Goal: Task Accomplishment & Management: Manage account settings

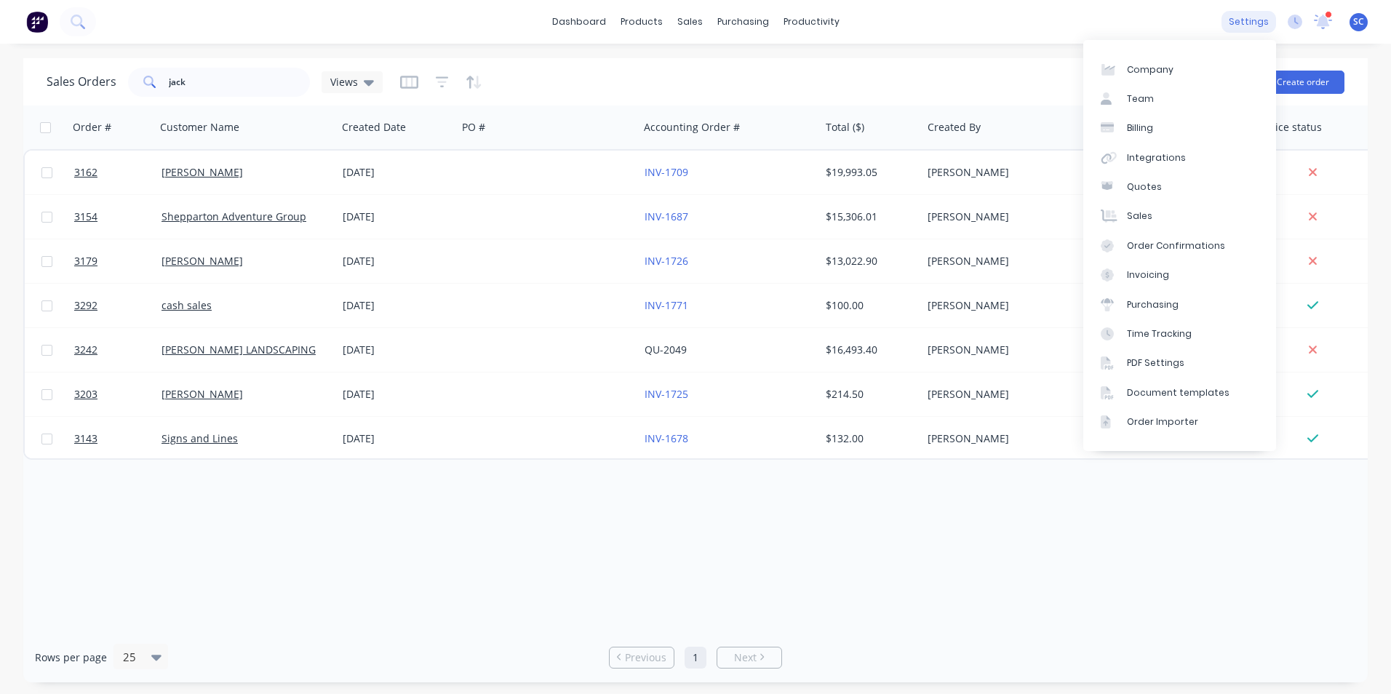
click at [1243, 17] on div "settings" at bounding box center [1248, 22] width 55 height 22
click at [1140, 333] on div "Time Tracking" at bounding box center [1159, 333] width 65 height 13
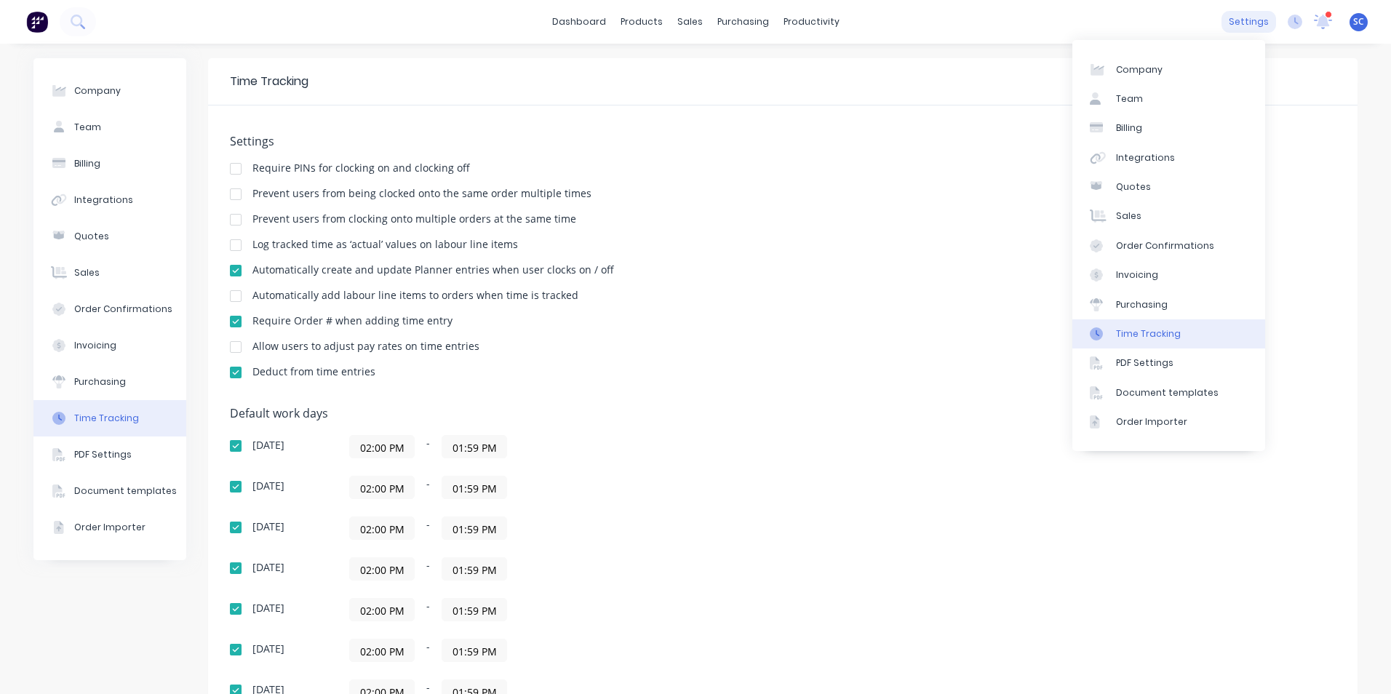
click at [1224, 21] on div "settings" at bounding box center [1248, 22] width 55 height 22
click at [1161, 71] on link "Company" at bounding box center [1168, 69] width 193 height 29
select select "AU"
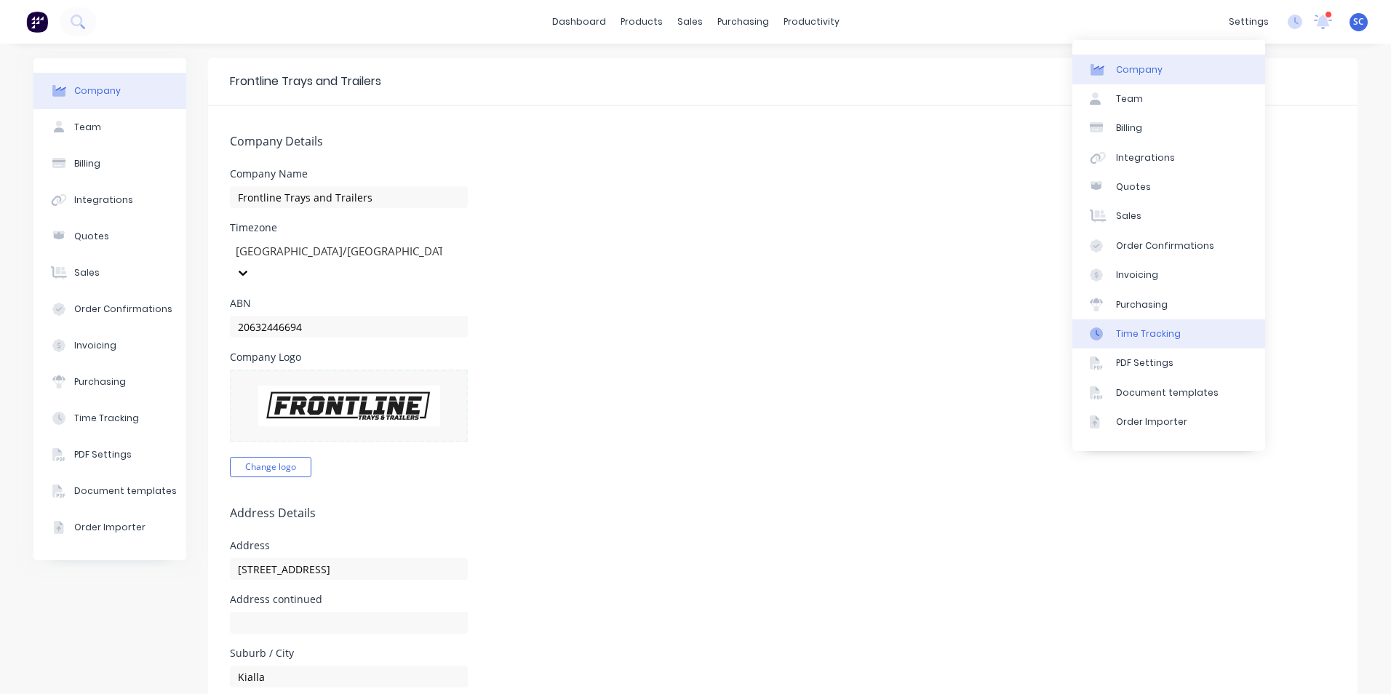
click at [1154, 342] on link "Time Tracking" at bounding box center [1168, 333] width 193 height 29
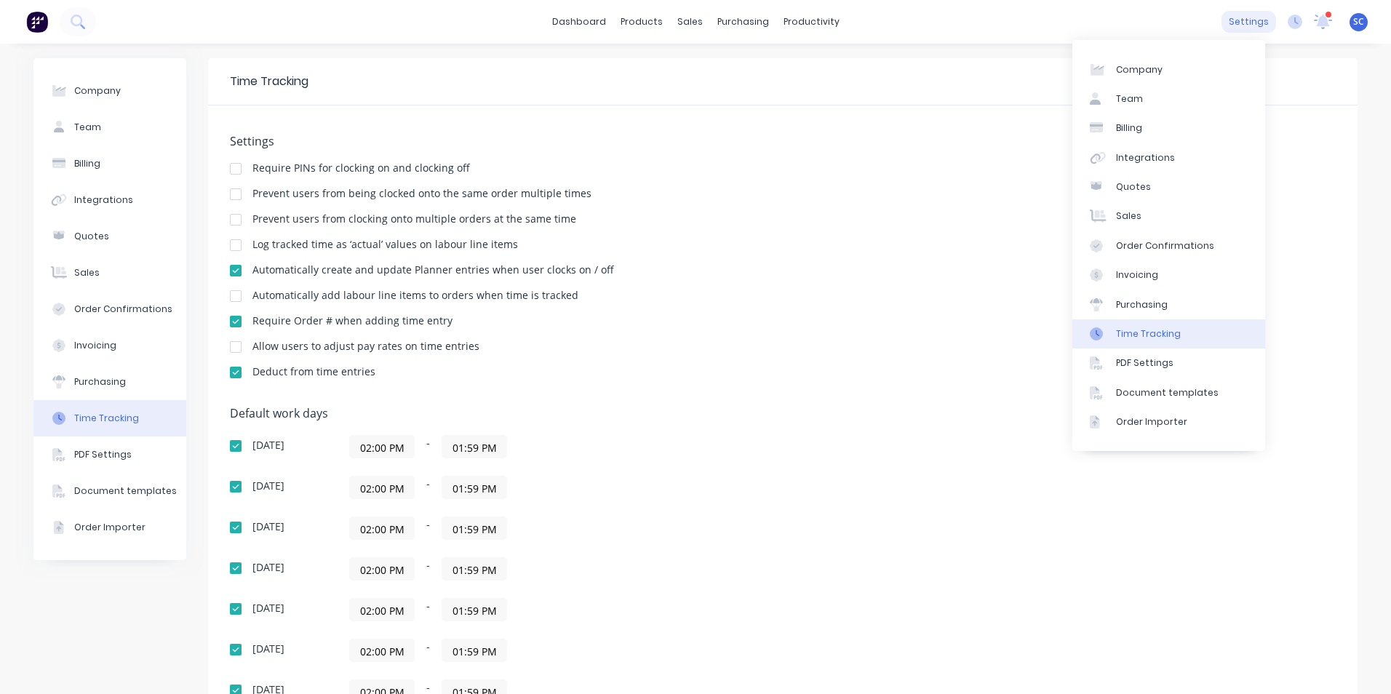
click at [1239, 25] on div "settings" at bounding box center [1248, 22] width 55 height 22
click at [1189, 71] on link "Company" at bounding box center [1168, 69] width 193 height 29
select select "AU"
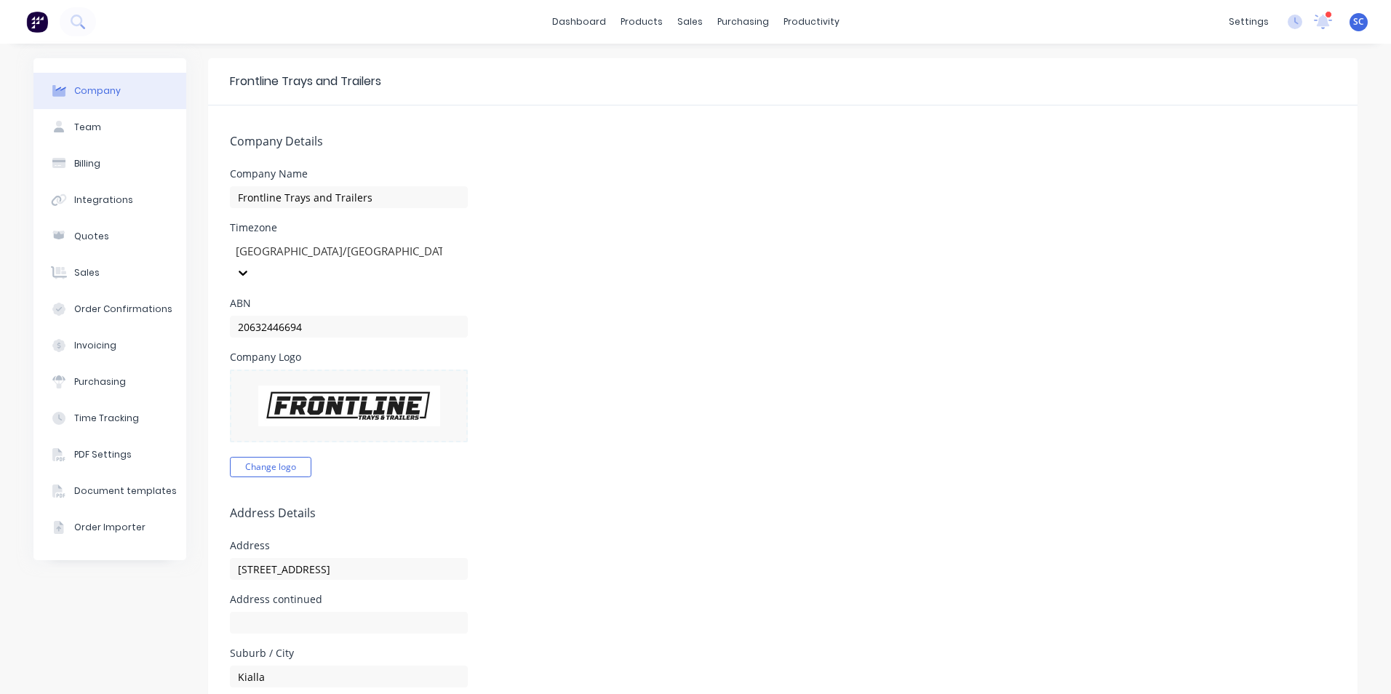
click at [1353, 21] on span "SC" at bounding box center [1358, 21] width 11 height 13
click at [1215, 185] on div "Sign out" at bounding box center [1234, 182] width 39 height 13
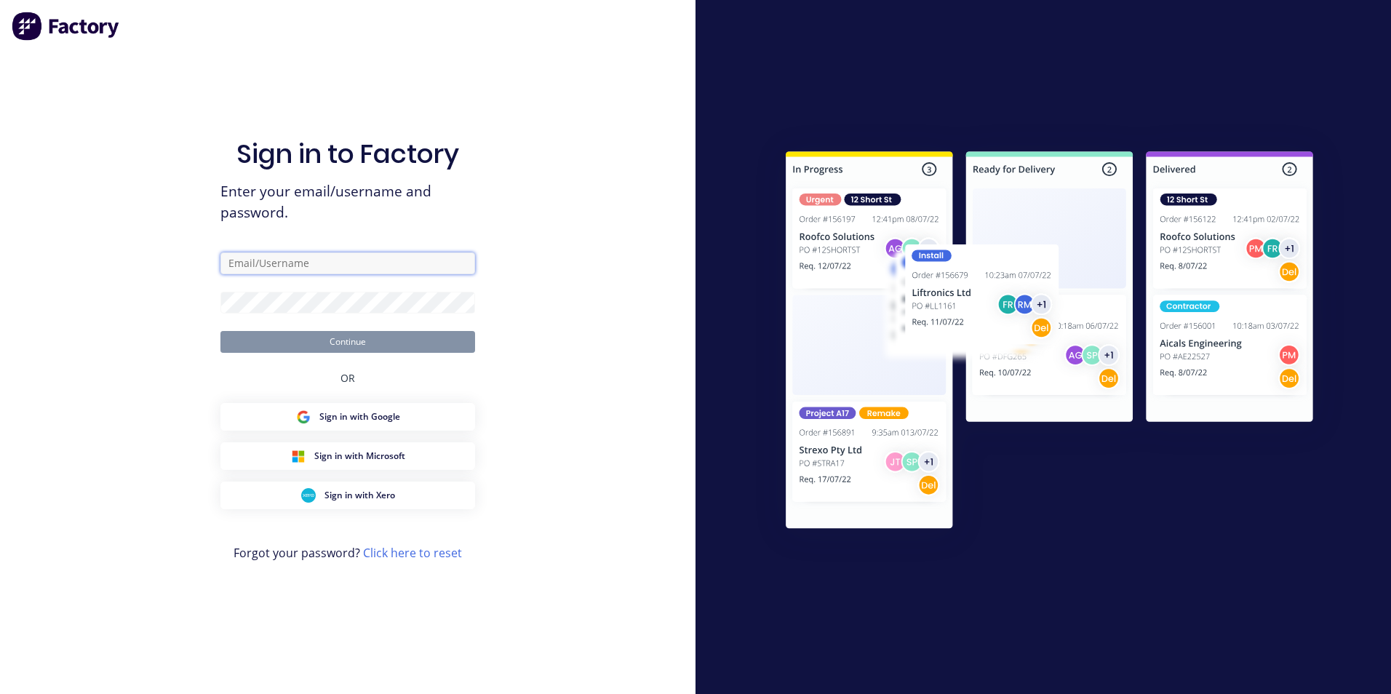
type input "sean@frontlinetrays.com.au"
click at [319, 343] on button "Continue" at bounding box center [347, 342] width 255 height 22
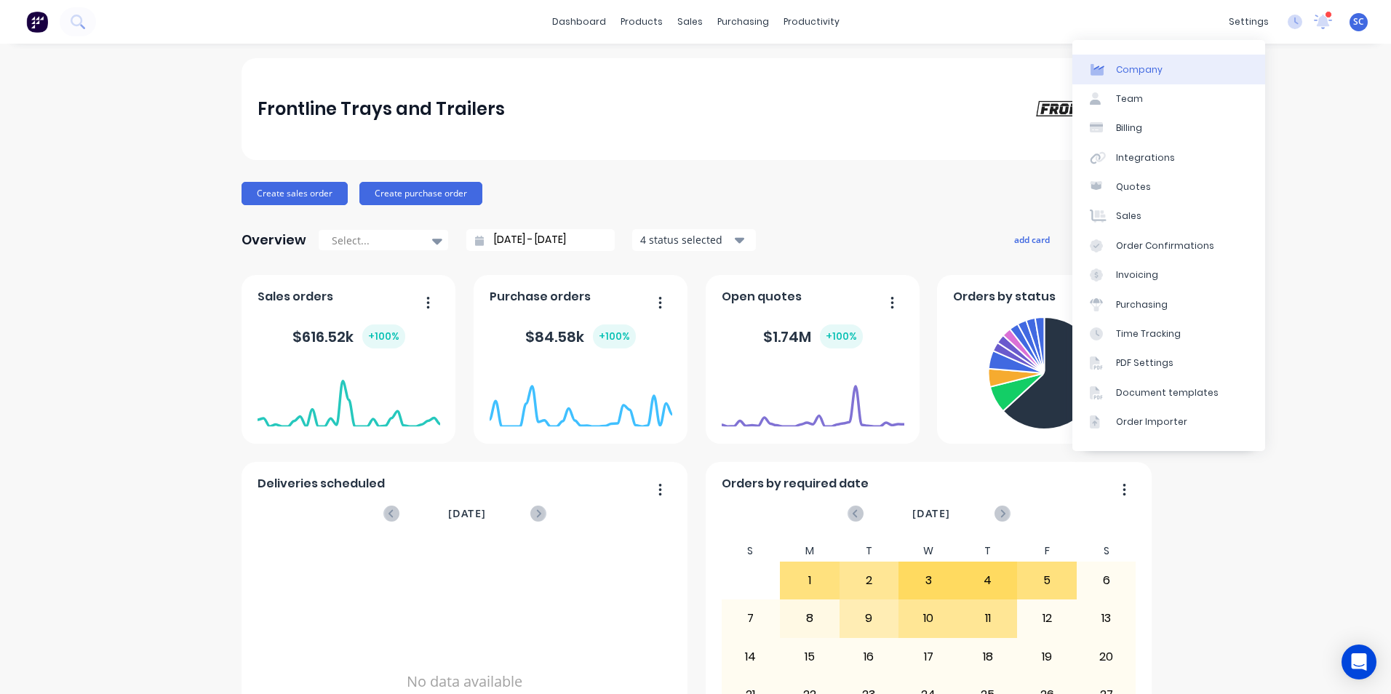
click at [1178, 69] on link "Company" at bounding box center [1168, 69] width 193 height 29
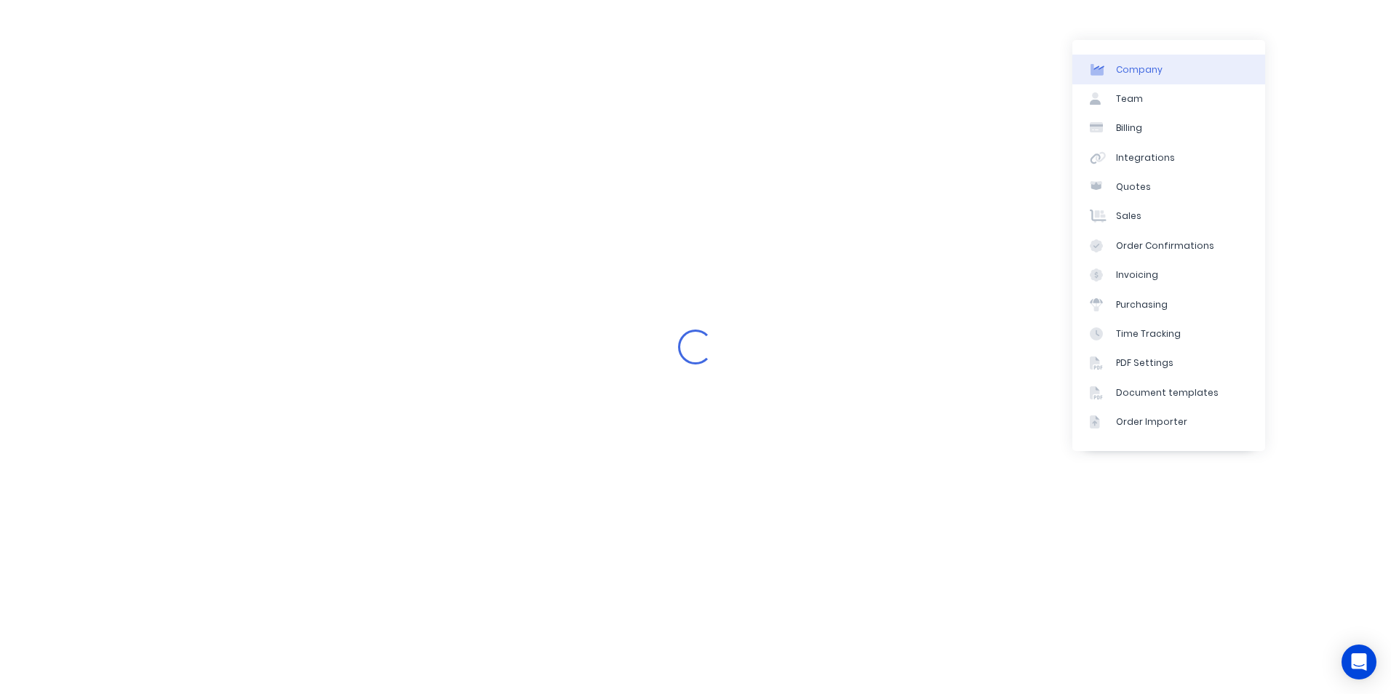
select select "AU"
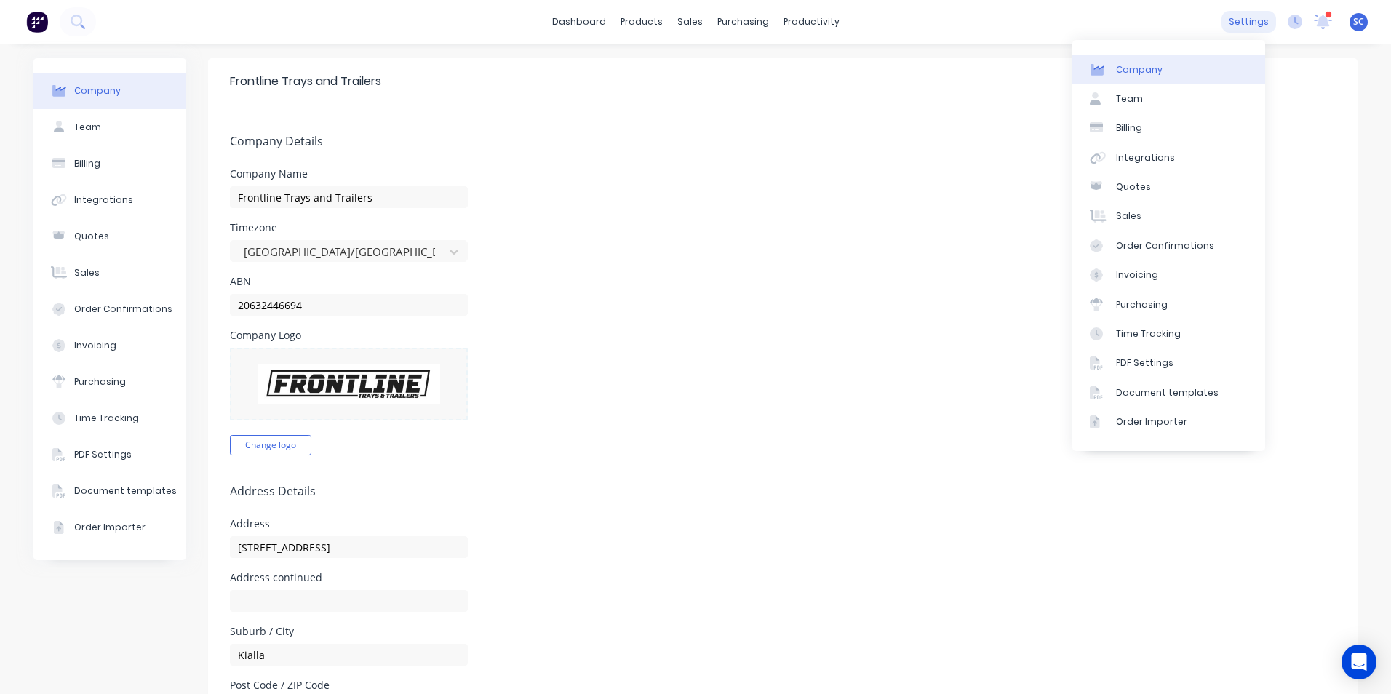
click at [1239, 23] on div "settings" at bounding box center [1248, 22] width 55 height 22
click at [1136, 339] on div "Time Tracking" at bounding box center [1148, 333] width 65 height 13
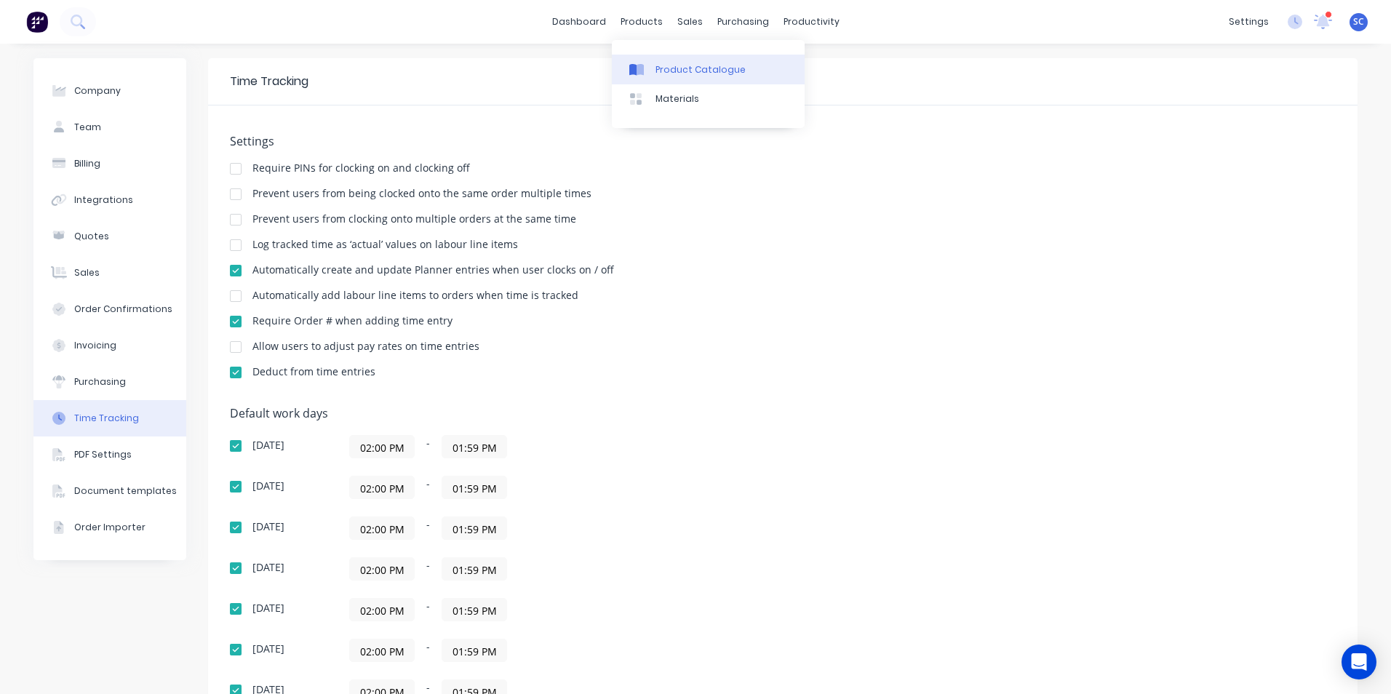
click at [660, 68] on div "Product Catalogue" at bounding box center [700, 69] width 90 height 13
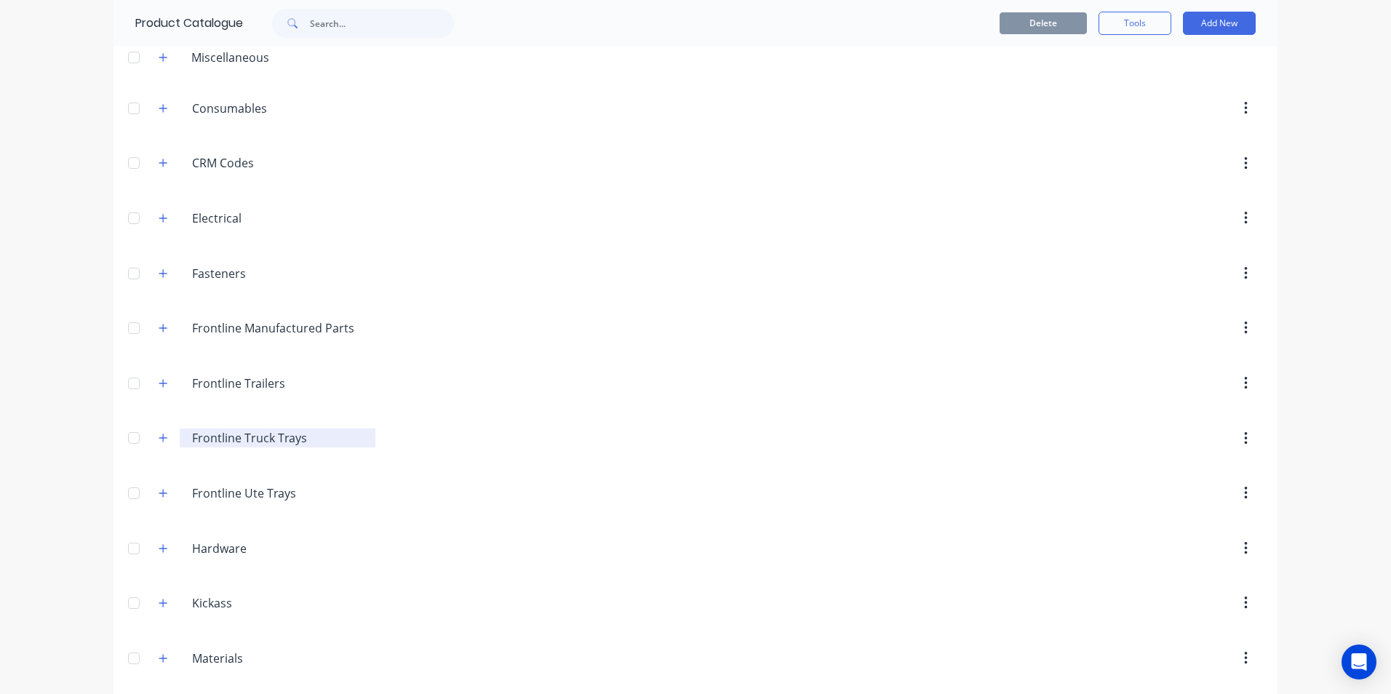
scroll to position [145, 0]
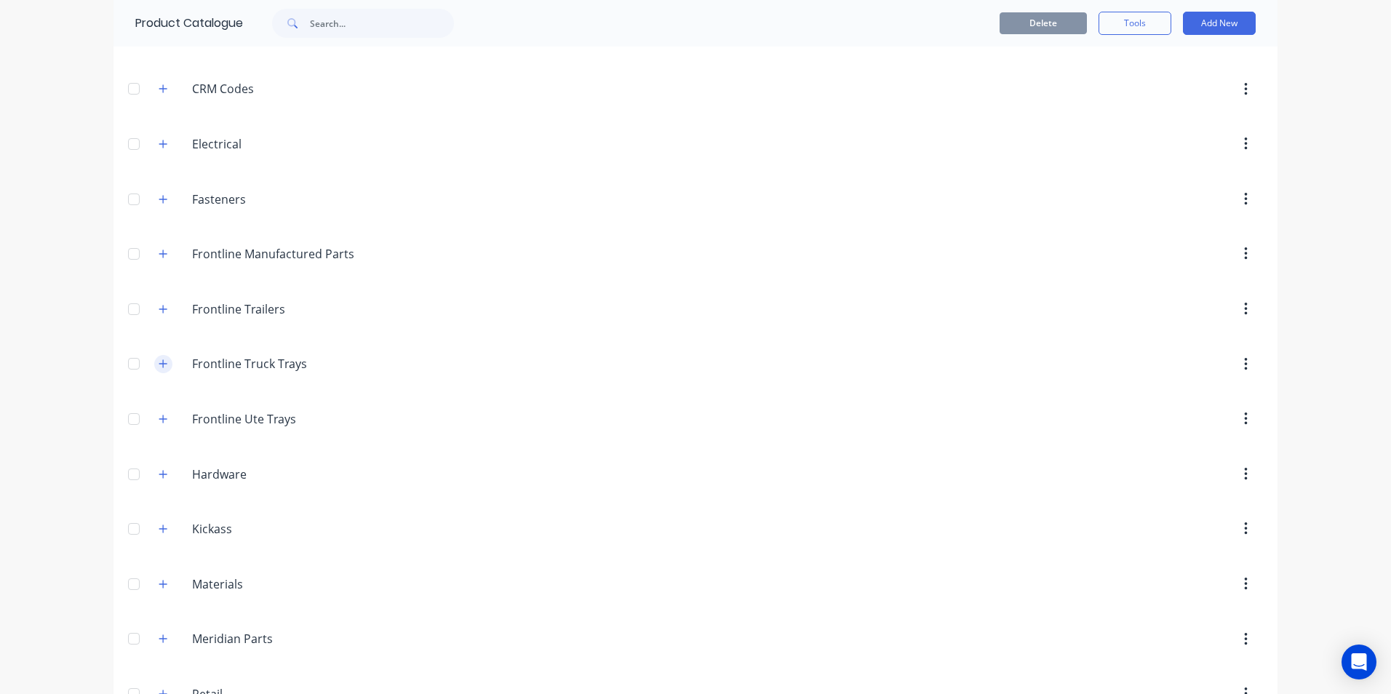
click at [159, 362] on icon "button" at bounding box center [163, 364] width 9 height 10
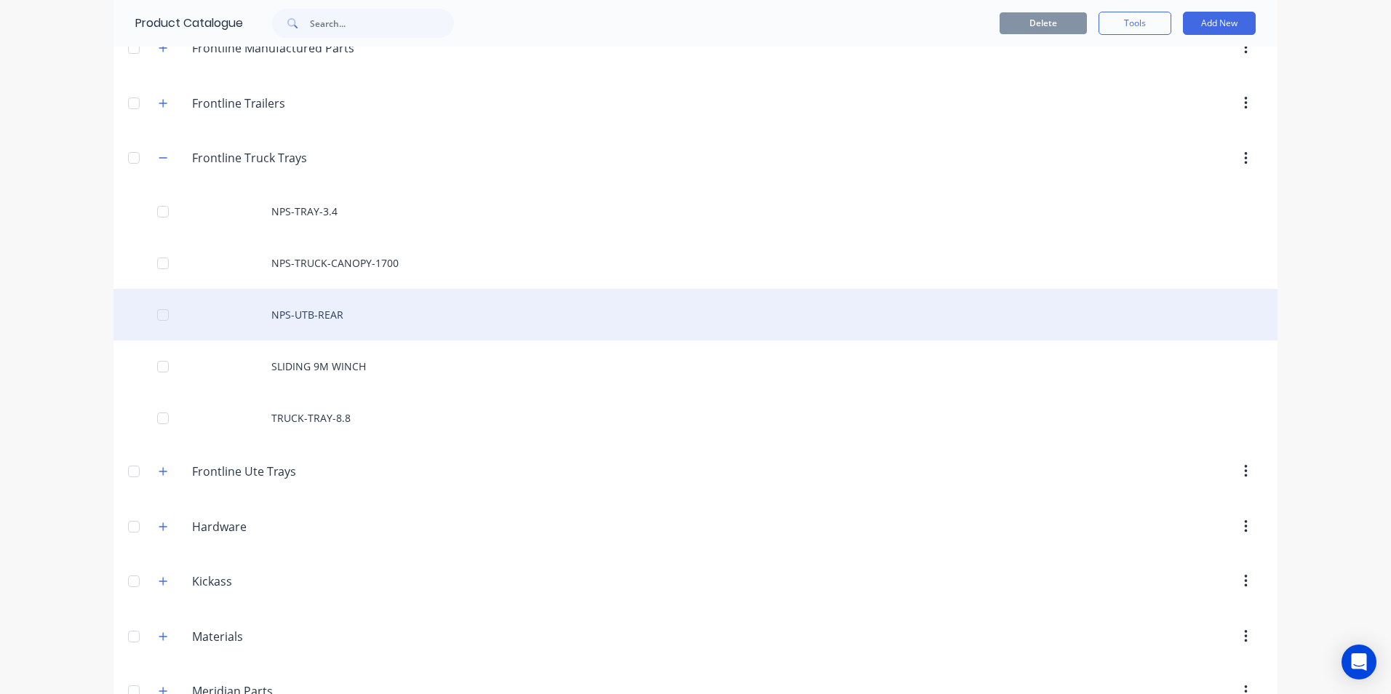
scroll to position [364, 0]
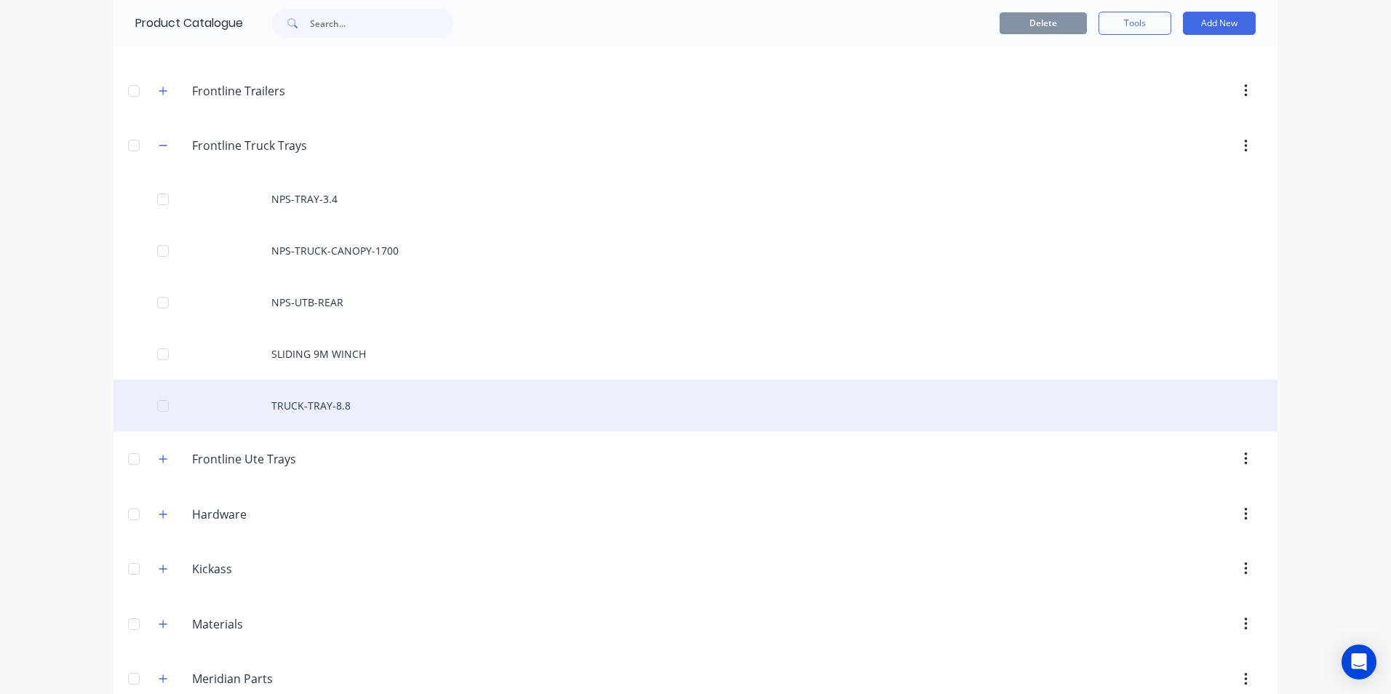
click at [278, 410] on div "TRUCK-TRAY-8.8" at bounding box center [695, 406] width 1164 height 52
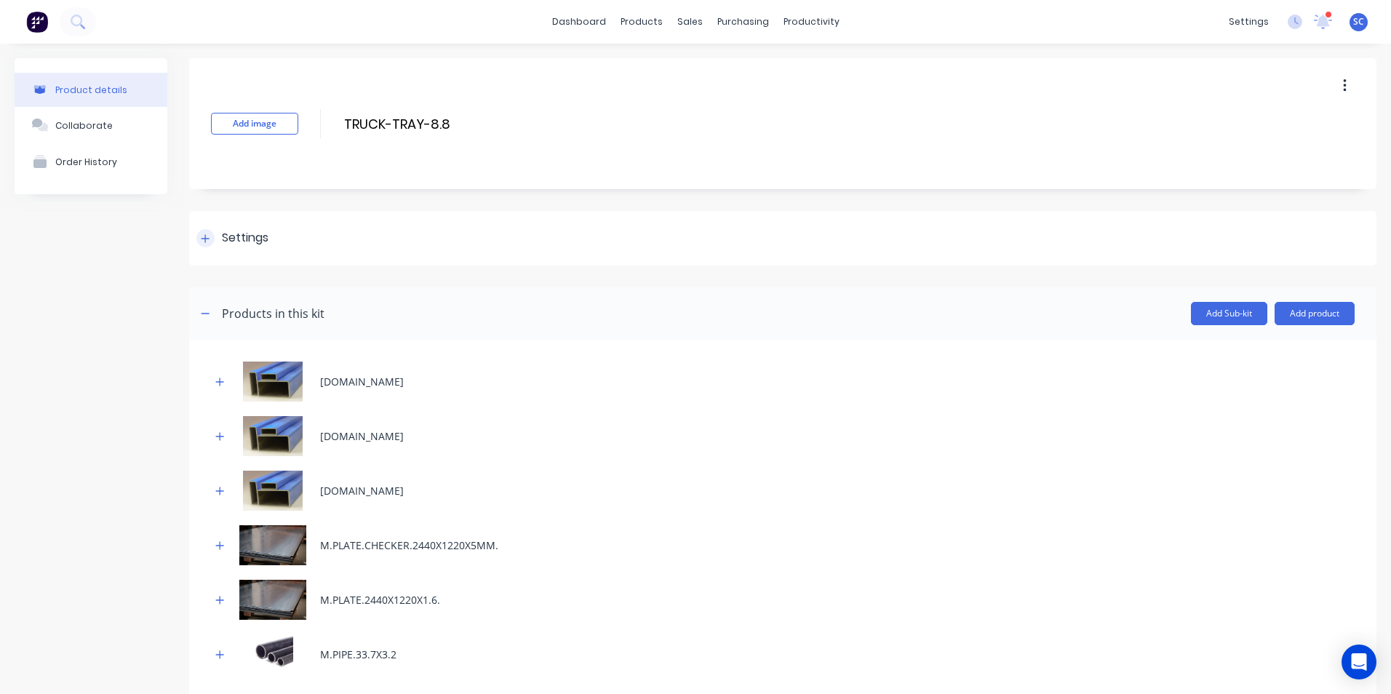
click at [273, 243] on div "Settings" at bounding box center [782, 238] width 1187 height 55
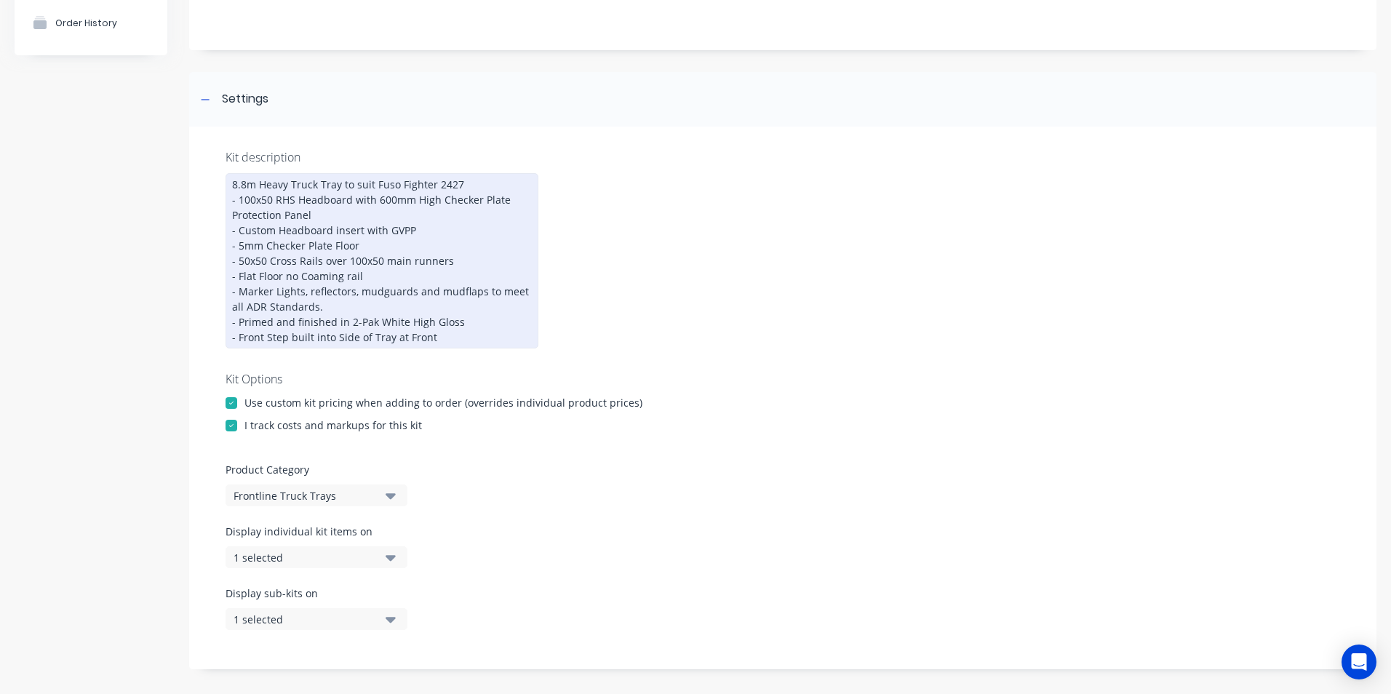
scroll to position [145, 0]
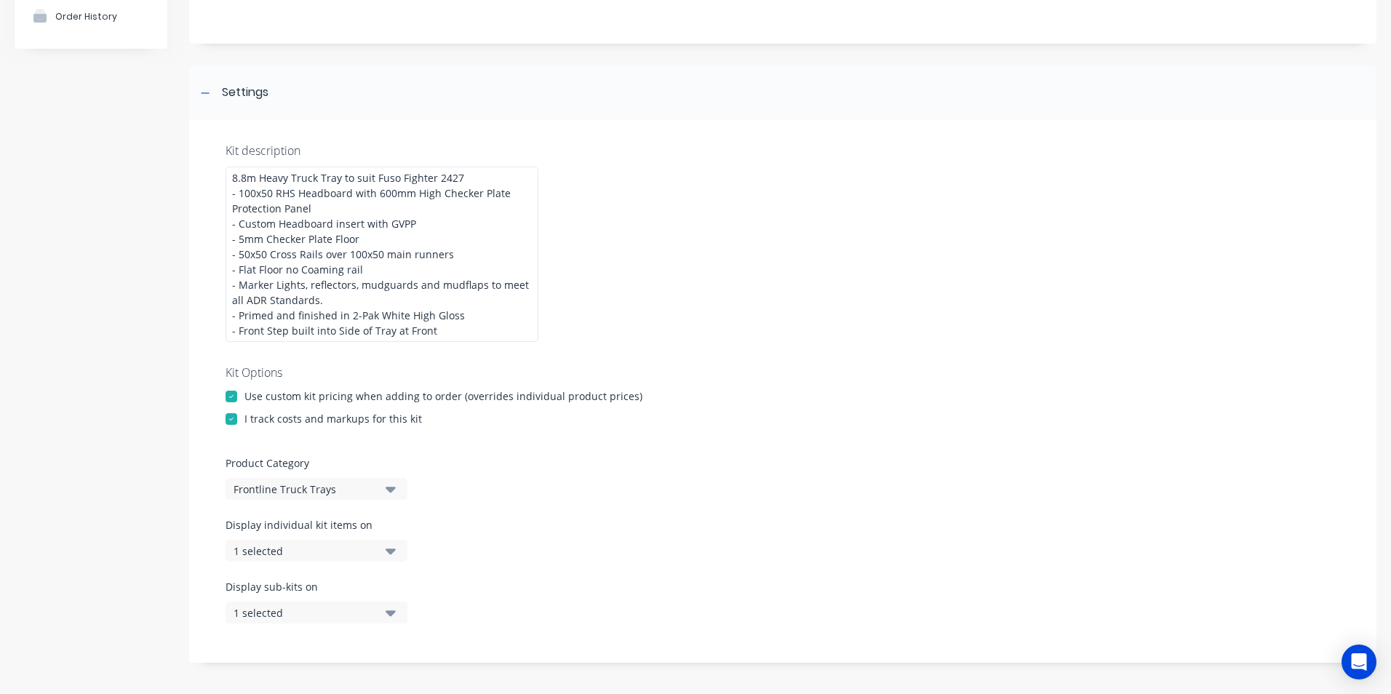
click at [288, 608] on div "1 selected" at bounding box center [303, 612] width 141 height 15
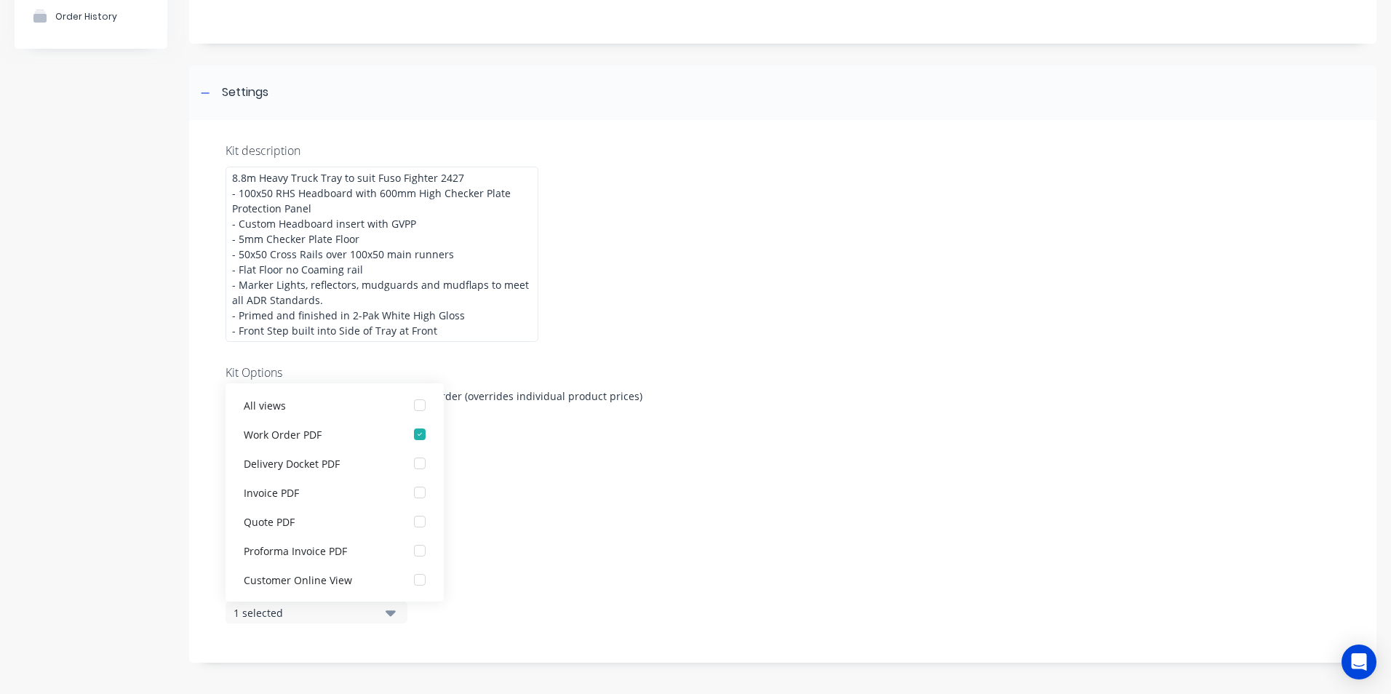
click at [785, 295] on div "Kit description 8.8m Heavy Truck Tray to suit Fuso Fighter 2427 - 100x50 RHS He…" at bounding box center [782, 391] width 1187 height 543
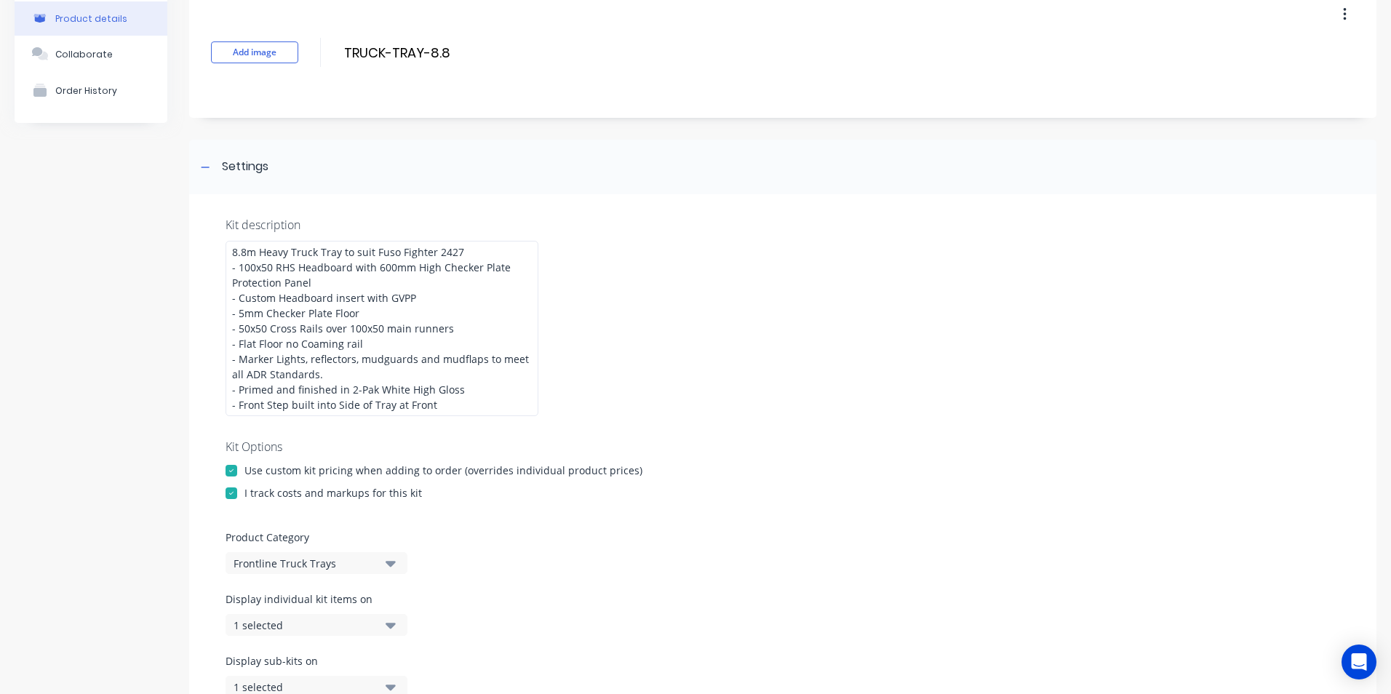
scroll to position [0, 0]
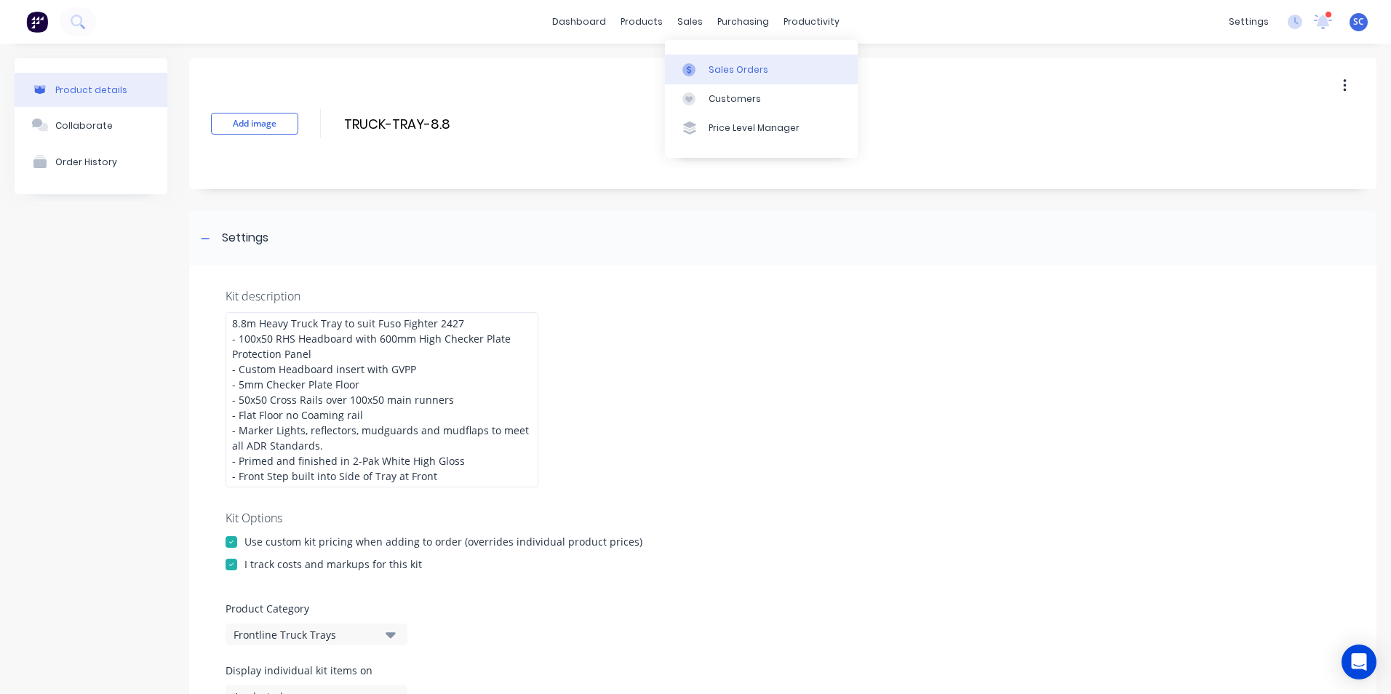
click at [696, 73] on div at bounding box center [693, 69] width 22 height 13
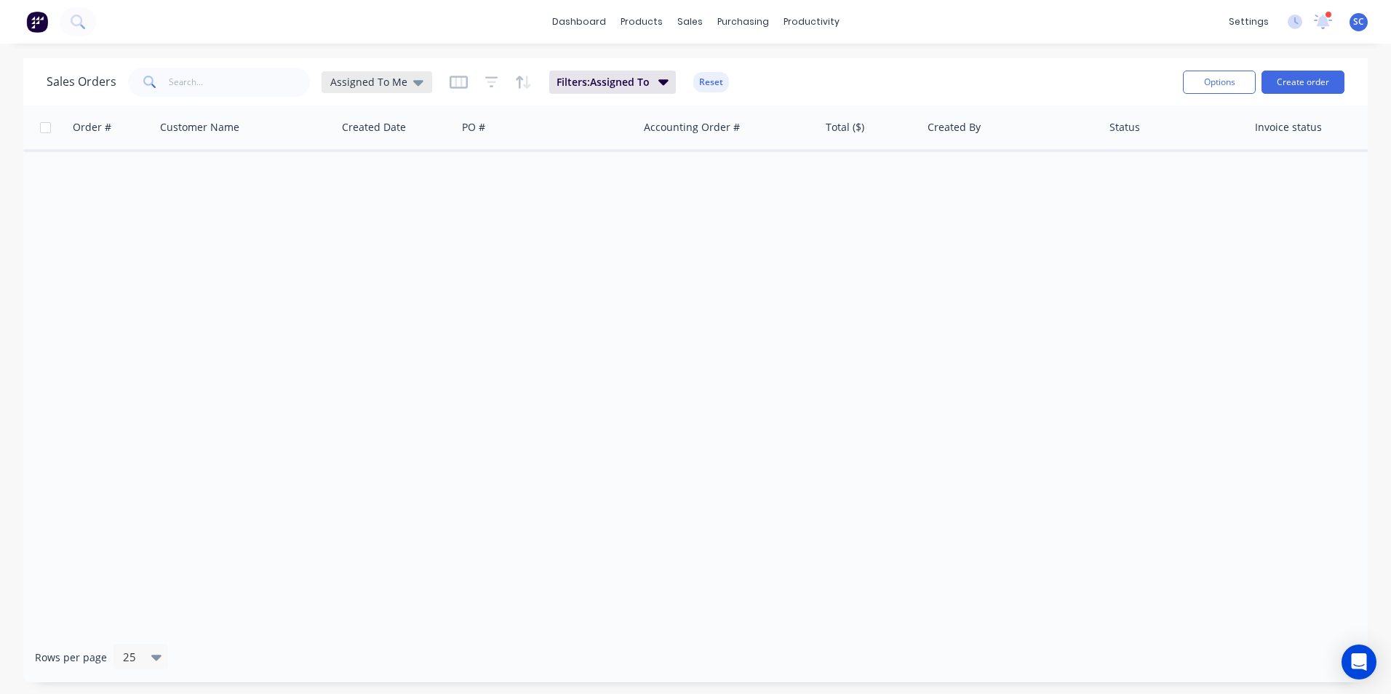
drag, startPoint x: 375, startPoint y: 76, endPoint x: 379, endPoint y: 83, distance: 7.9
click at [375, 76] on span "Assigned To Me" at bounding box center [368, 81] width 77 height 15
click at [340, 212] on button "None" at bounding box center [409, 206] width 166 height 17
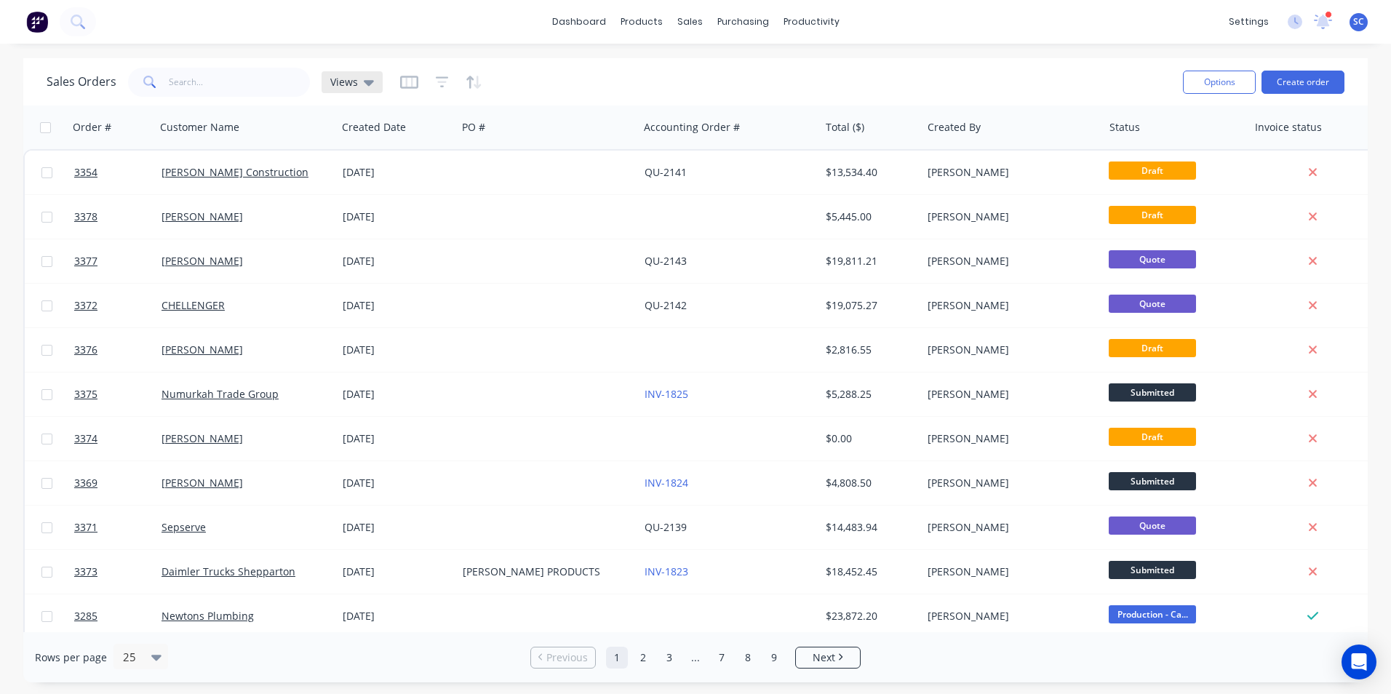
click at [356, 82] on div "Views" at bounding box center [352, 82] width 44 height 13
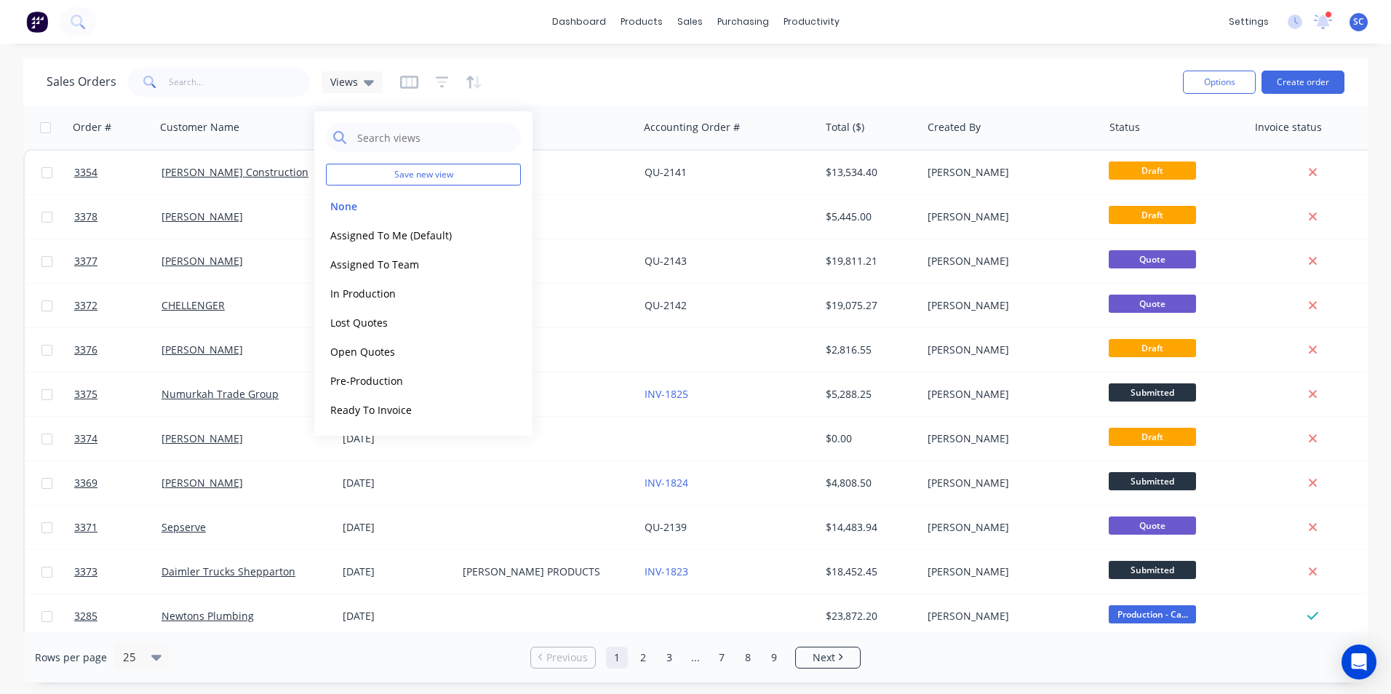
click at [560, 81] on div "Sales Orders Views" at bounding box center [609, 82] width 1124 height 36
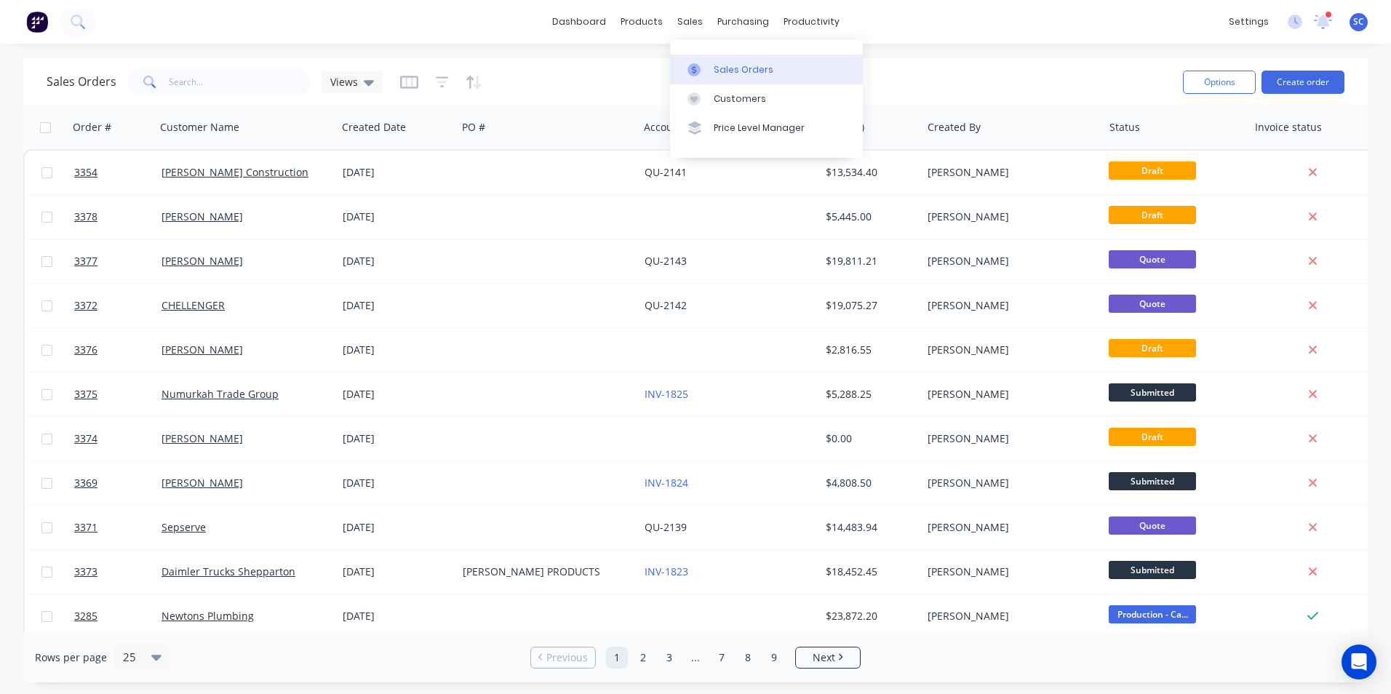
click at [723, 60] on link "Sales Orders" at bounding box center [766, 69] width 193 height 29
click at [369, 81] on icon at bounding box center [369, 83] width 10 height 6
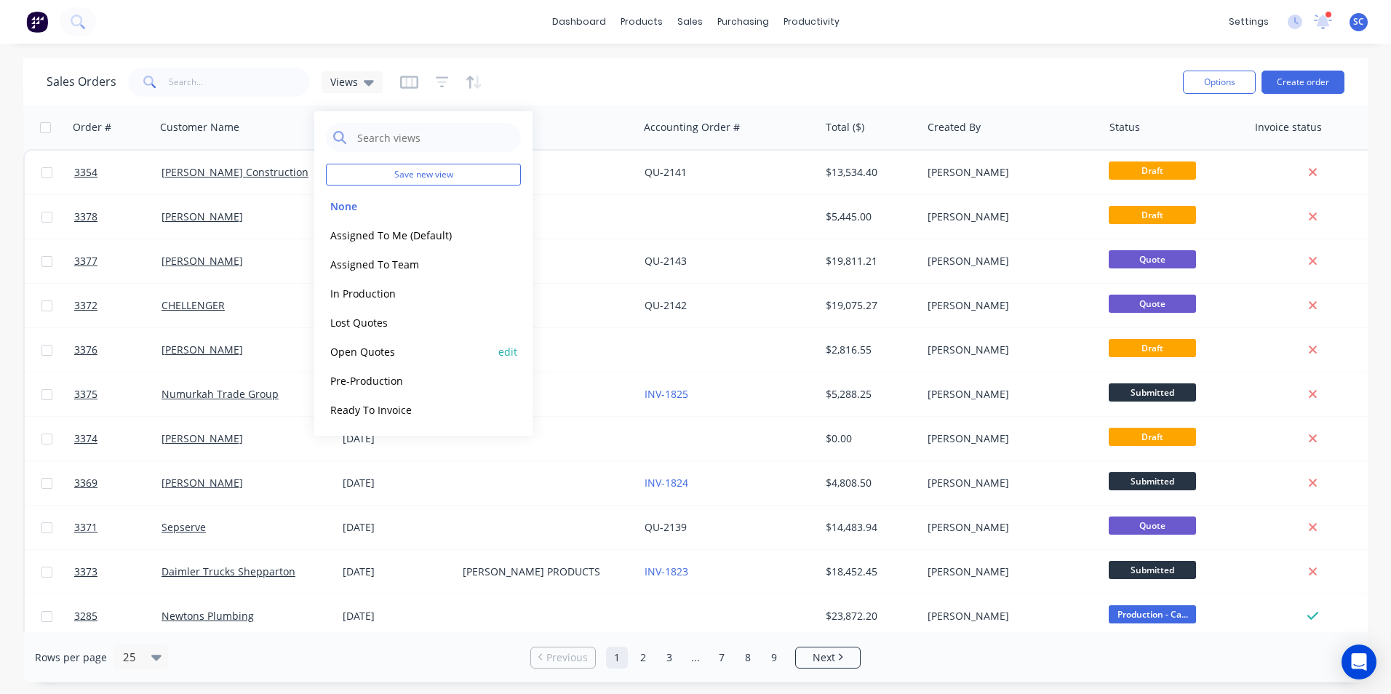
click at [372, 357] on button "Open Quotes" at bounding box center [409, 351] width 166 height 17
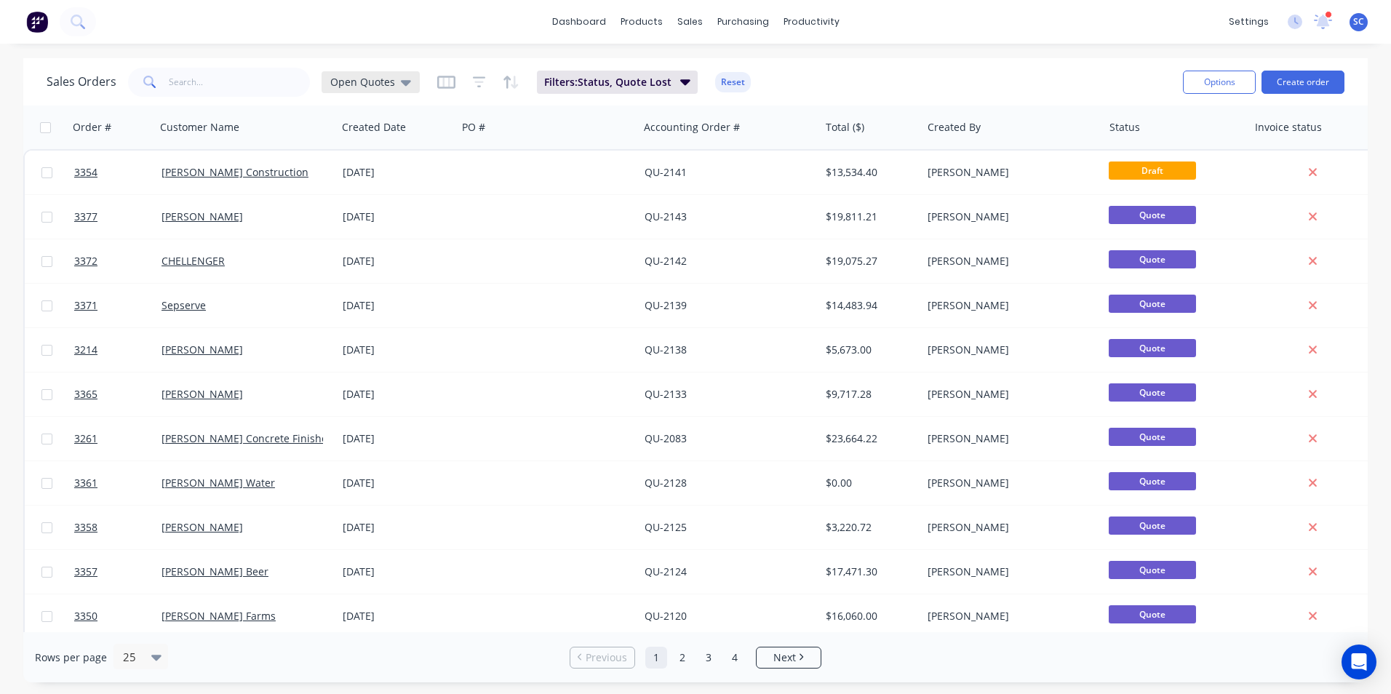
click at [404, 80] on icon at bounding box center [406, 83] width 10 height 6
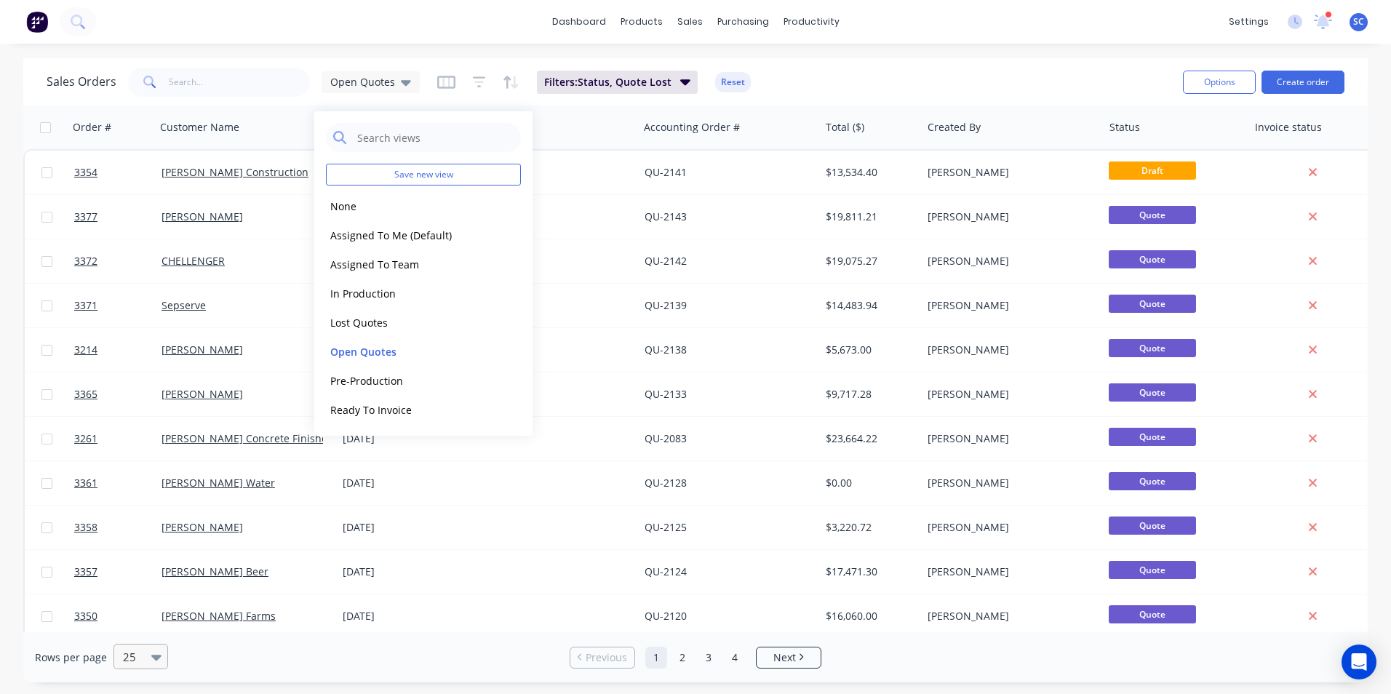
click at [138, 647] on div "25" at bounding box center [134, 656] width 34 height 24
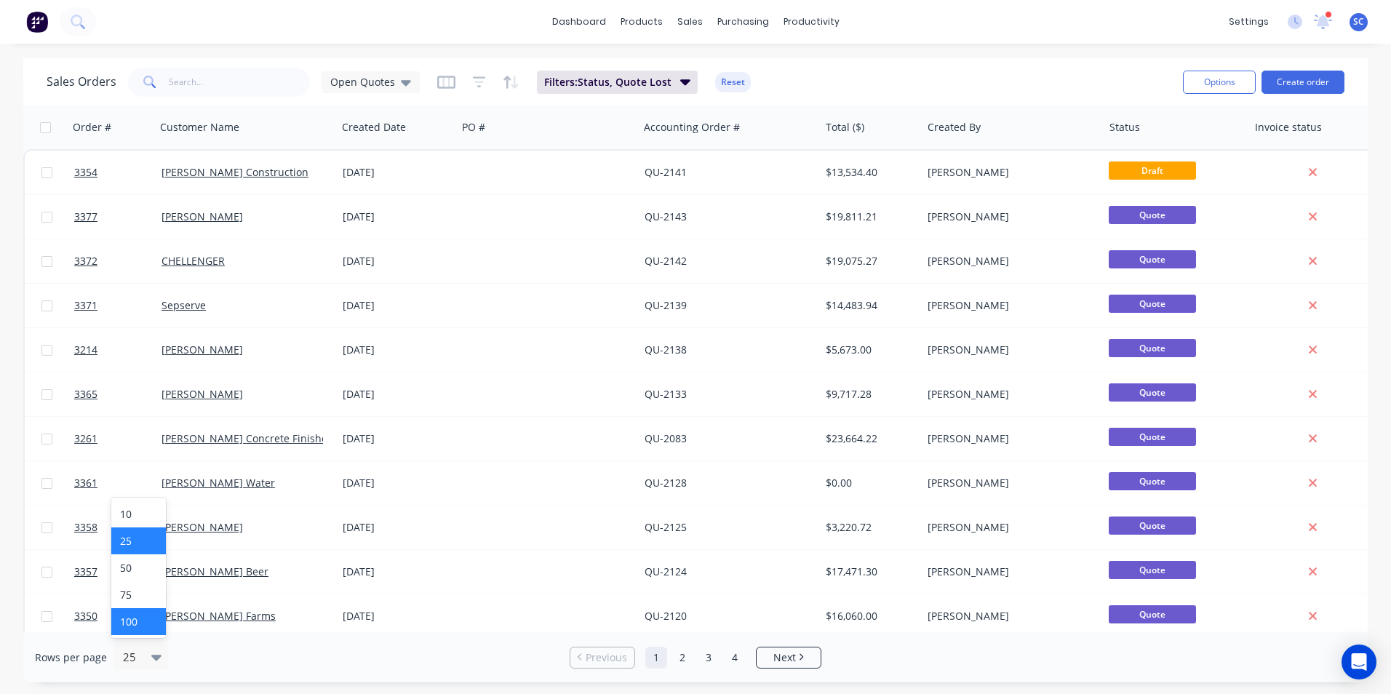
click at [160, 623] on div "100" at bounding box center [138, 621] width 55 height 27
click at [401, 81] on icon at bounding box center [406, 83] width 10 height 6
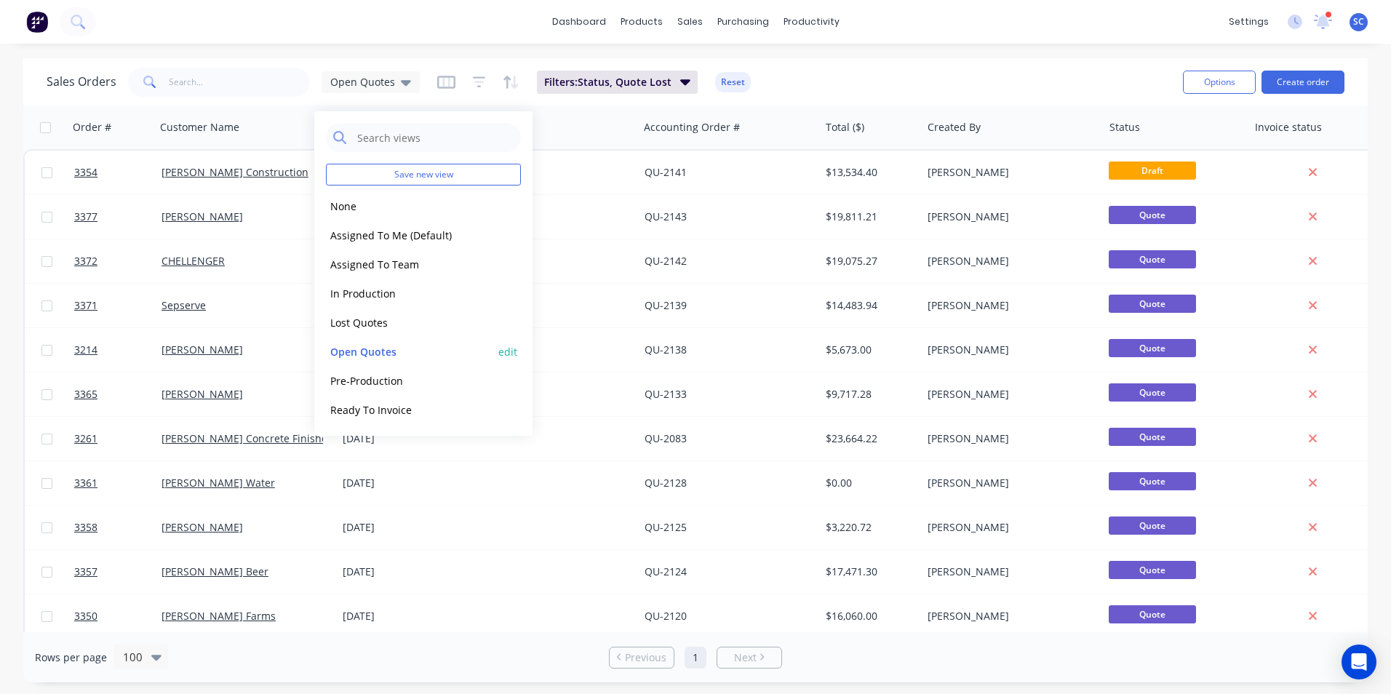
click at [509, 349] on button "edit" at bounding box center [507, 351] width 19 height 15
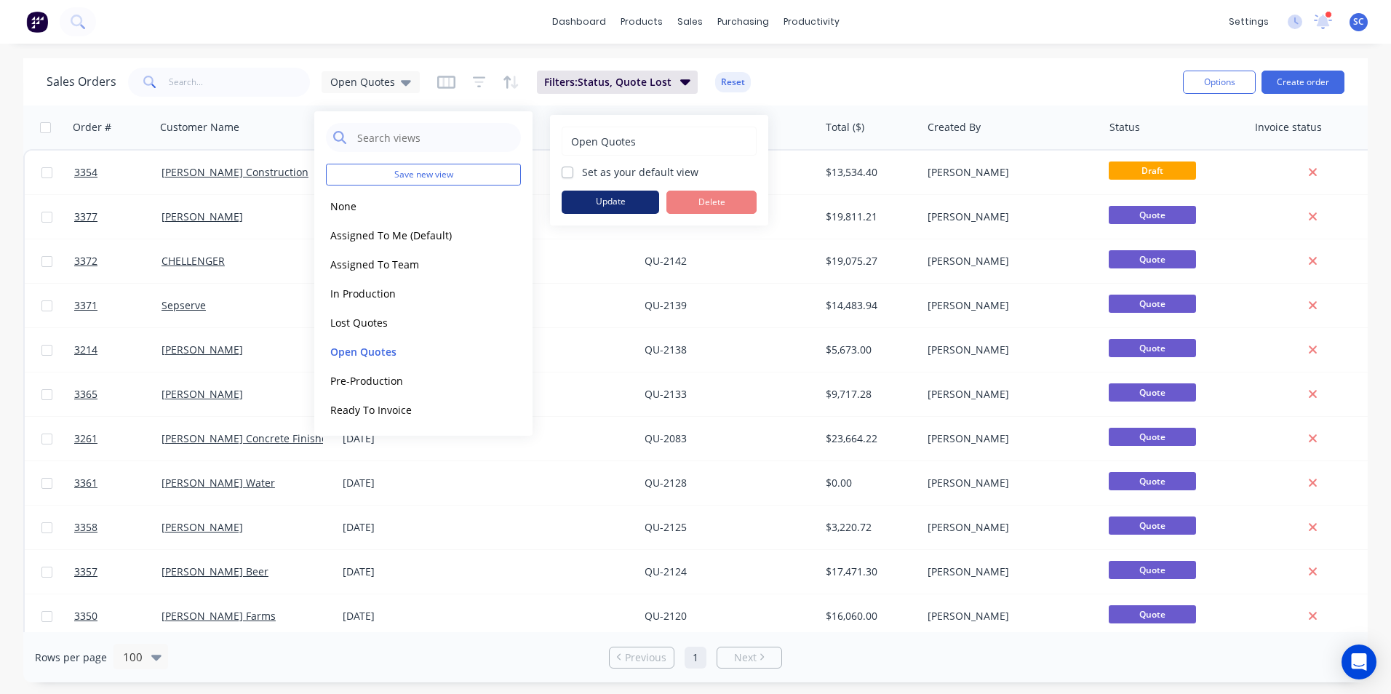
click at [588, 204] on button "Update" at bounding box center [609, 202] width 97 height 23
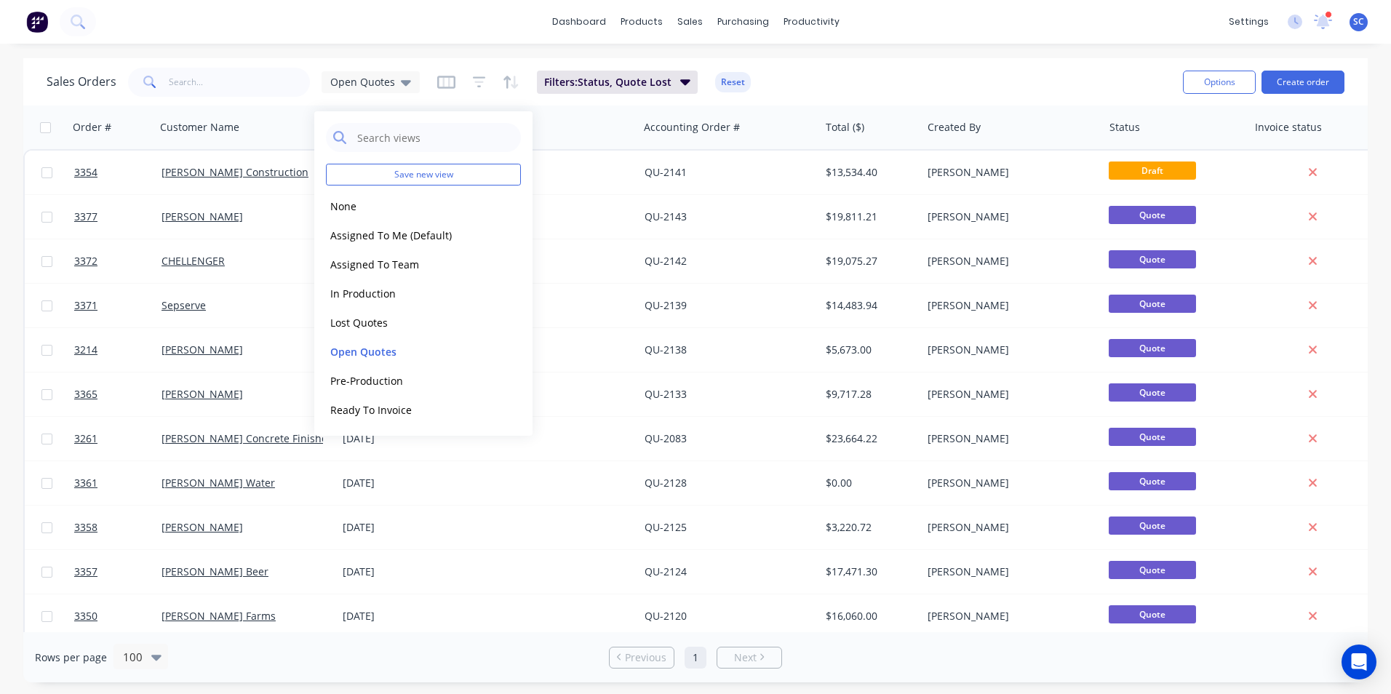
click at [865, 81] on div "Sales Orders Open Quotes Filters: Status, Quote Lost Reset" at bounding box center [609, 82] width 1124 height 36
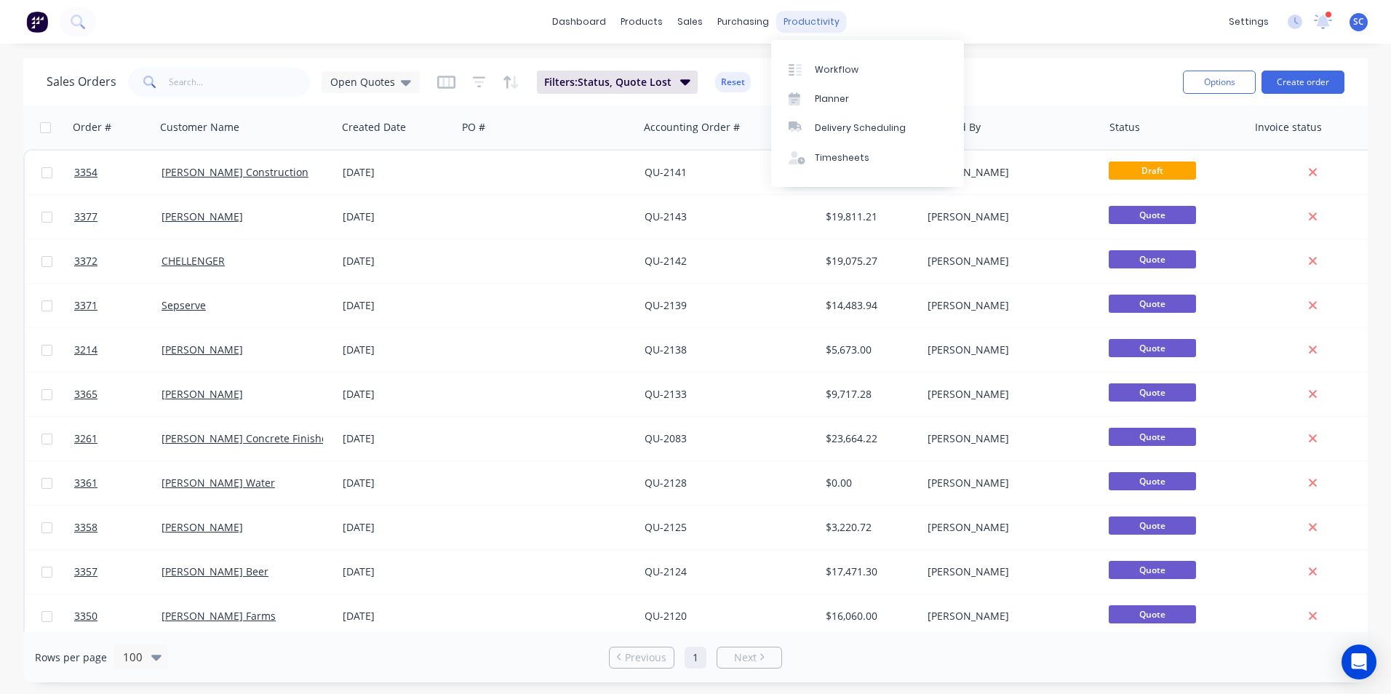
click at [781, 19] on div "productivity" at bounding box center [811, 22] width 71 height 22
click at [802, 69] on div at bounding box center [799, 69] width 22 height 13
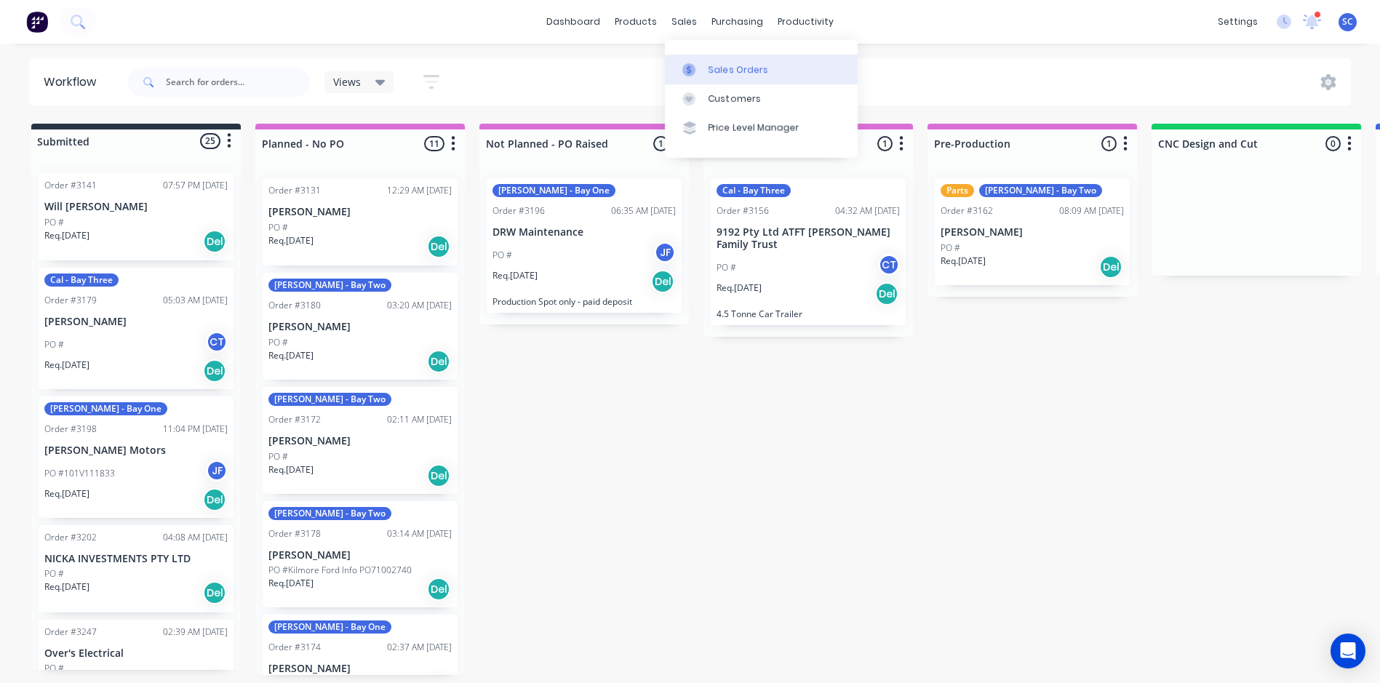
click at [704, 62] on link "Sales Orders" at bounding box center [761, 69] width 193 height 29
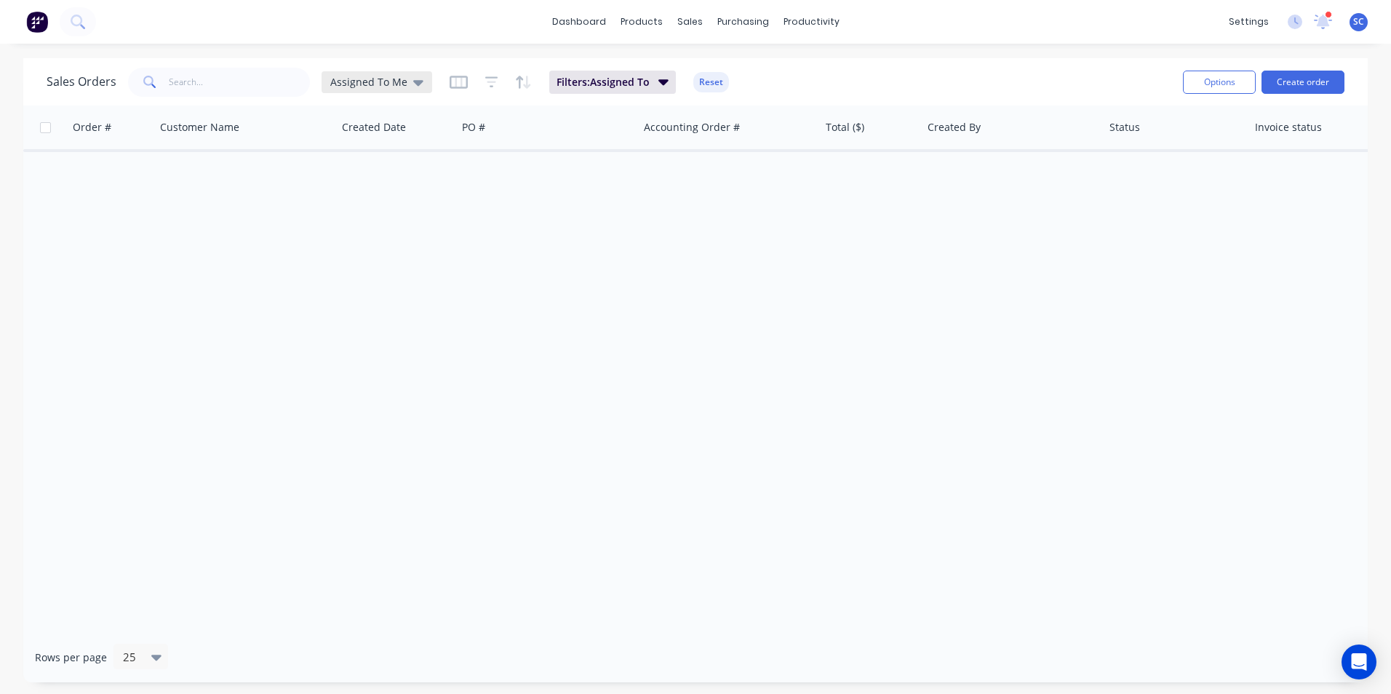
click at [407, 84] on div "Assigned To Me" at bounding box center [376, 82] width 93 height 13
click at [363, 215] on div "None edit" at bounding box center [423, 205] width 195 height 29
click at [353, 210] on button "None" at bounding box center [409, 206] width 166 height 17
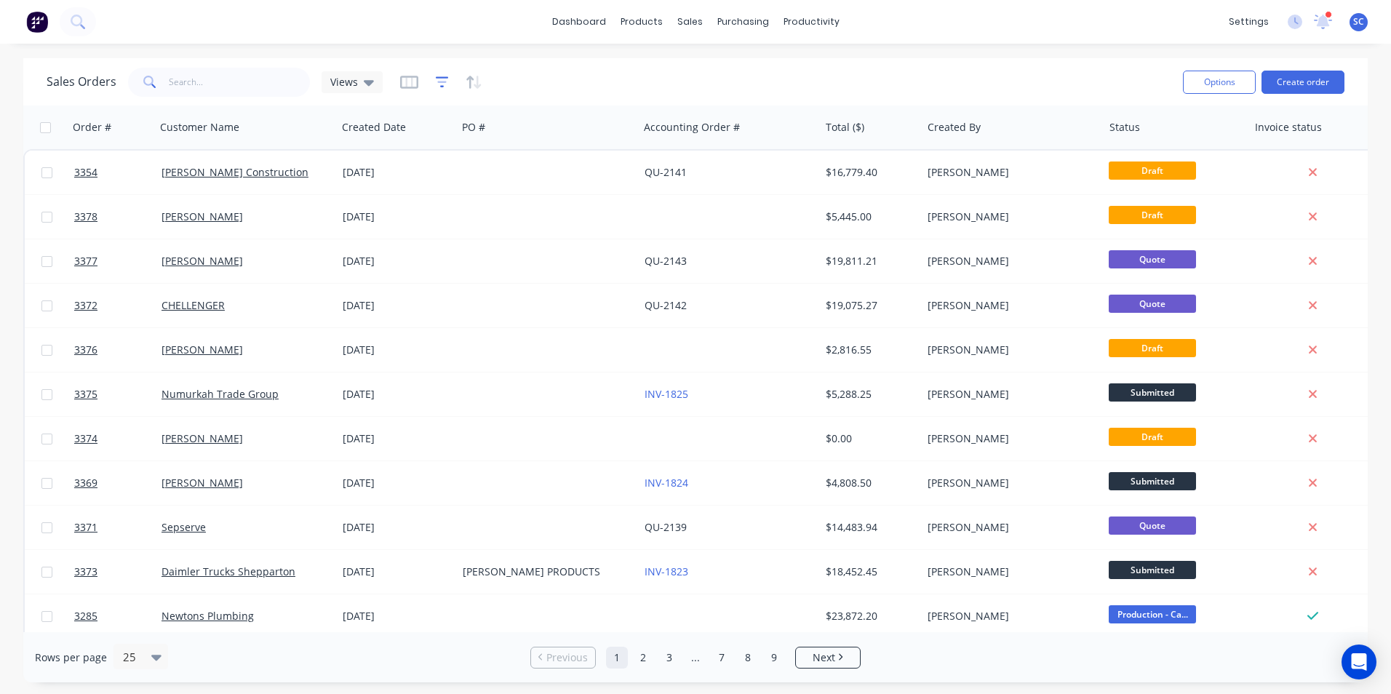
click at [442, 87] on icon "button" at bounding box center [442, 82] width 13 height 15
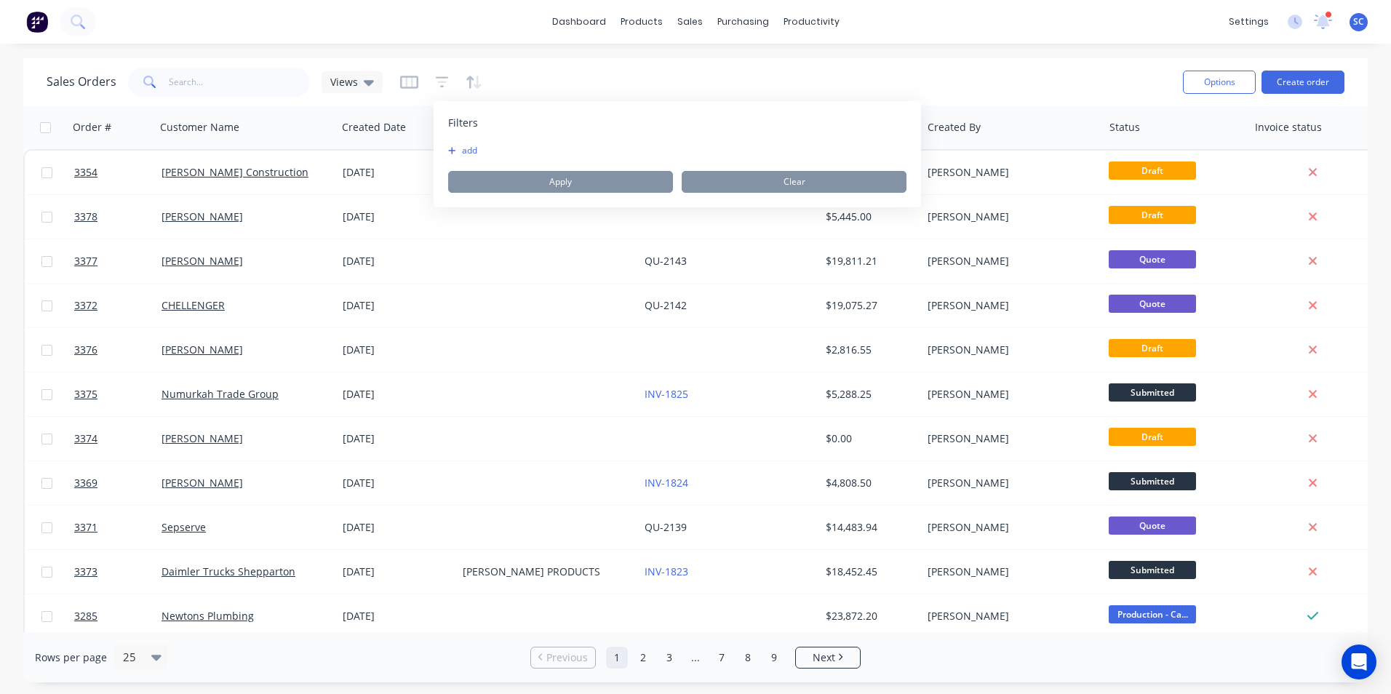
click at [463, 153] on button "add" at bounding box center [466, 151] width 36 height 12
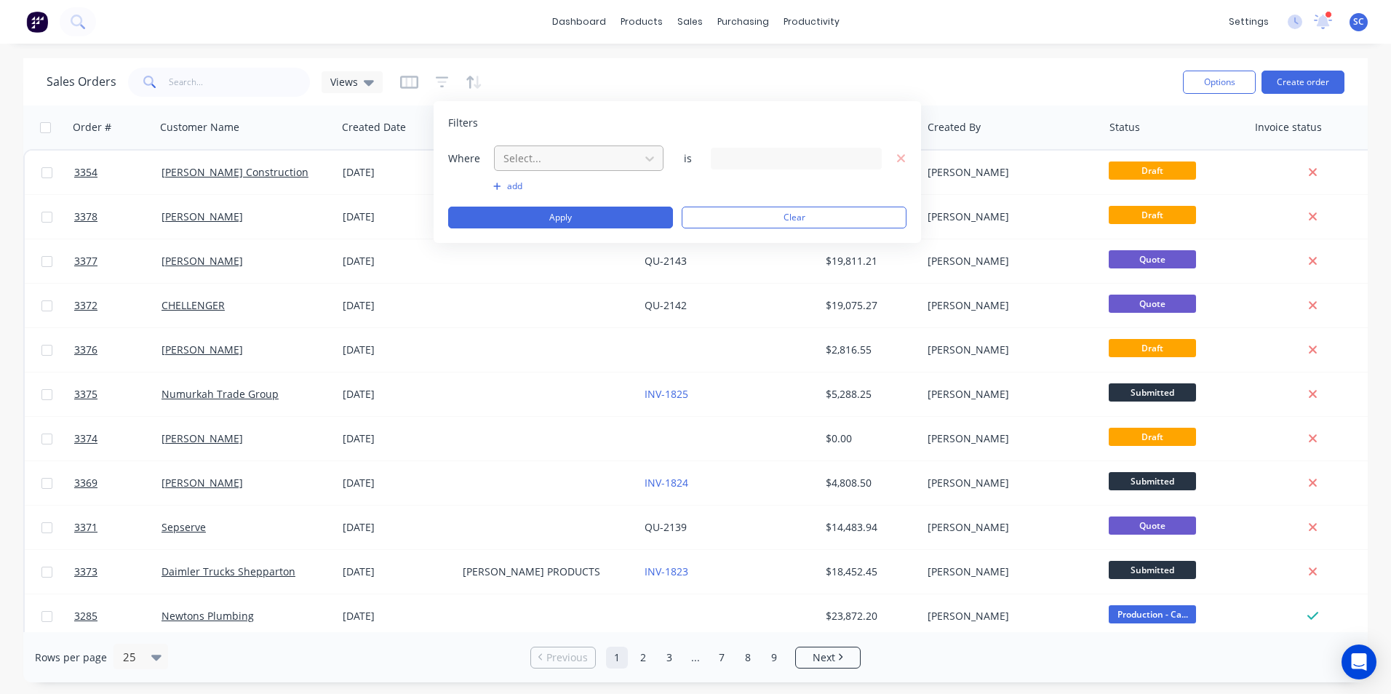
click at [569, 161] on div at bounding box center [567, 158] width 130 height 18
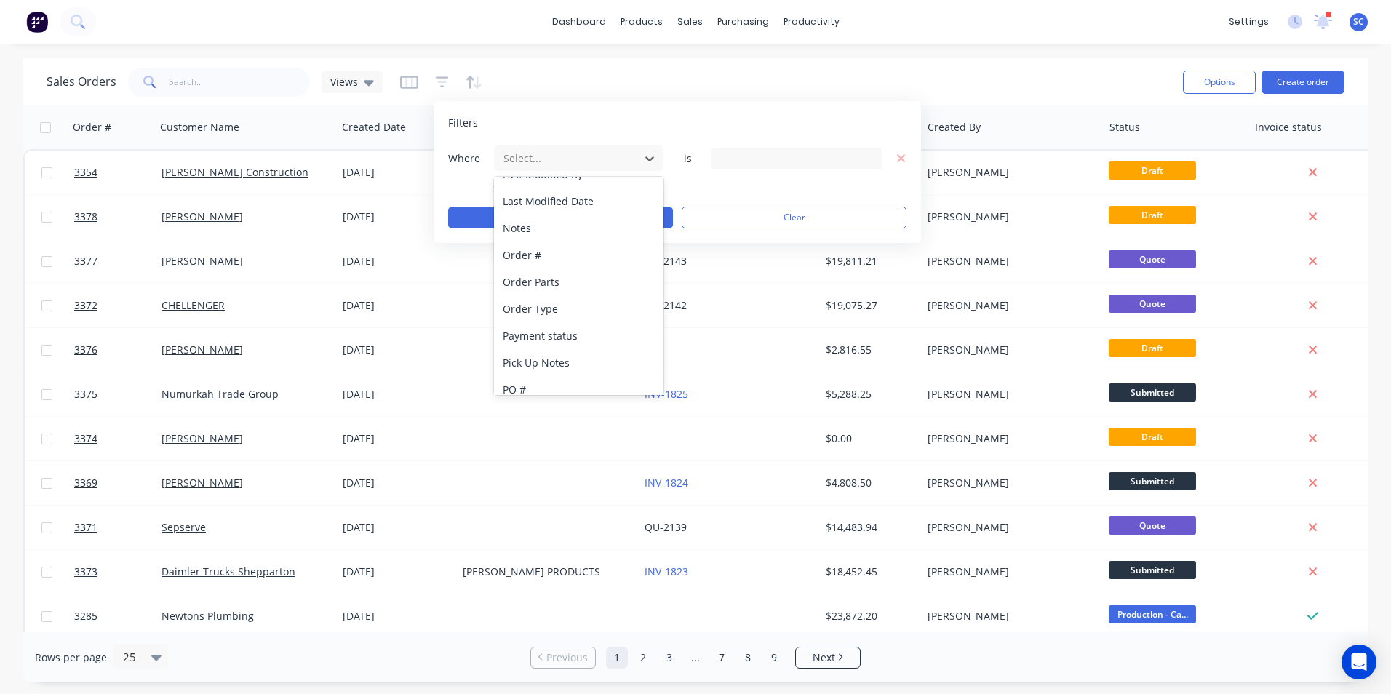
scroll to position [377, 0]
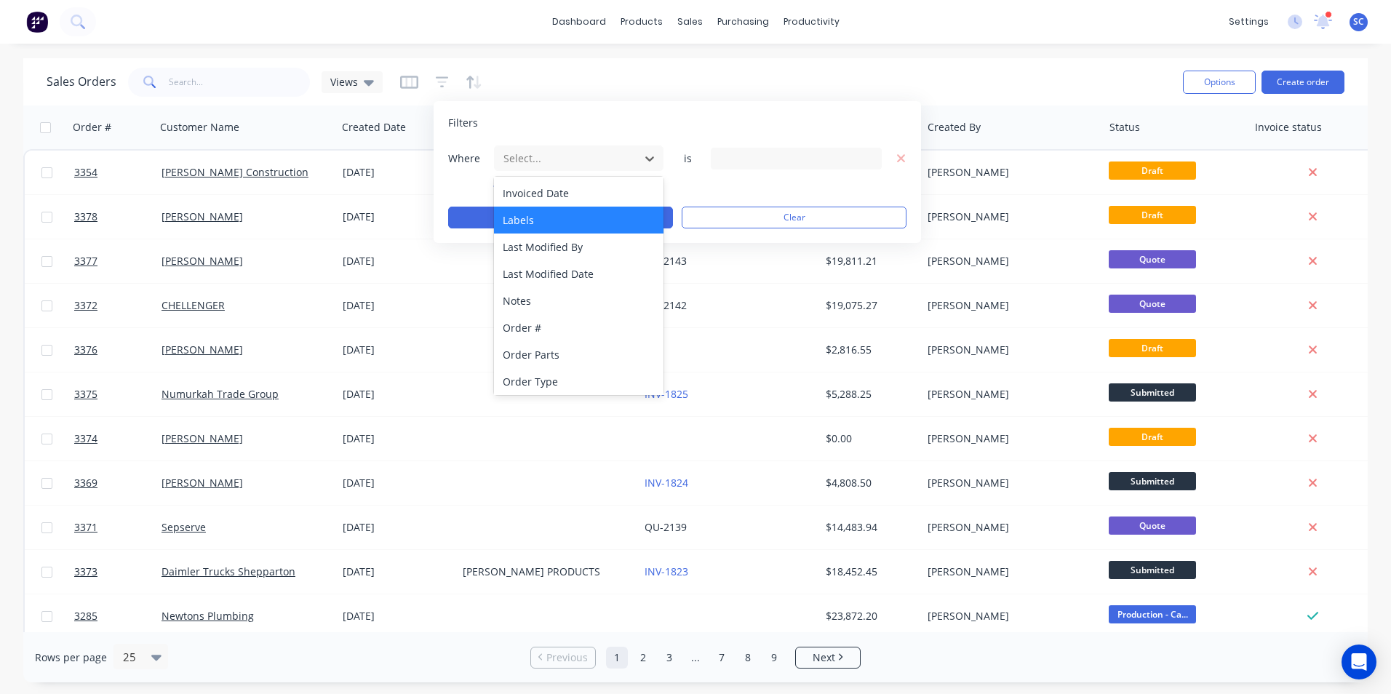
click at [551, 229] on div "Labels" at bounding box center [578, 220] width 169 height 27
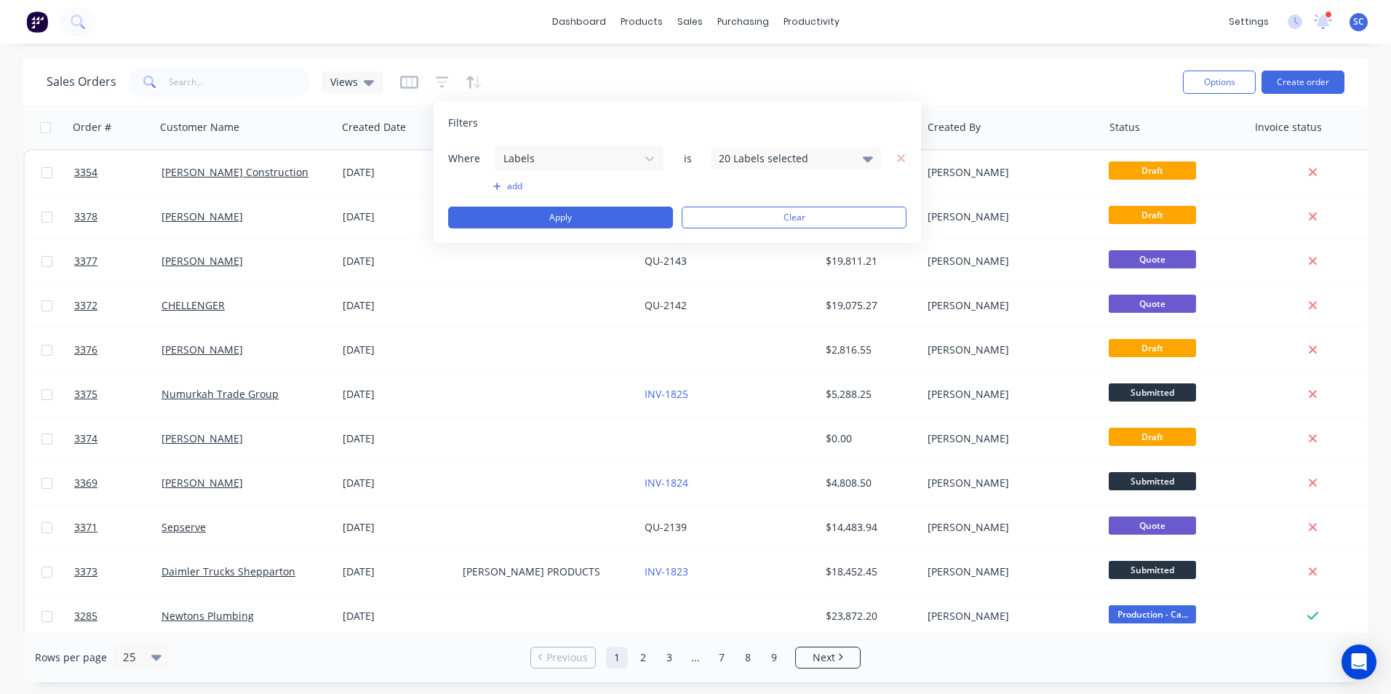
click at [860, 162] on div "20 Labels selected" at bounding box center [796, 159] width 171 height 22
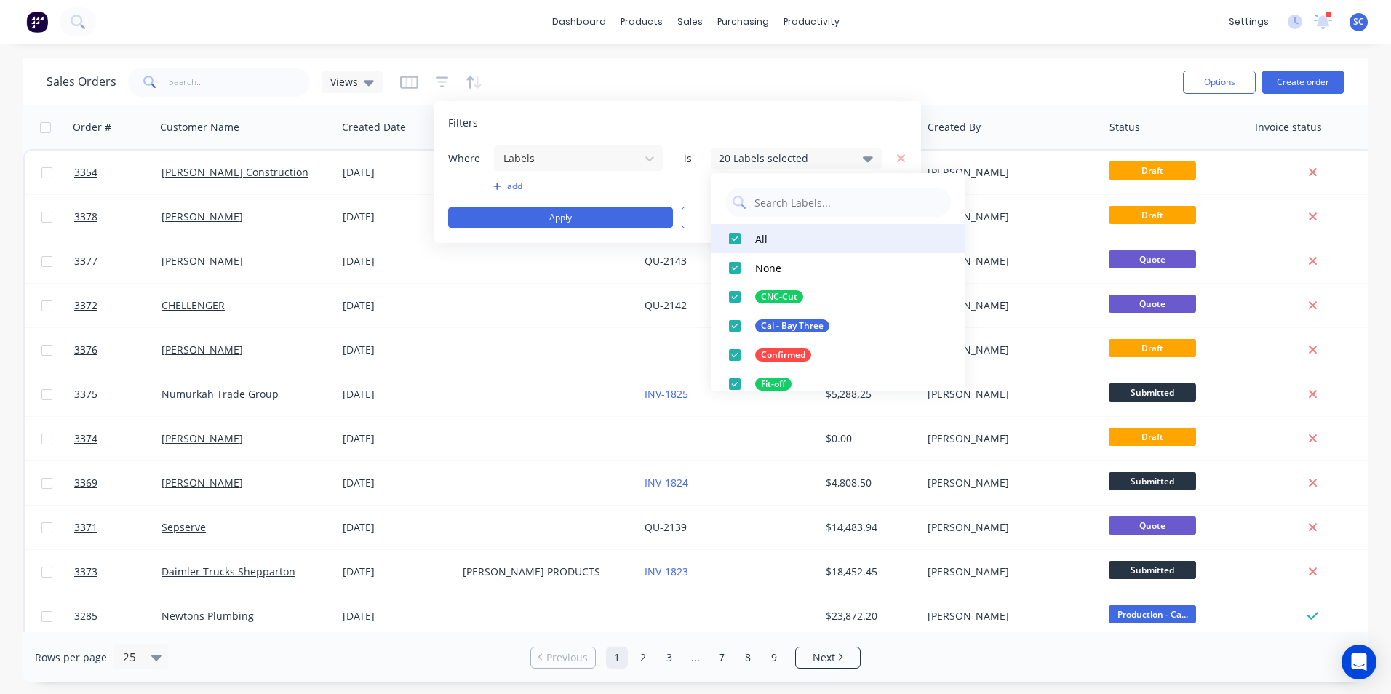
click at [734, 235] on div at bounding box center [734, 238] width 29 height 29
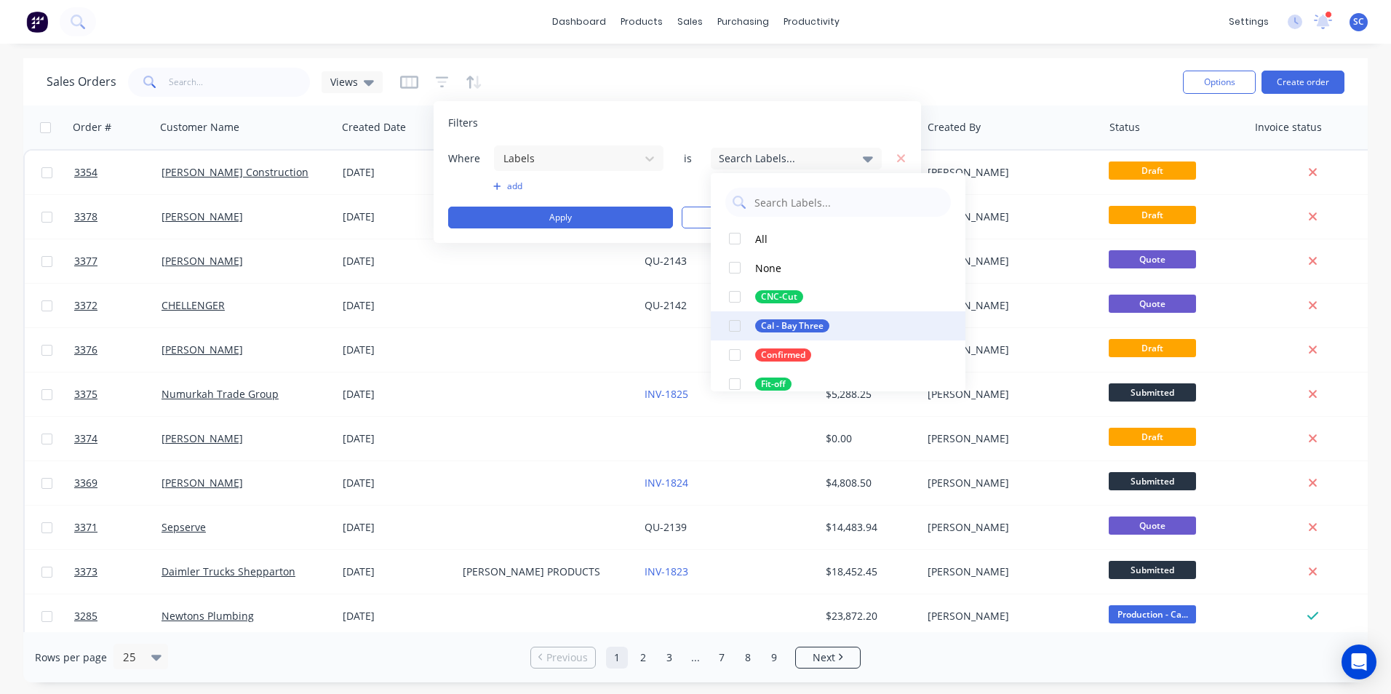
click at [737, 329] on div at bounding box center [734, 325] width 29 height 29
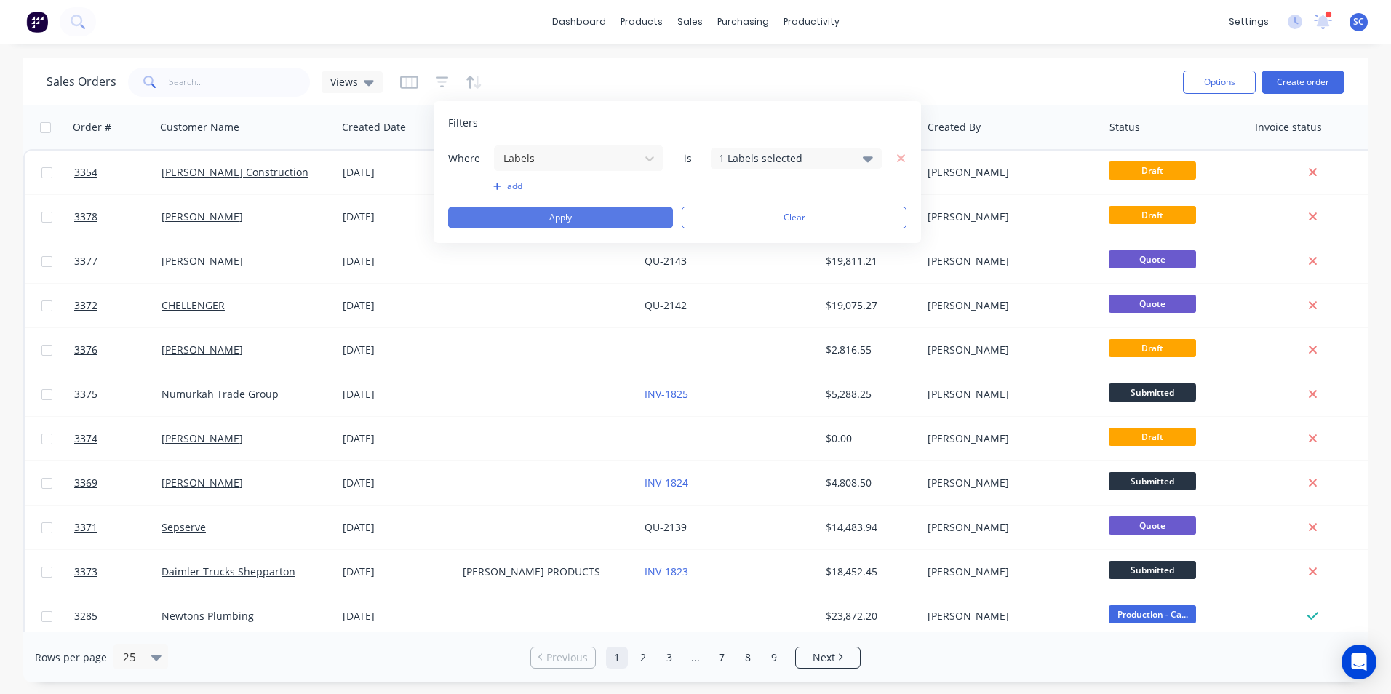
click at [629, 223] on button "Apply" at bounding box center [560, 218] width 225 height 22
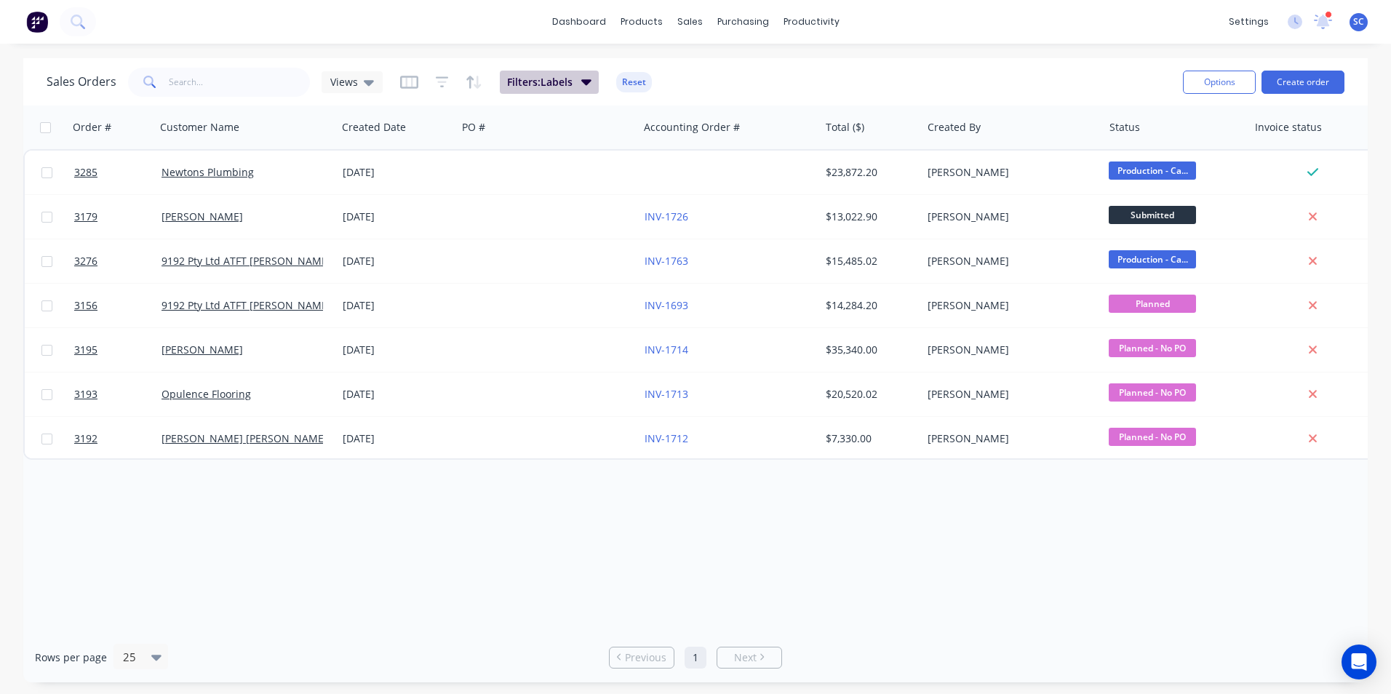
click at [570, 81] on span "Filters: Labels" at bounding box center [539, 82] width 65 height 15
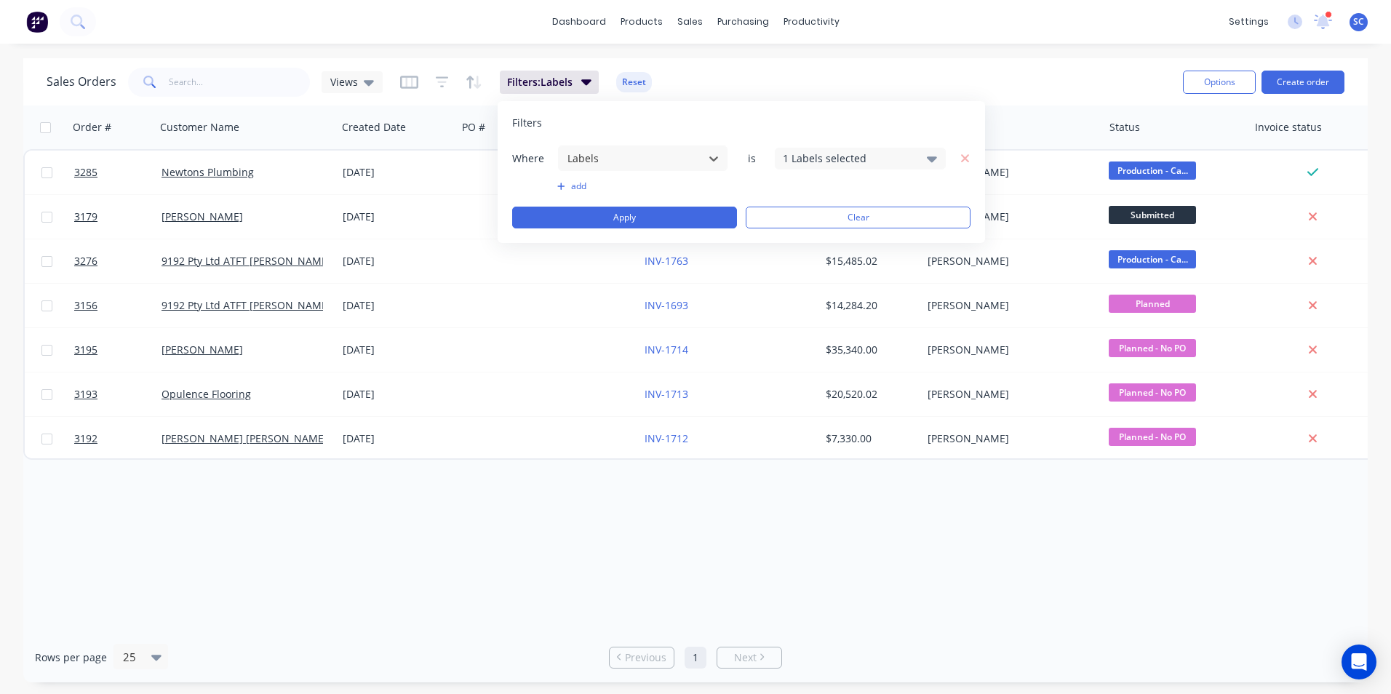
click at [578, 184] on button "add" at bounding box center [642, 186] width 171 height 12
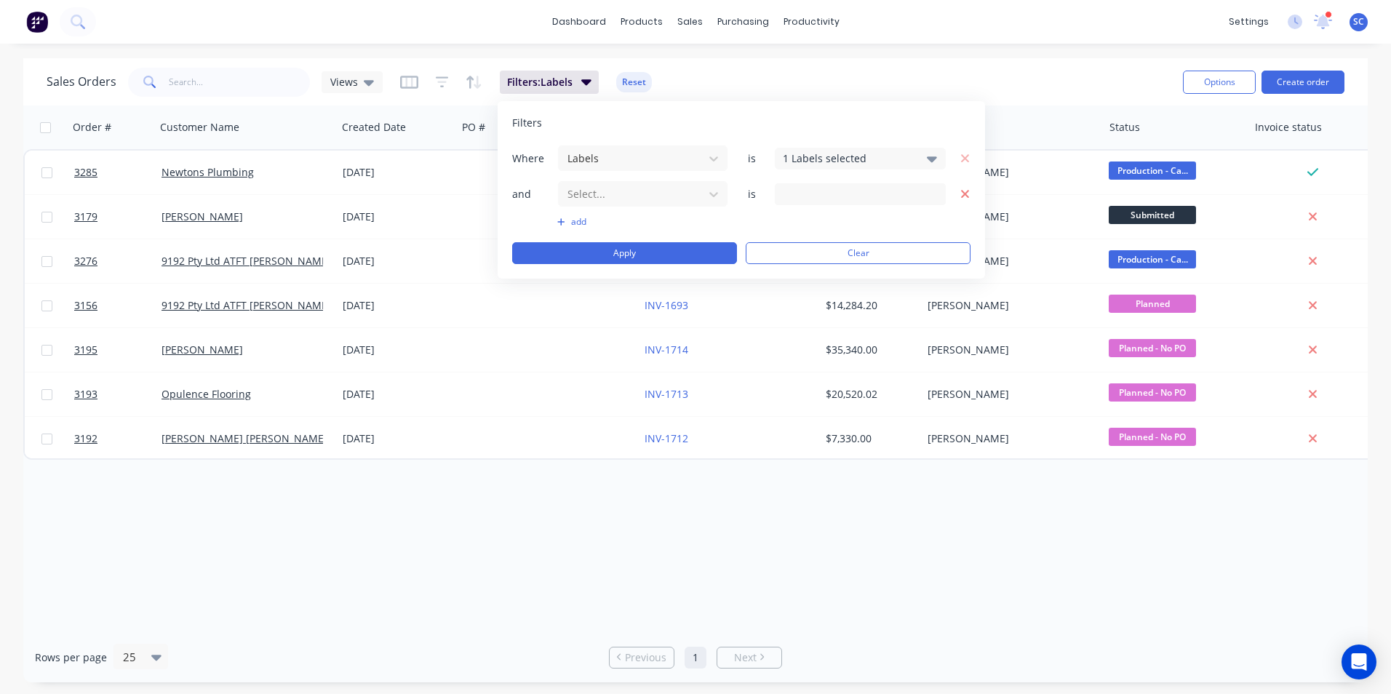
click at [961, 189] on icon "button" at bounding box center [965, 194] width 10 height 13
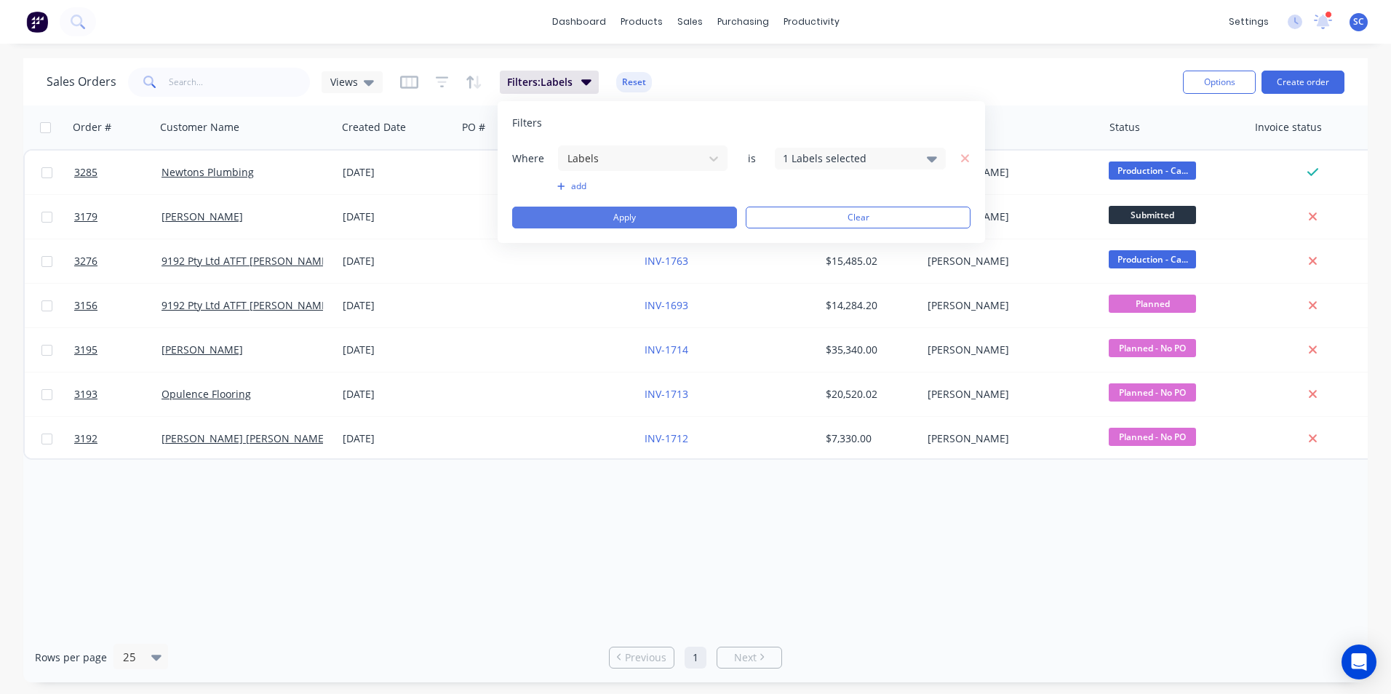
click at [695, 223] on button "Apply" at bounding box center [624, 218] width 225 height 22
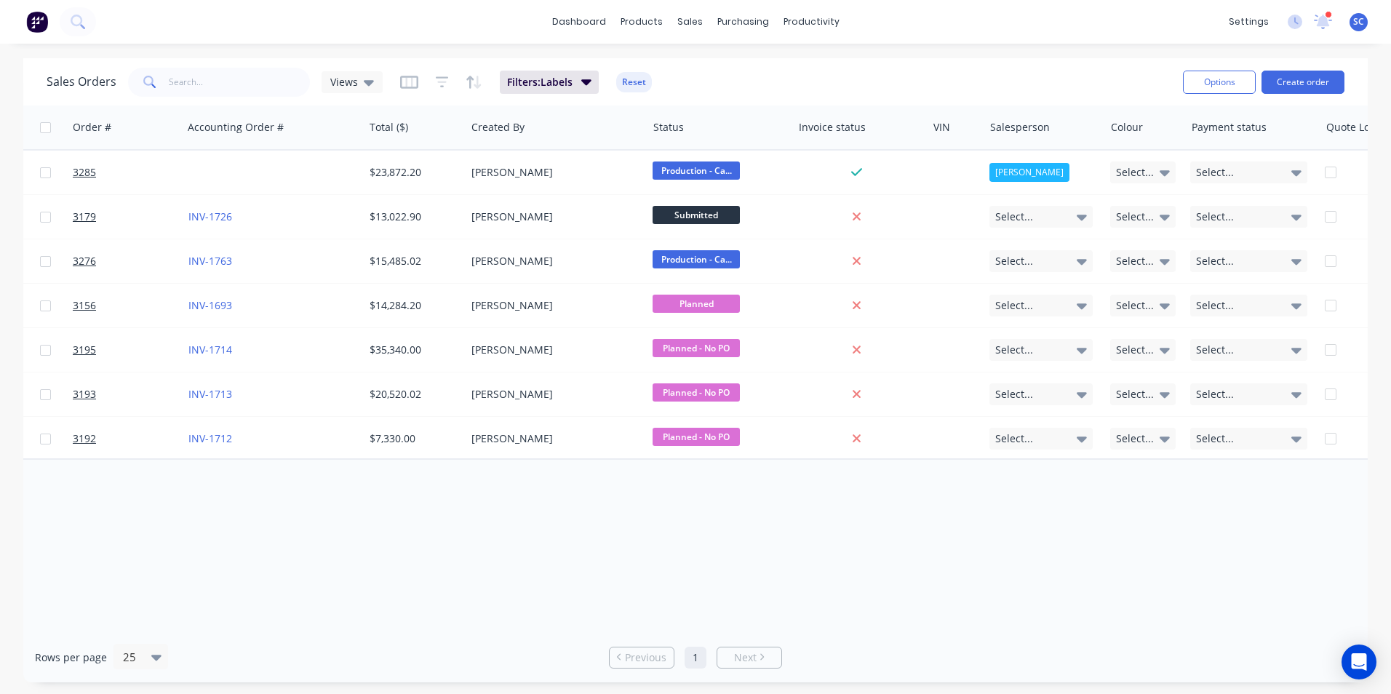
scroll to position [0, 0]
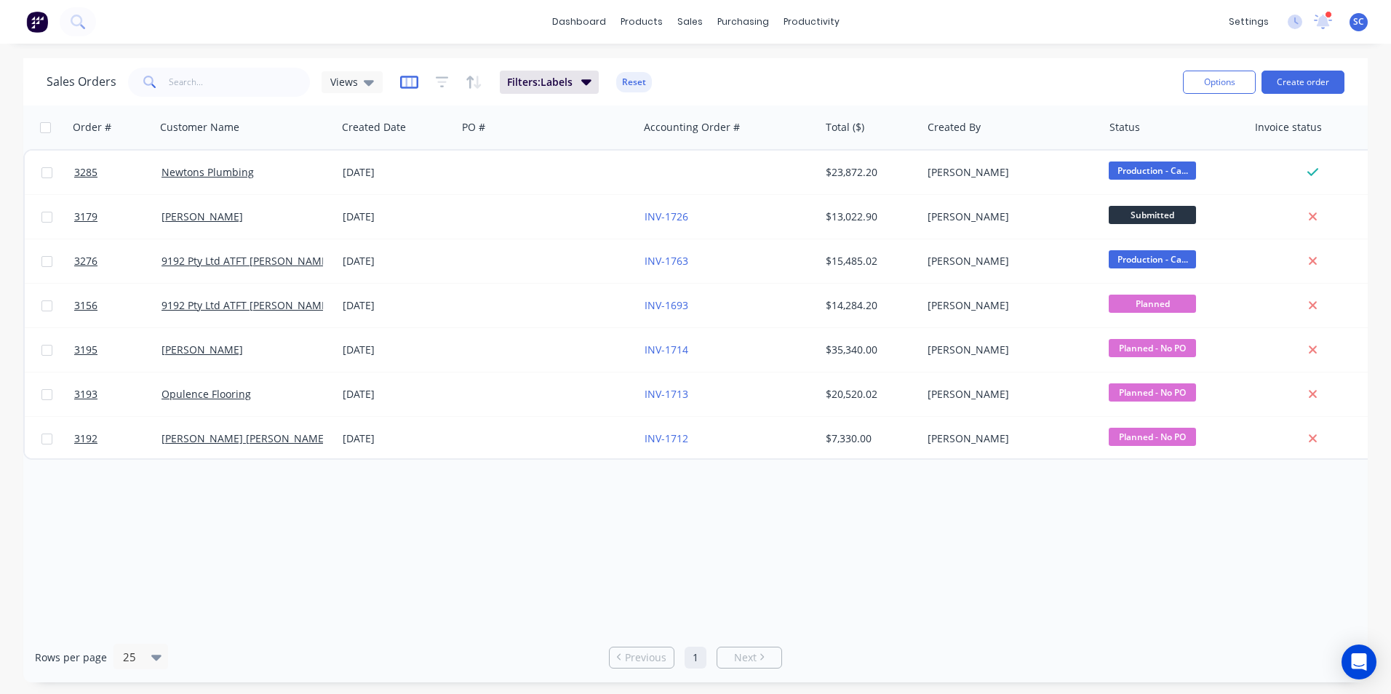
click at [400, 79] on icon "button" at bounding box center [409, 82] width 18 height 13
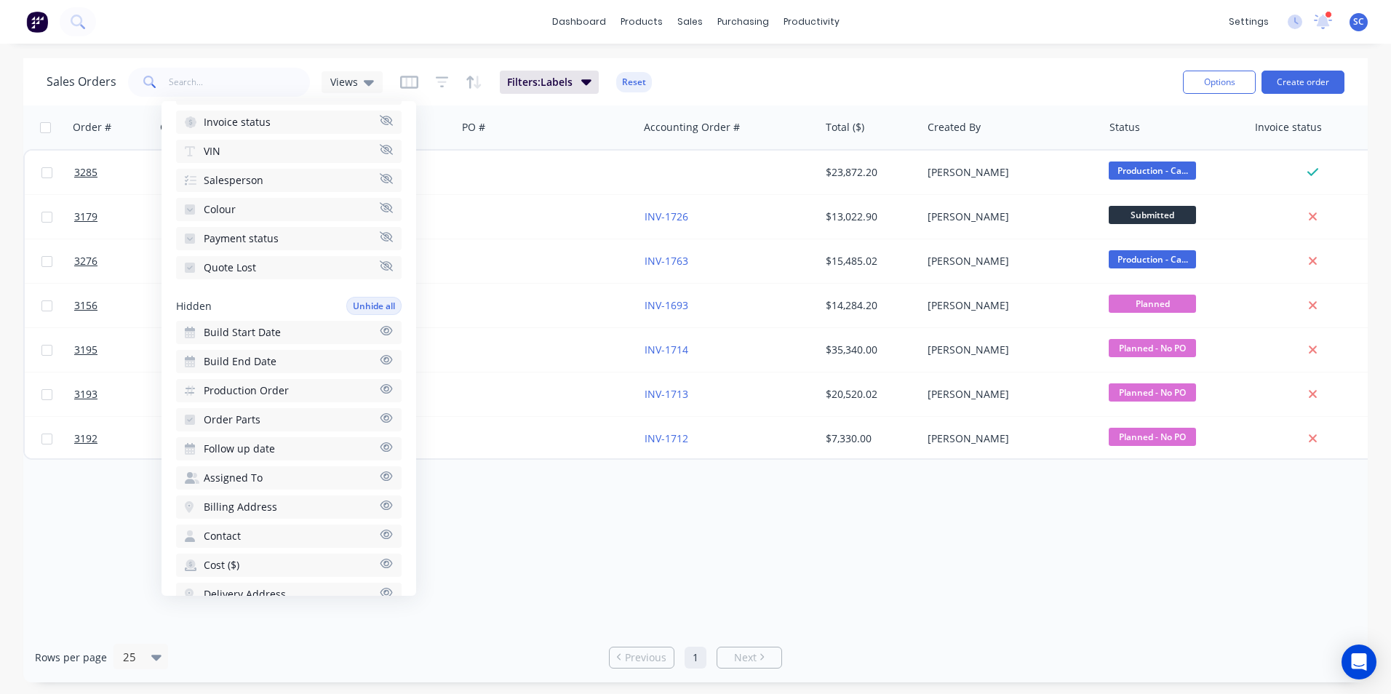
scroll to position [364, 0]
click at [268, 363] on span "Production Order" at bounding box center [246, 364] width 85 height 15
click at [595, 556] on div "Order # Customer Name Created Date PO # Accounting Order # Total ($) Created By…" at bounding box center [695, 368] width 1344 height 527
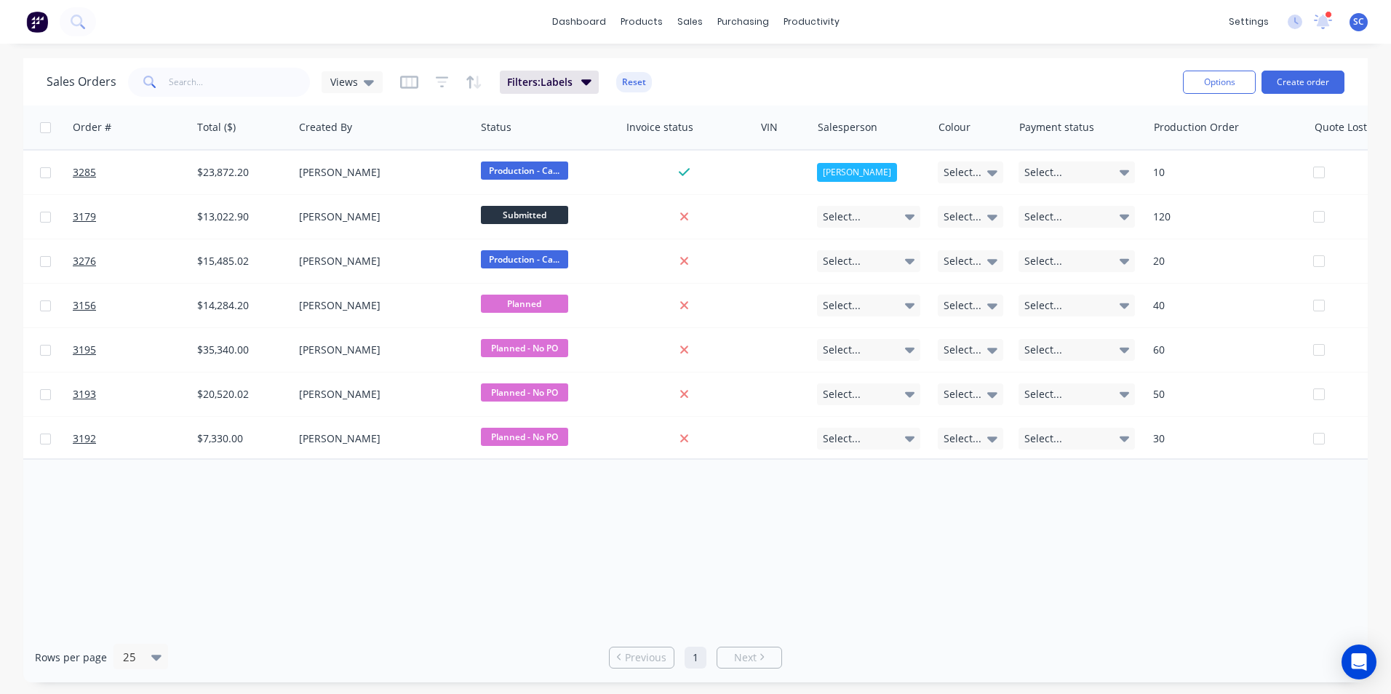
scroll to position [0, 689]
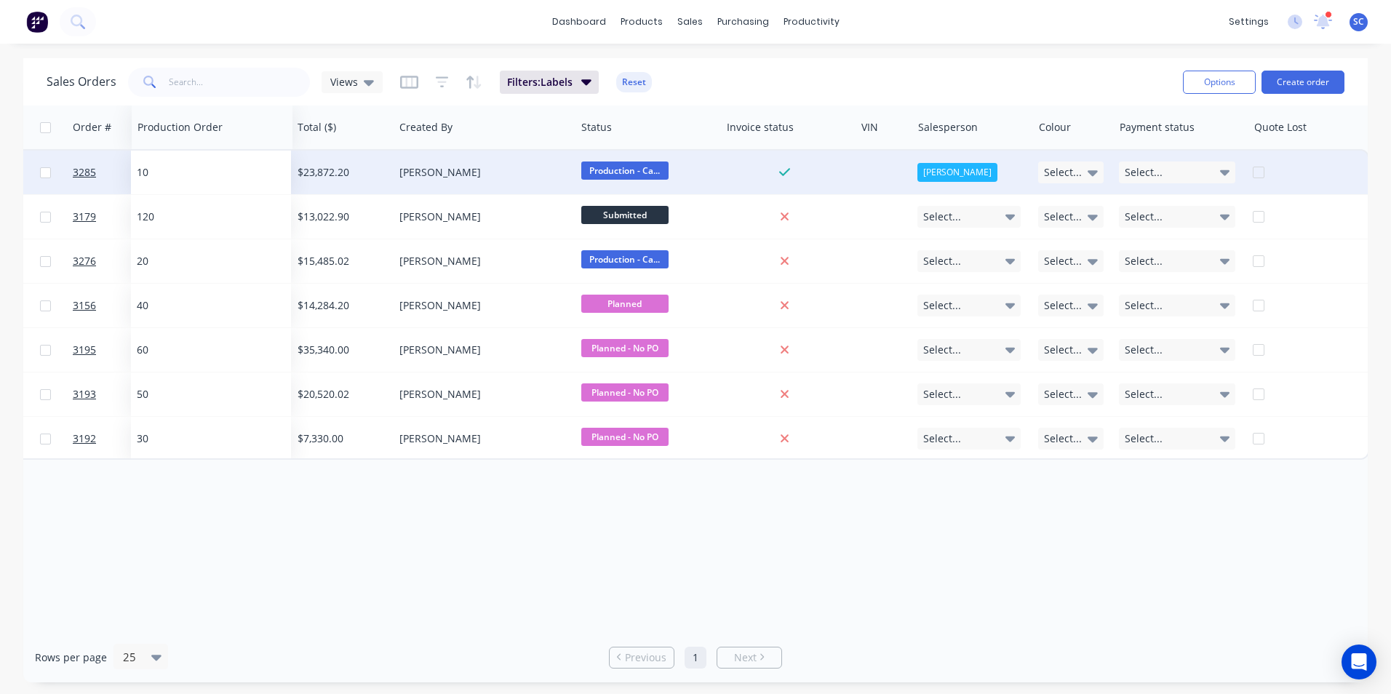
drag, startPoint x: 1165, startPoint y: 132, endPoint x: 209, endPoint y: 163, distance: 956.2
click at [209, 163] on div "Order # Customer Name Created Date PO # Accounting Order # Total ($) Created By…" at bounding box center [352, 282] width 2034 height 354
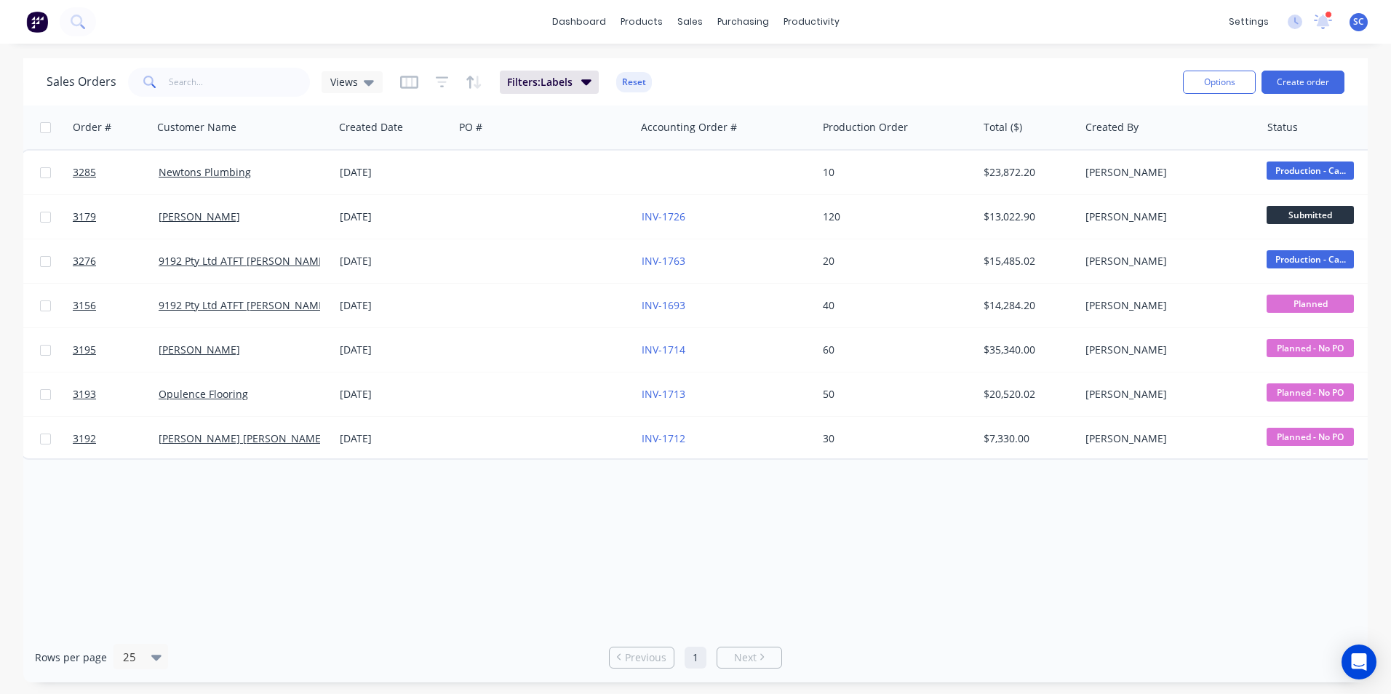
scroll to position [0, 0]
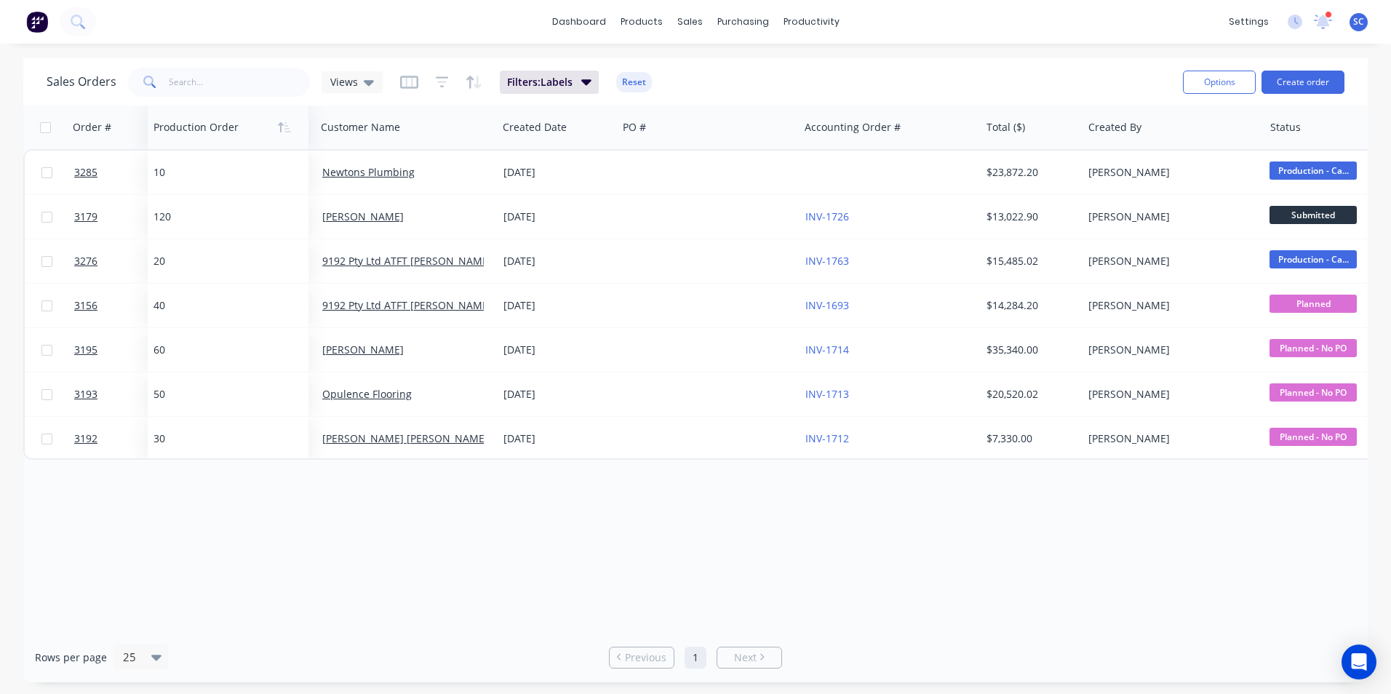
drag, startPoint x: 892, startPoint y: 129, endPoint x: 220, endPoint y: 125, distance: 672.1
click at [220, 125] on div at bounding box center [224, 127] width 142 height 29
click at [288, 126] on icon "button" at bounding box center [290, 127] width 13 height 12
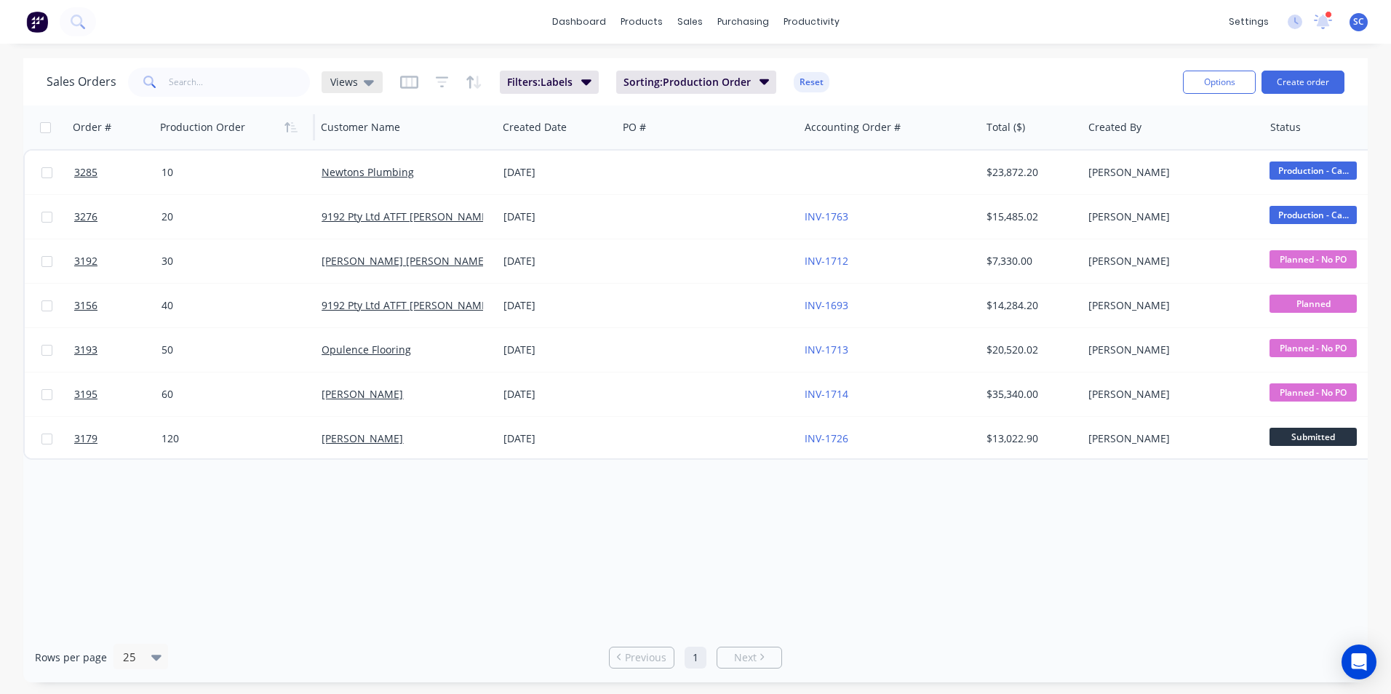
click at [365, 87] on icon at bounding box center [369, 82] width 10 height 16
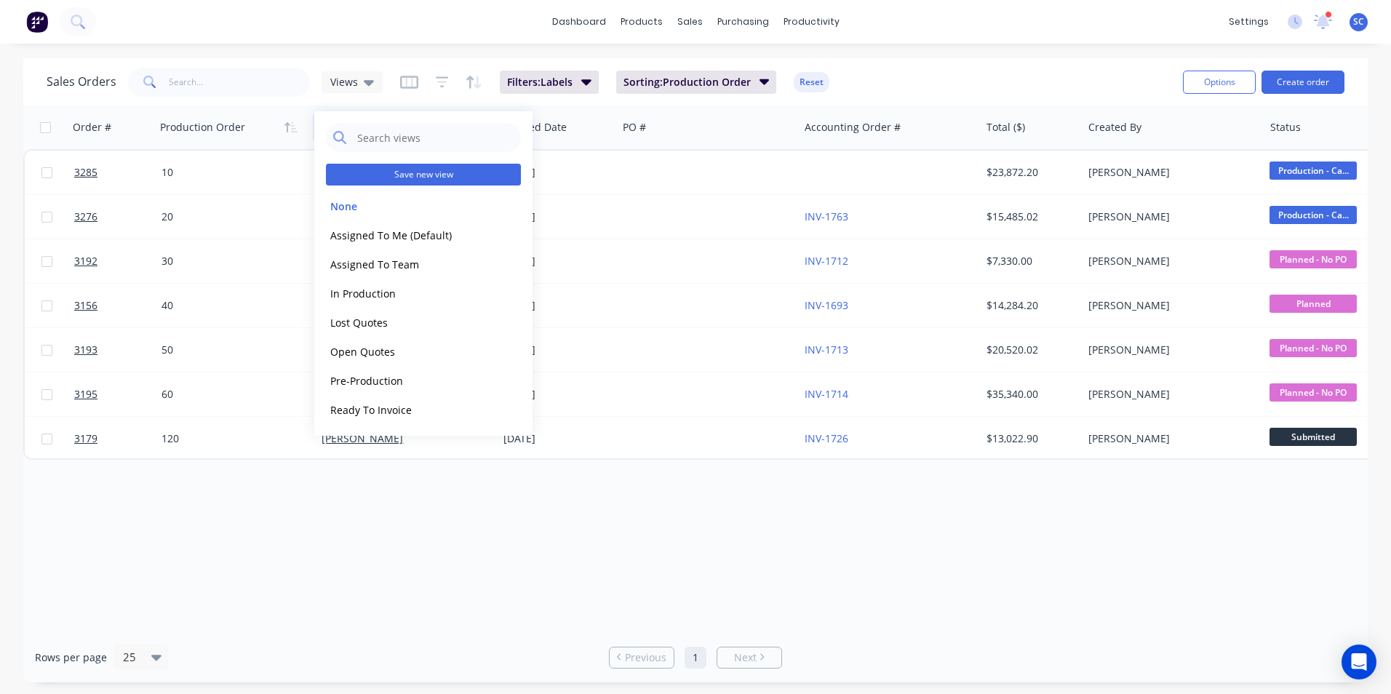
click at [443, 177] on button "Save new view" at bounding box center [423, 175] width 195 height 22
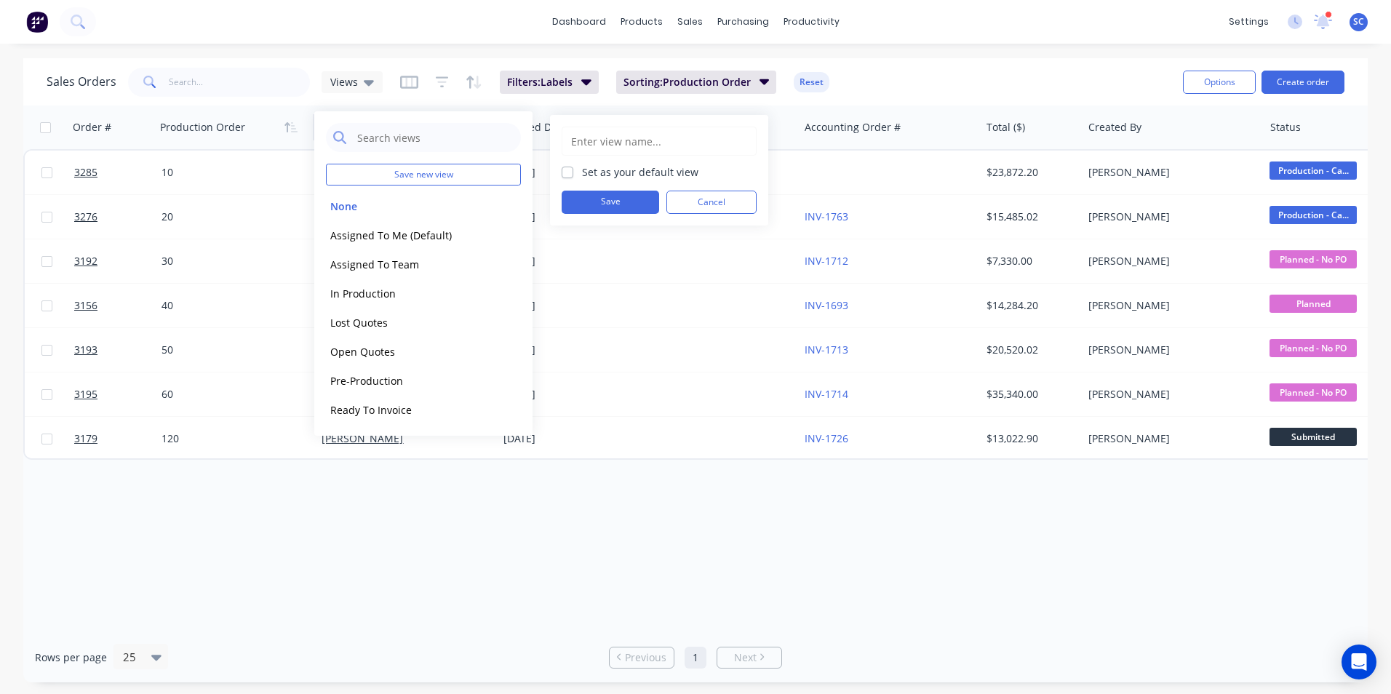
click at [639, 145] on input "text" at bounding box center [658, 141] width 179 height 28
type input "cal"
click at [576, 202] on button "Save" at bounding box center [609, 202] width 97 height 23
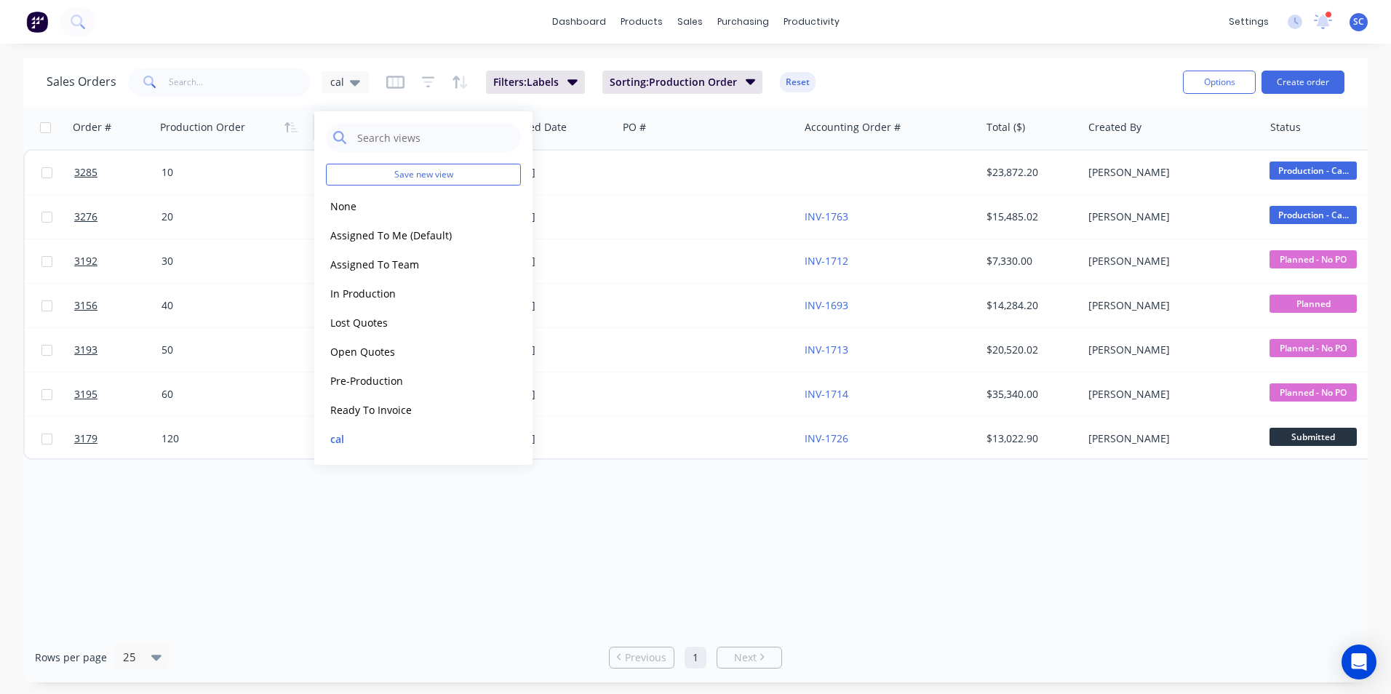
click at [412, 551] on div "Order # Production Order Customer Name Created Date PO # Accounting Order # Tot…" at bounding box center [695, 368] width 1344 height 527
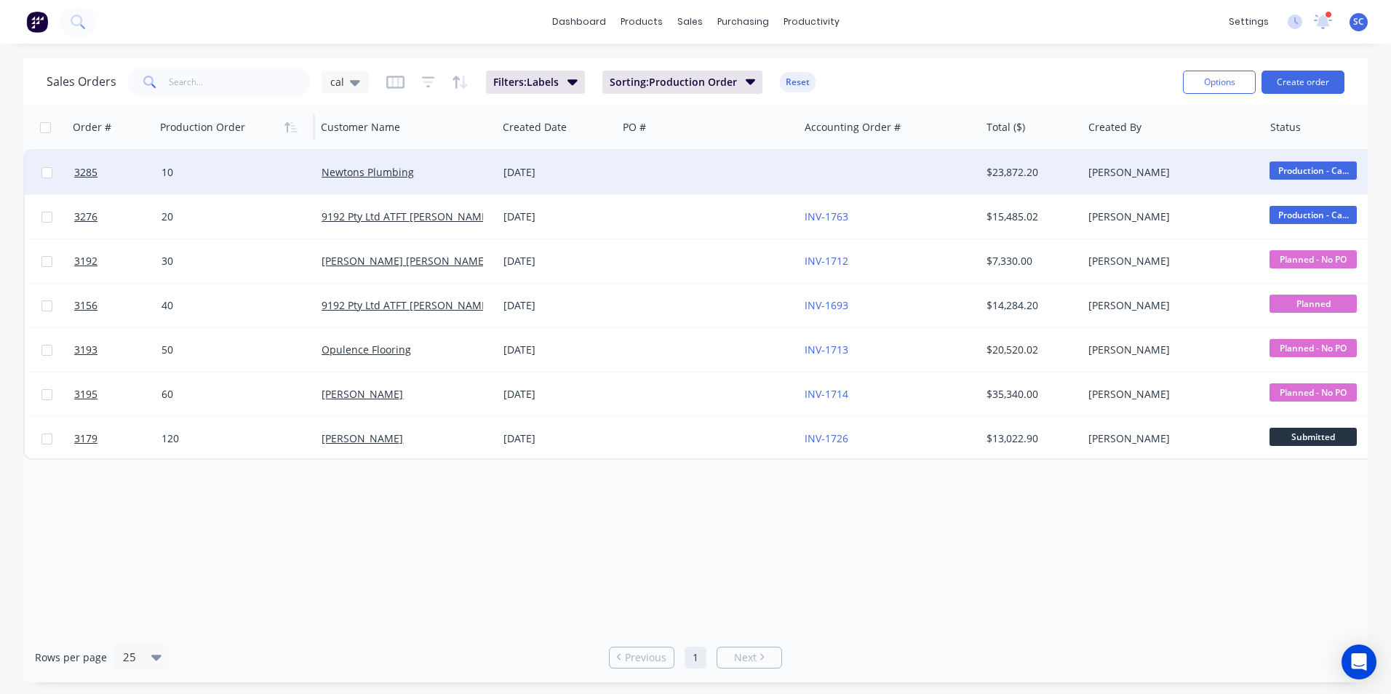
click at [199, 174] on div "10" at bounding box center [231, 172] width 141 height 15
click at [271, 540] on div "Order # Production Order Customer Name Created Date PO # Accounting Order # Tot…" at bounding box center [695, 368] width 1344 height 527
click at [559, 86] on button "Filters: Labels" at bounding box center [535, 82] width 99 height 23
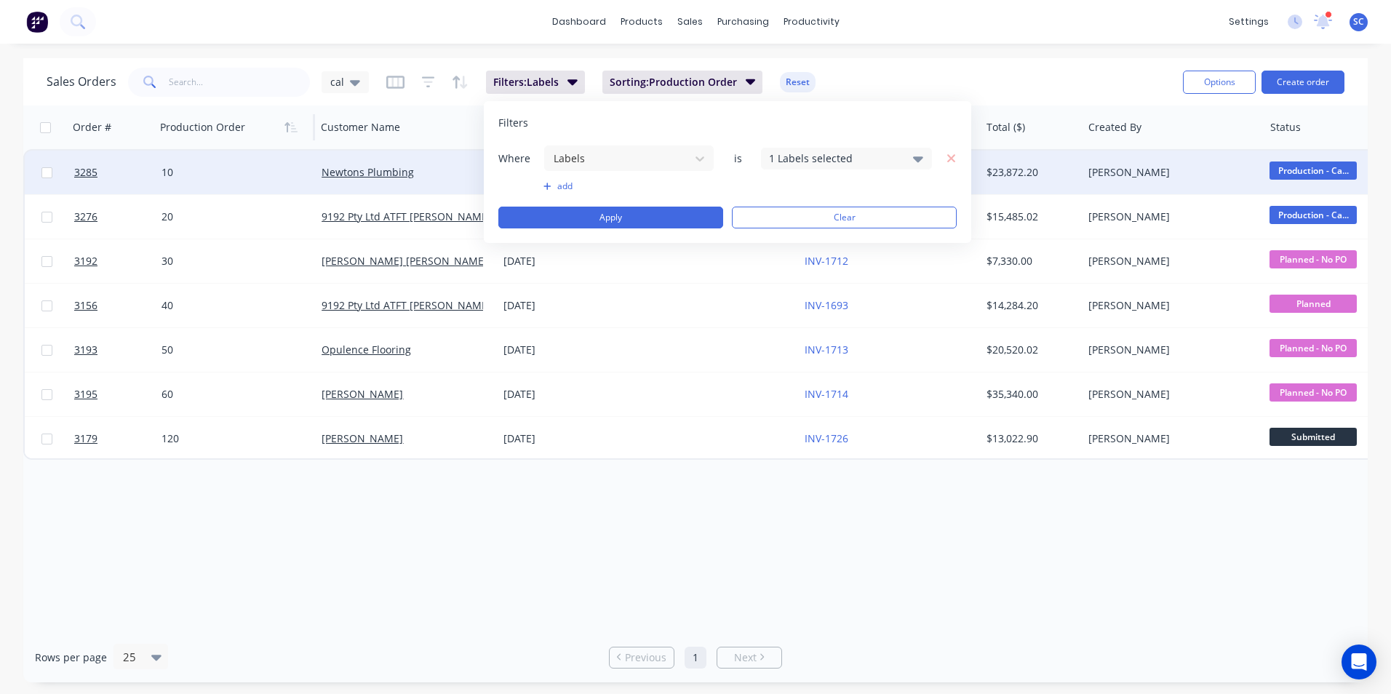
click at [555, 186] on button "add" at bounding box center [628, 186] width 171 height 12
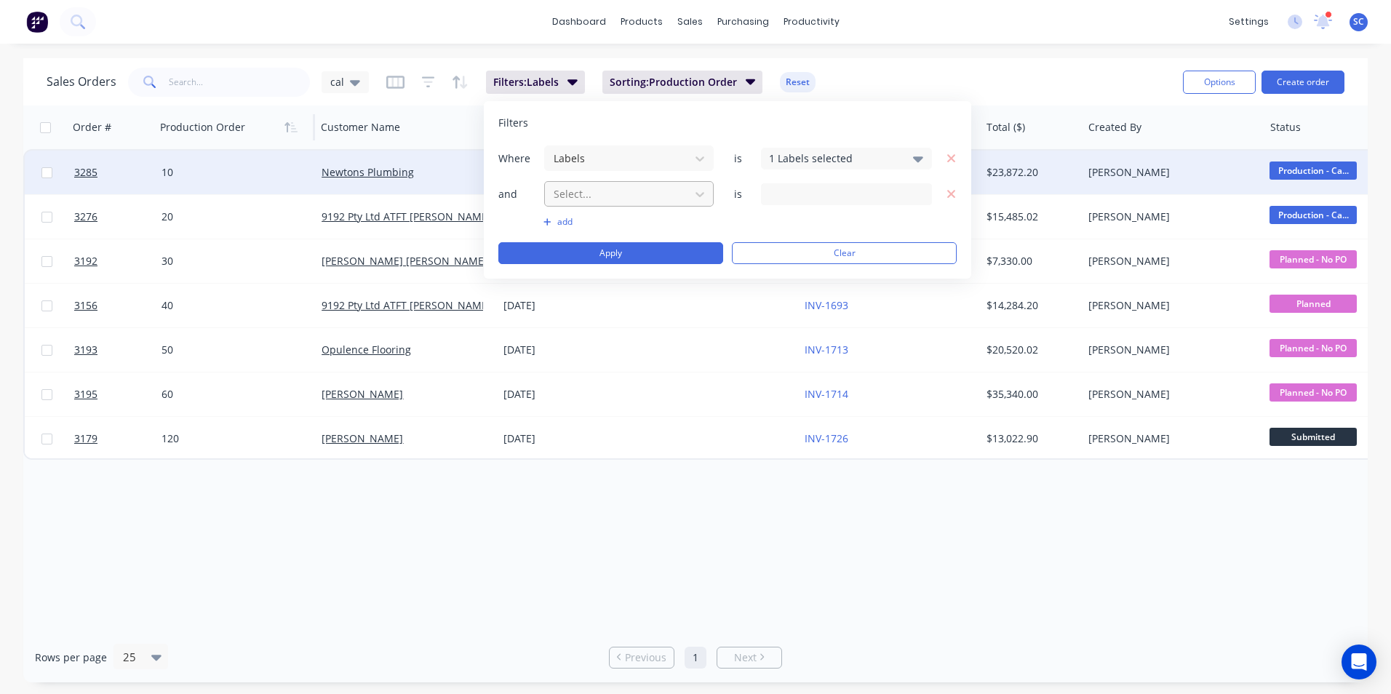
click at [662, 201] on div at bounding box center [617, 194] width 130 height 18
click at [947, 193] on icon "button" at bounding box center [951, 194] width 10 height 13
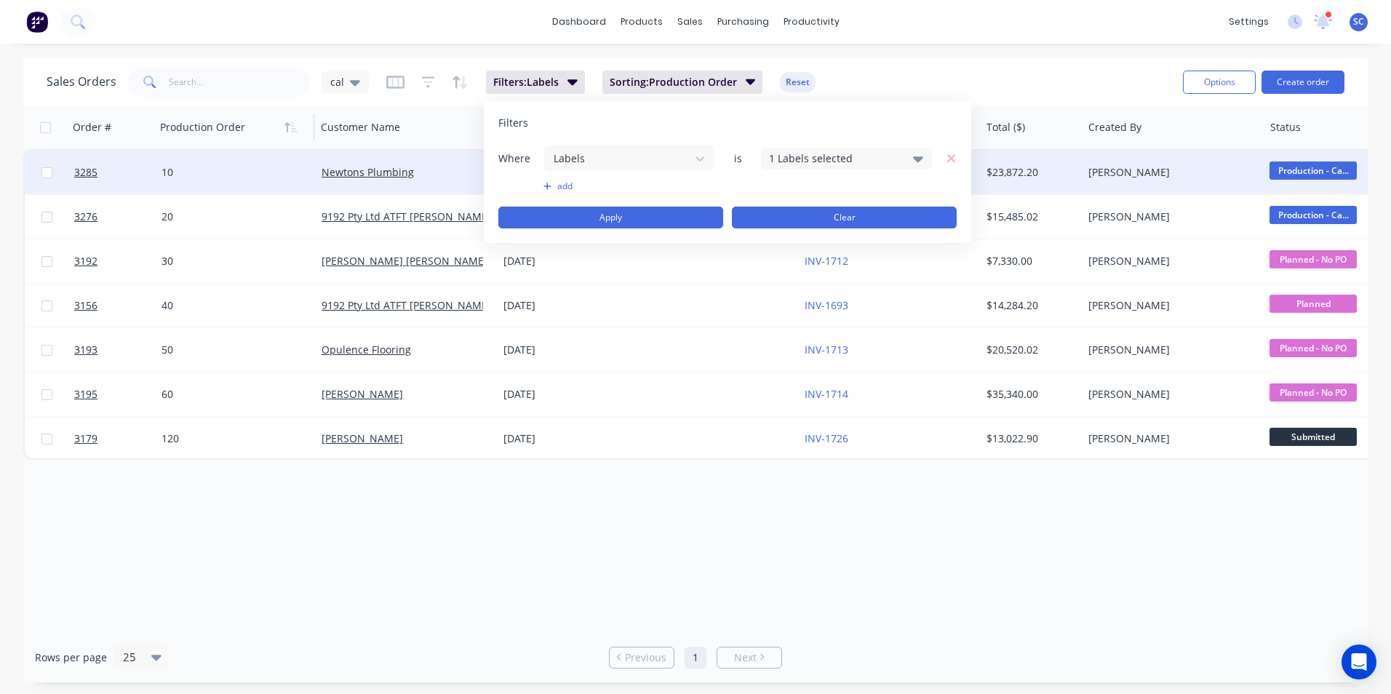
click at [816, 221] on button "Clear" at bounding box center [844, 218] width 225 height 22
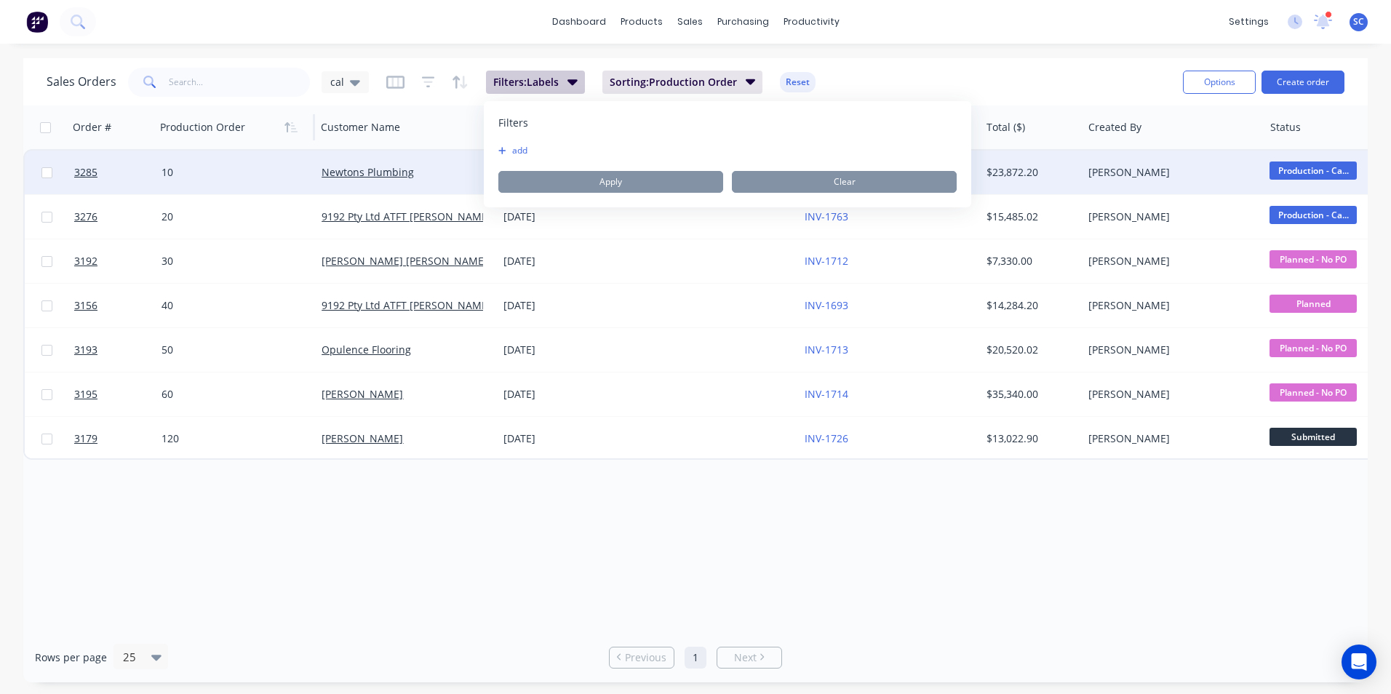
click at [543, 83] on span "Filters: Labels" at bounding box center [525, 82] width 65 height 15
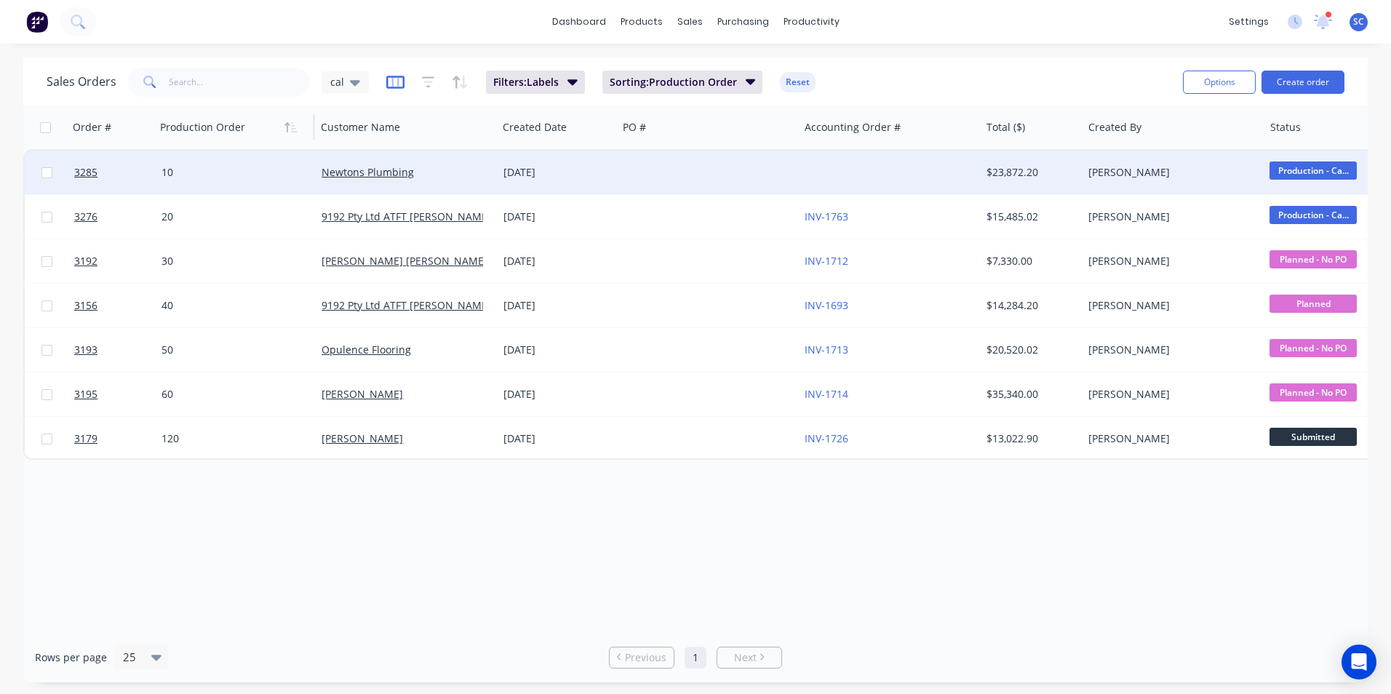
click at [397, 87] on icon "button" at bounding box center [395, 82] width 18 height 13
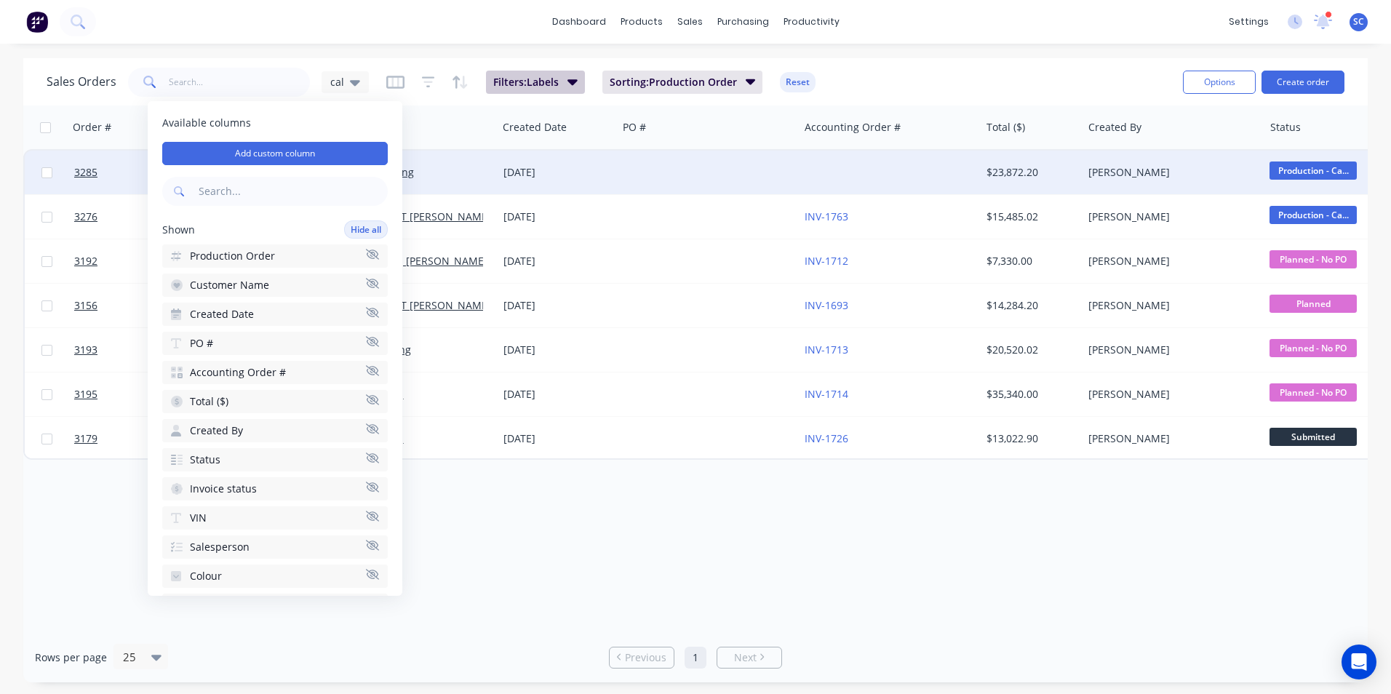
click at [524, 85] on span "Filters: Labels" at bounding box center [525, 82] width 65 height 15
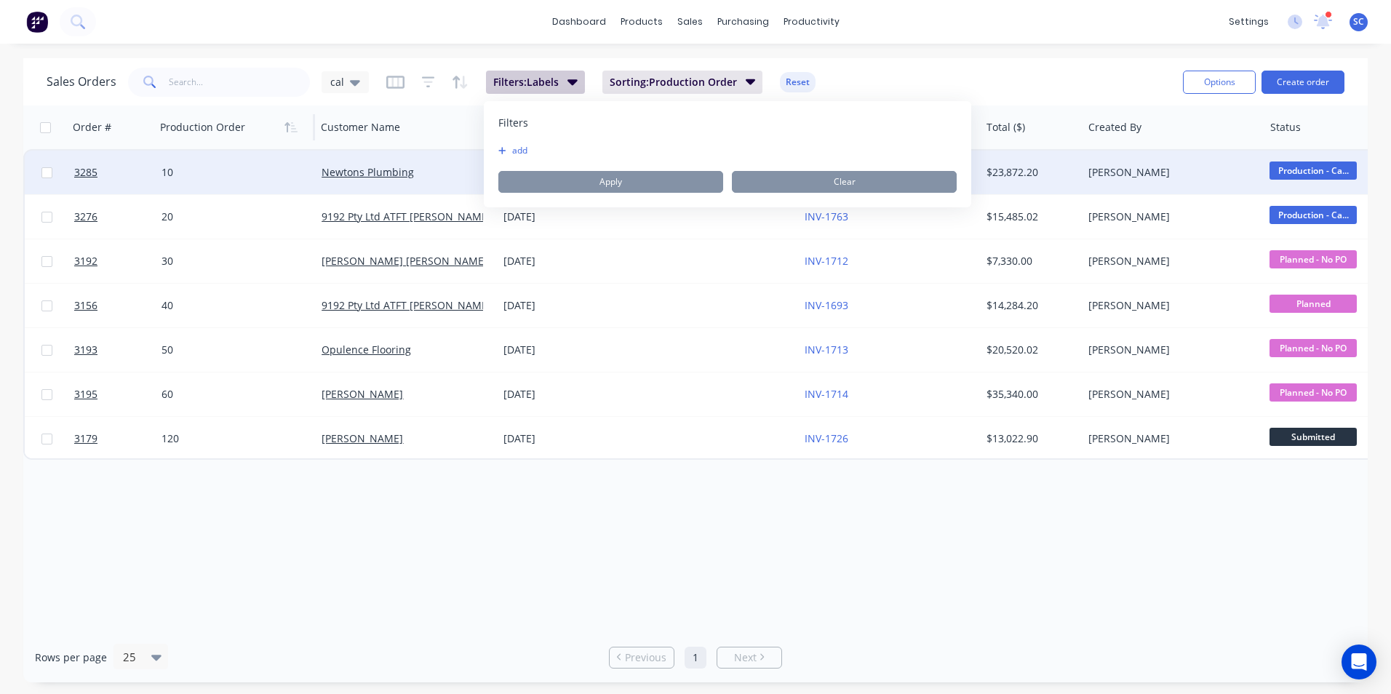
click at [524, 85] on span "Filters: Labels" at bounding box center [525, 82] width 65 height 15
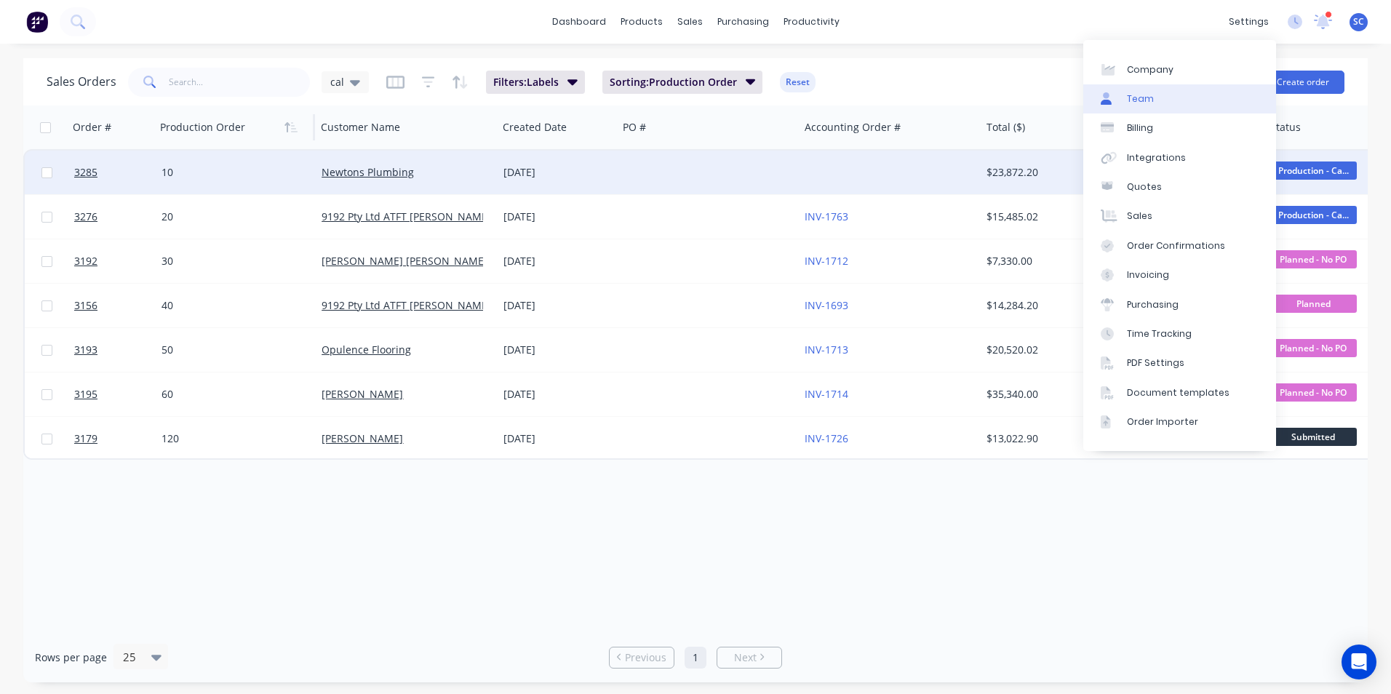
click at [1171, 102] on link "Team" at bounding box center [1179, 98] width 193 height 29
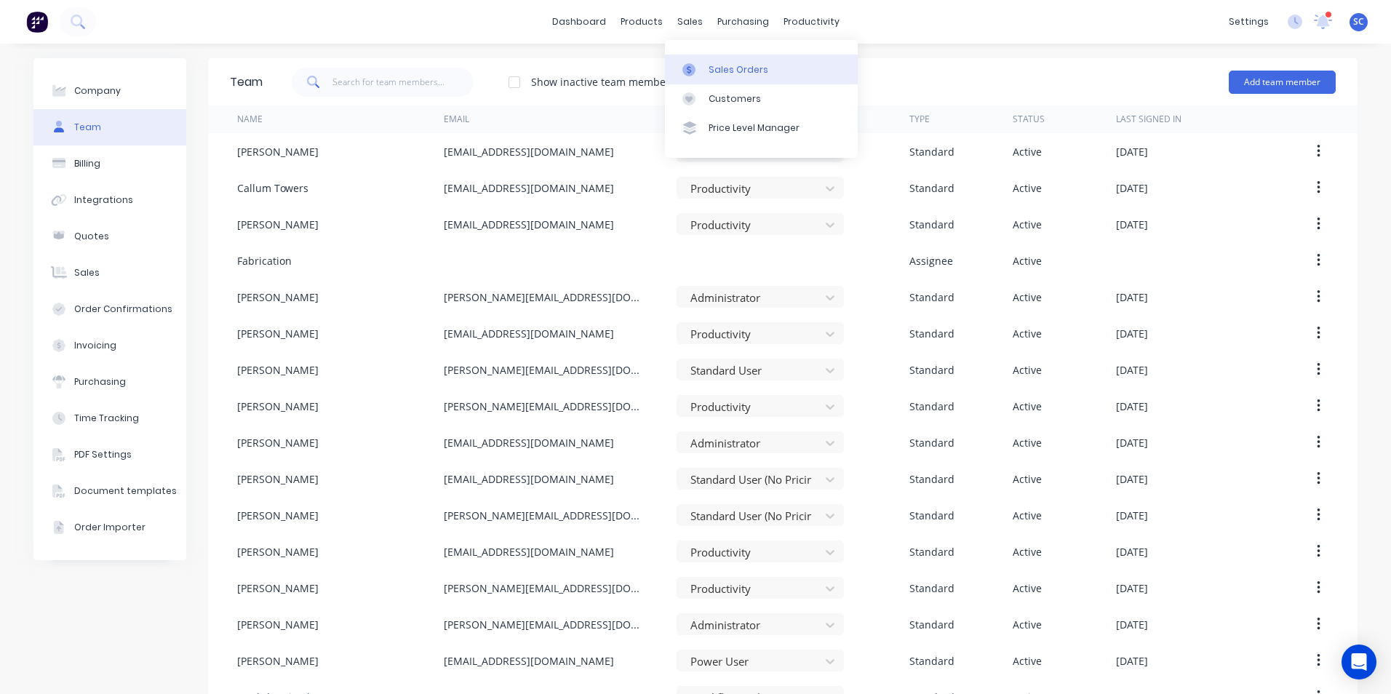
click at [707, 68] on link "Sales Orders" at bounding box center [761, 69] width 193 height 29
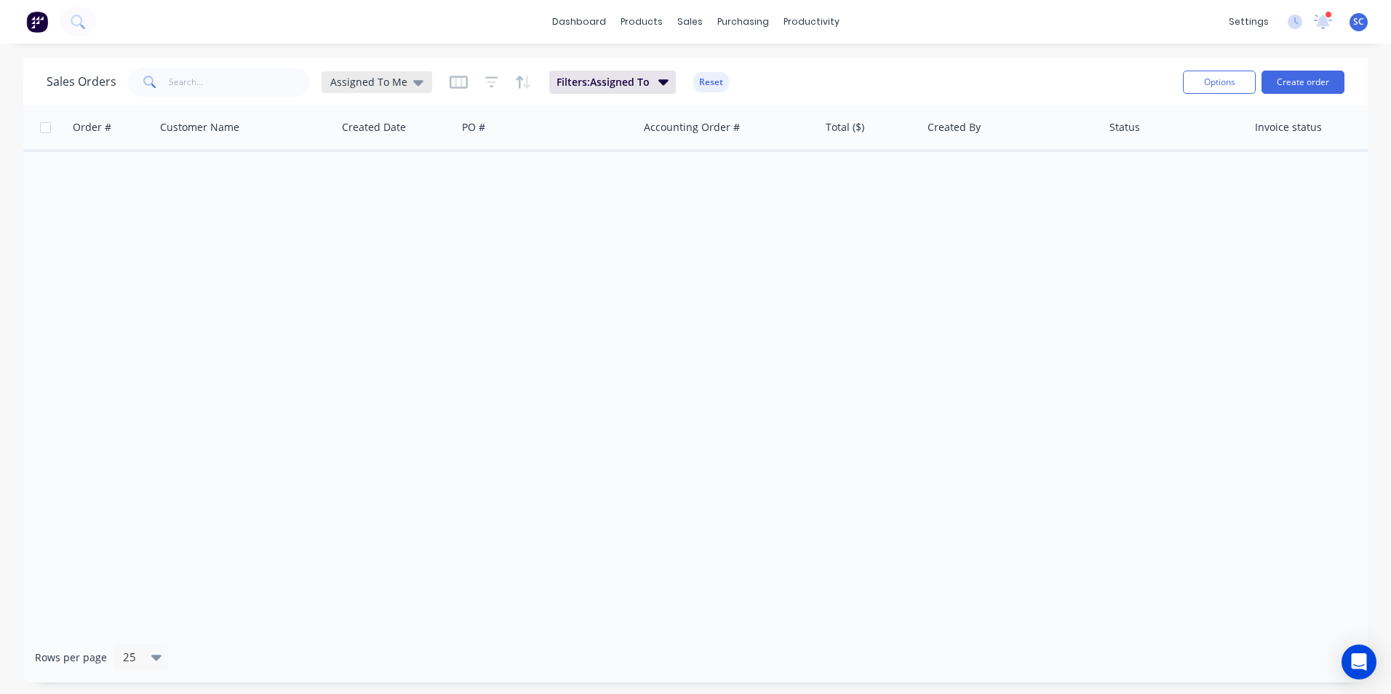
click at [413, 87] on icon at bounding box center [418, 82] width 10 height 16
click at [382, 296] on button "cal" at bounding box center [409, 293] width 166 height 17
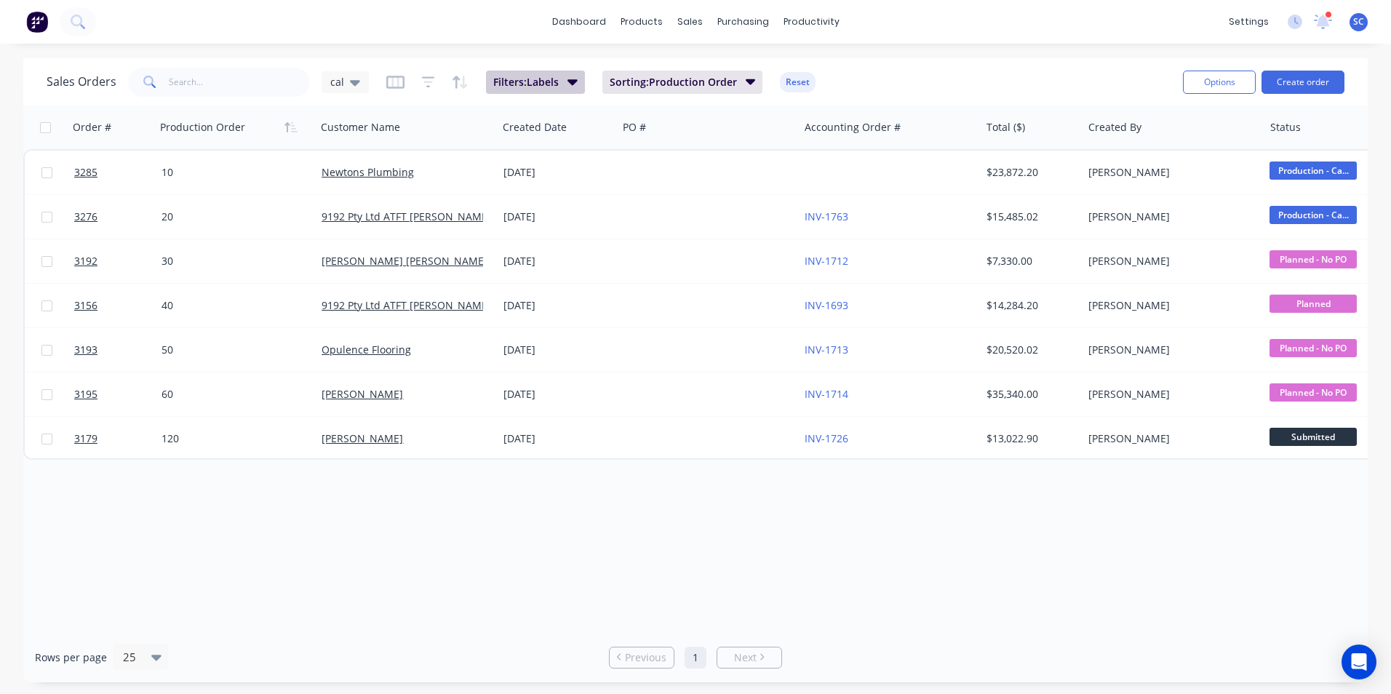
click at [529, 77] on span "Filters: Labels" at bounding box center [525, 82] width 65 height 15
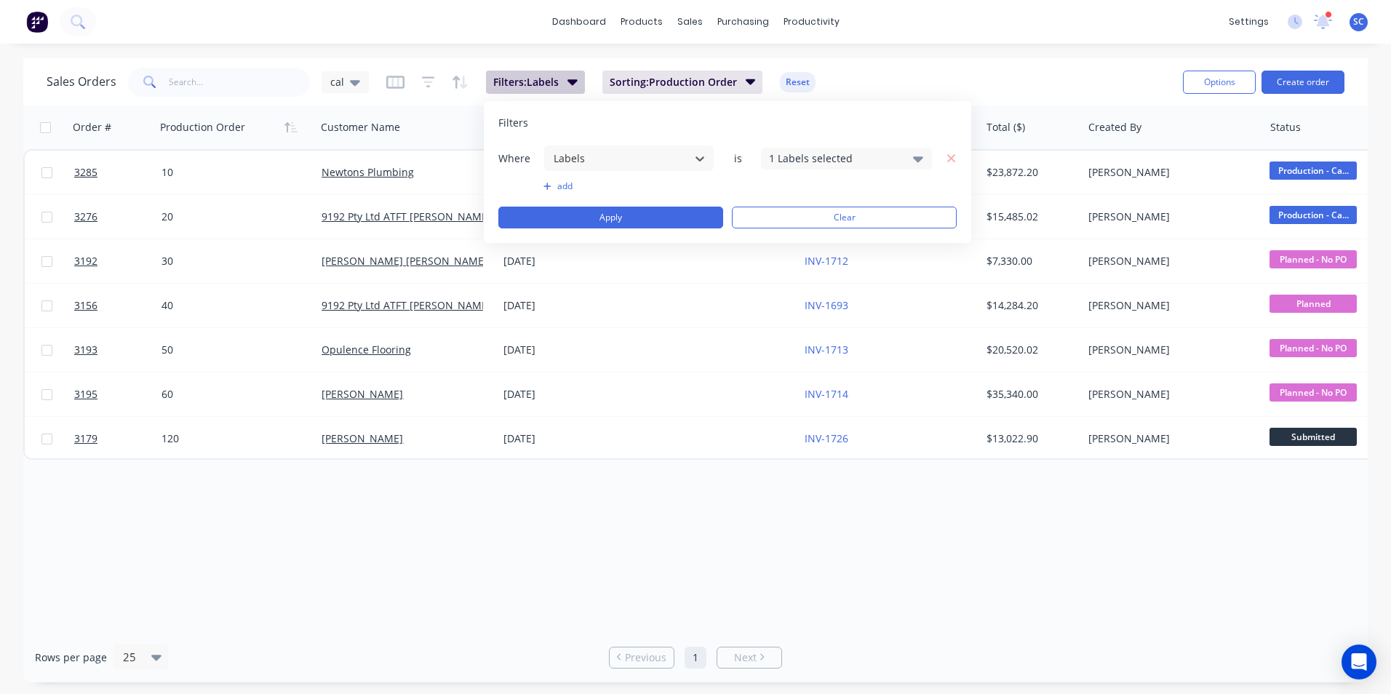
click at [529, 78] on span "Filters: Labels" at bounding box center [525, 82] width 65 height 15
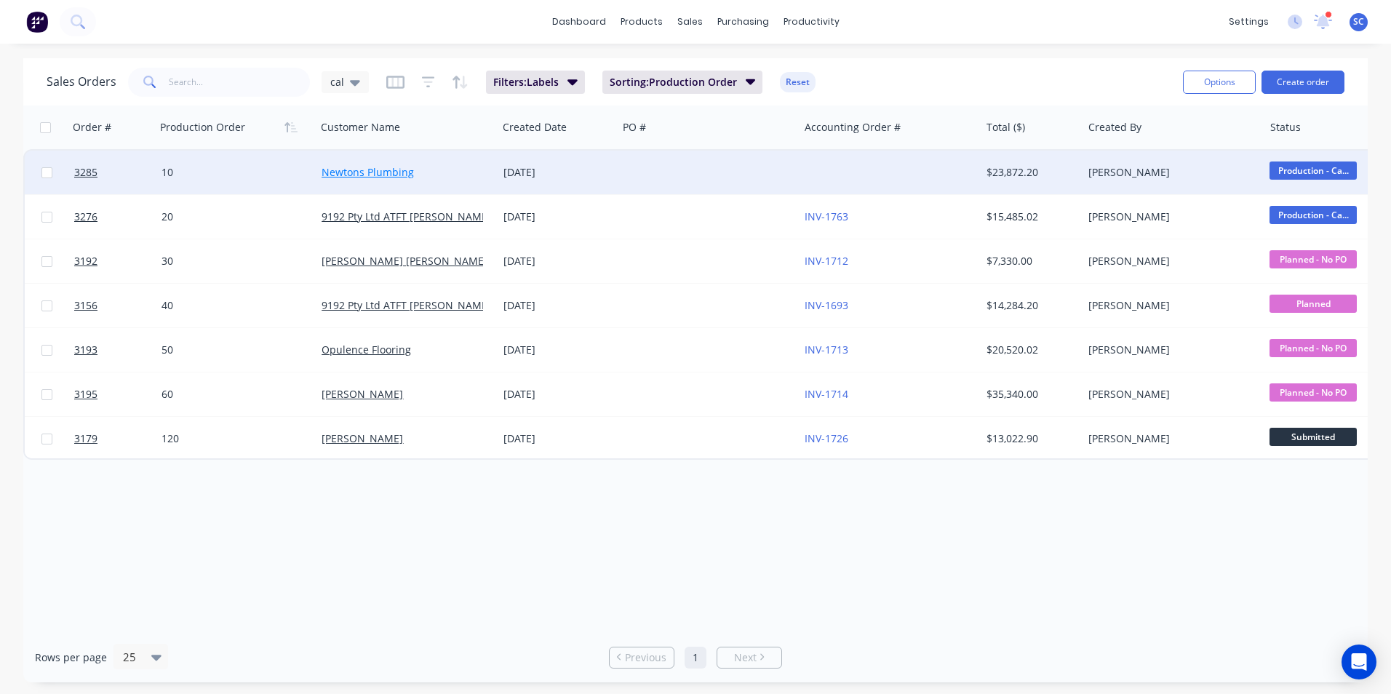
click at [343, 174] on link "Newtons Plumbing" at bounding box center [367, 172] width 92 height 14
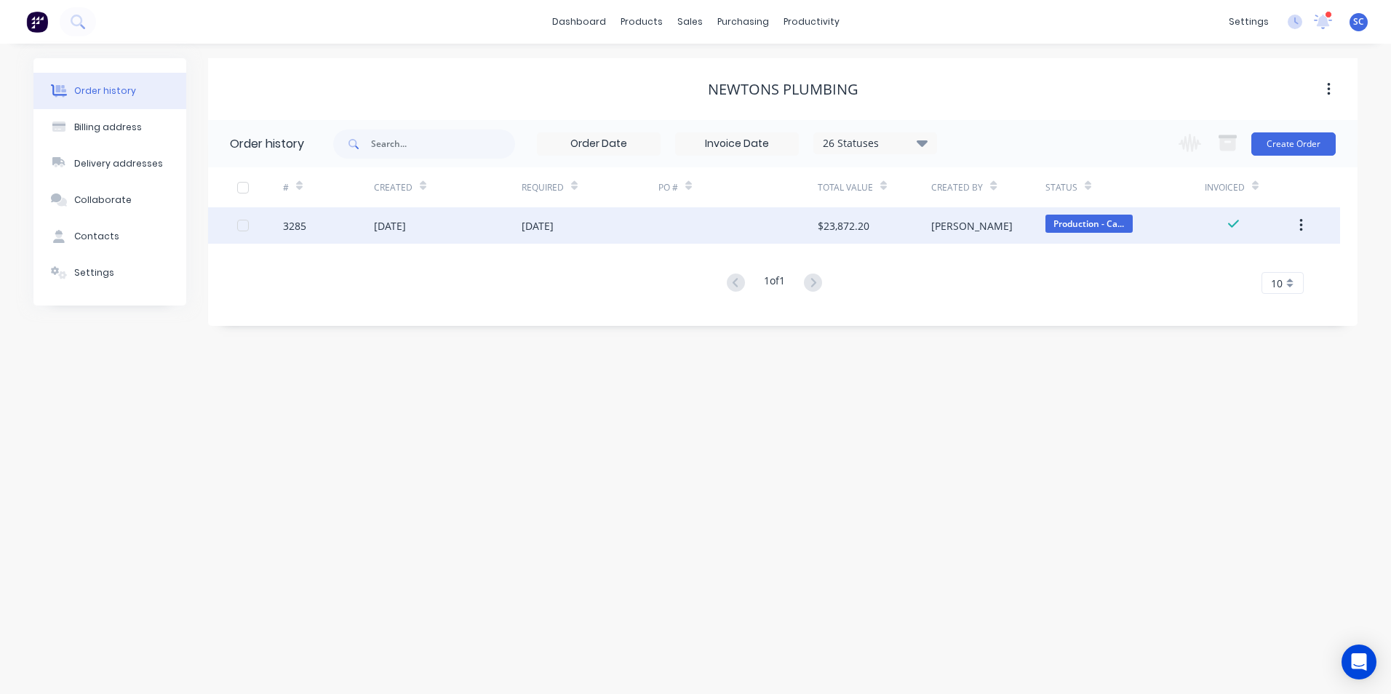
click at [639, 231] on div "27 Aug 2025" at bounding box center [589, 225] width 137 height 36
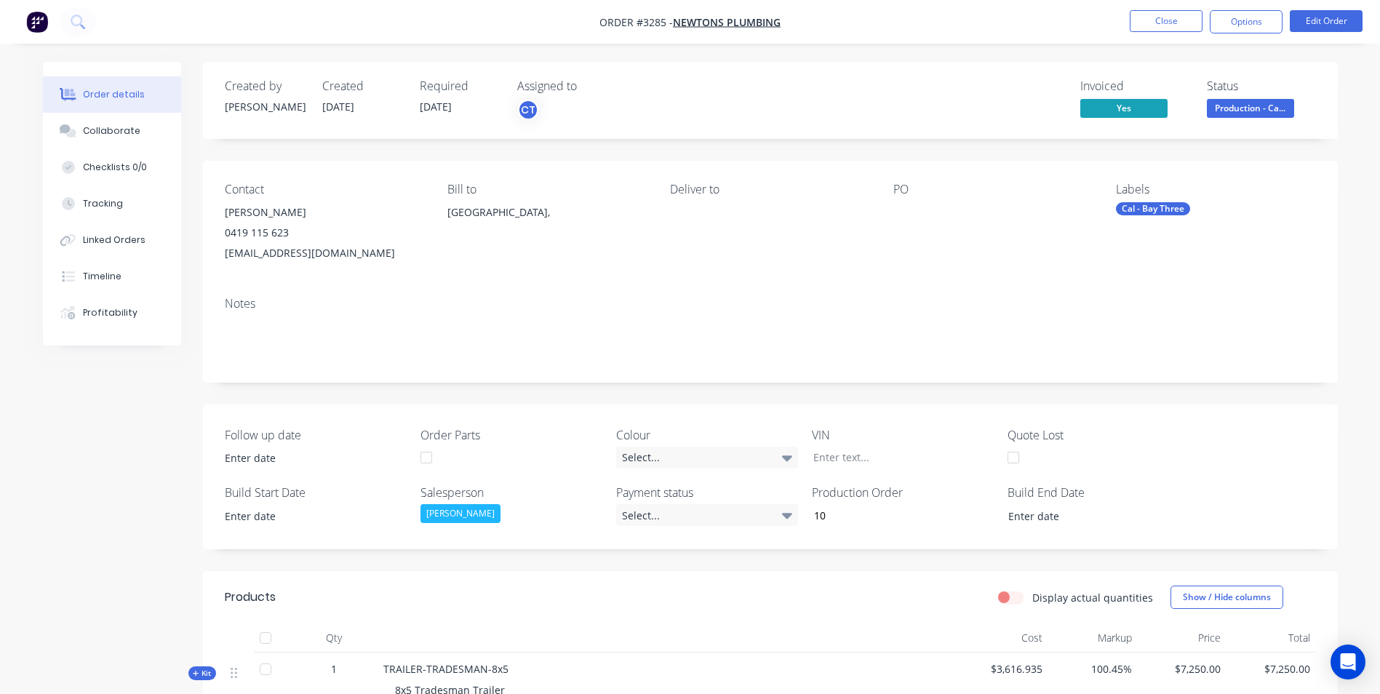
click at [1165, 204] on div "Cal - Bay Three" at bounding box center [1153, 208] width 74 height 13
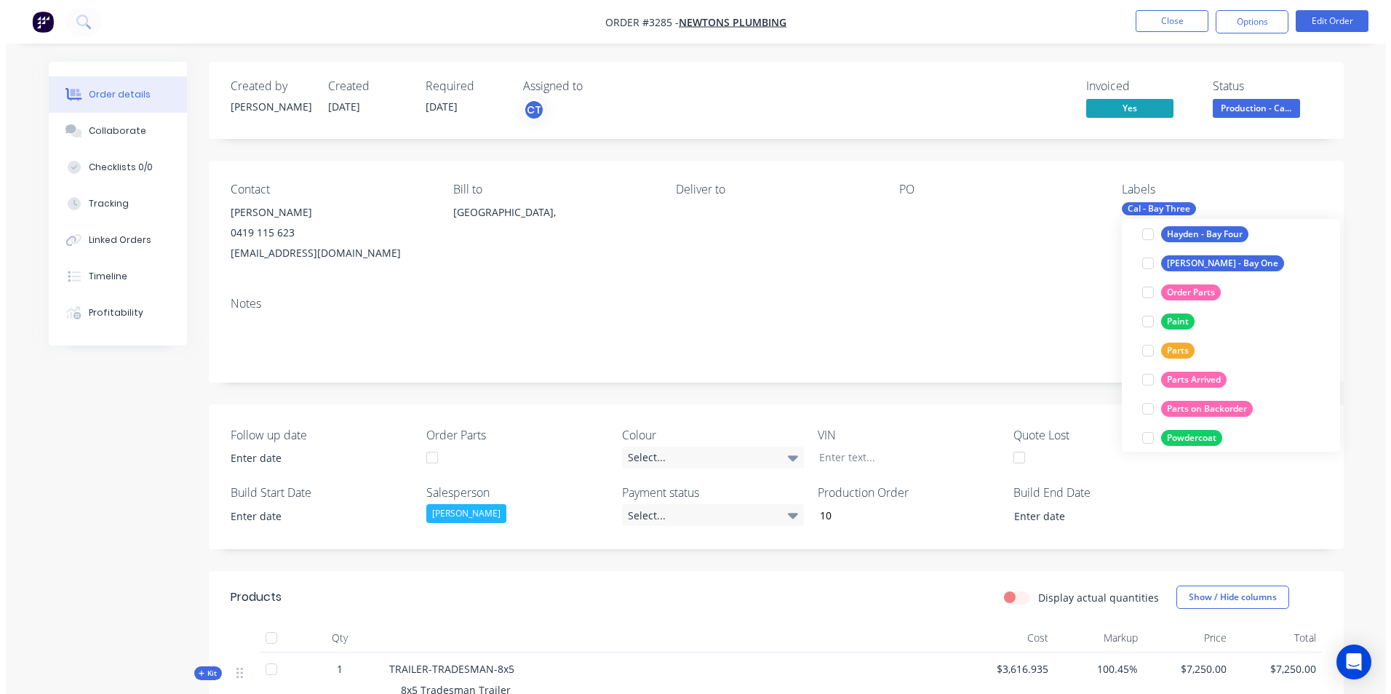
scroll to position [218, 0]
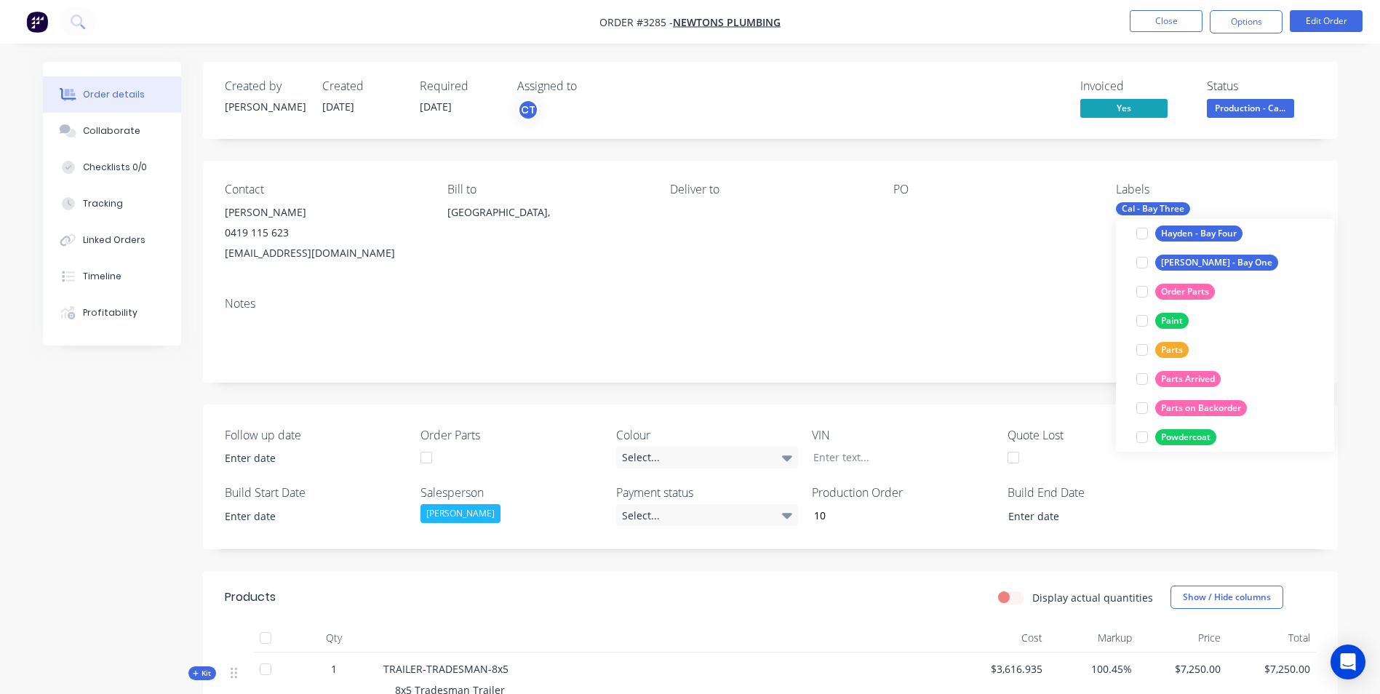
click at [970, 300] on div "Notes" at bounding box center [770, 304] width 1091 height 14
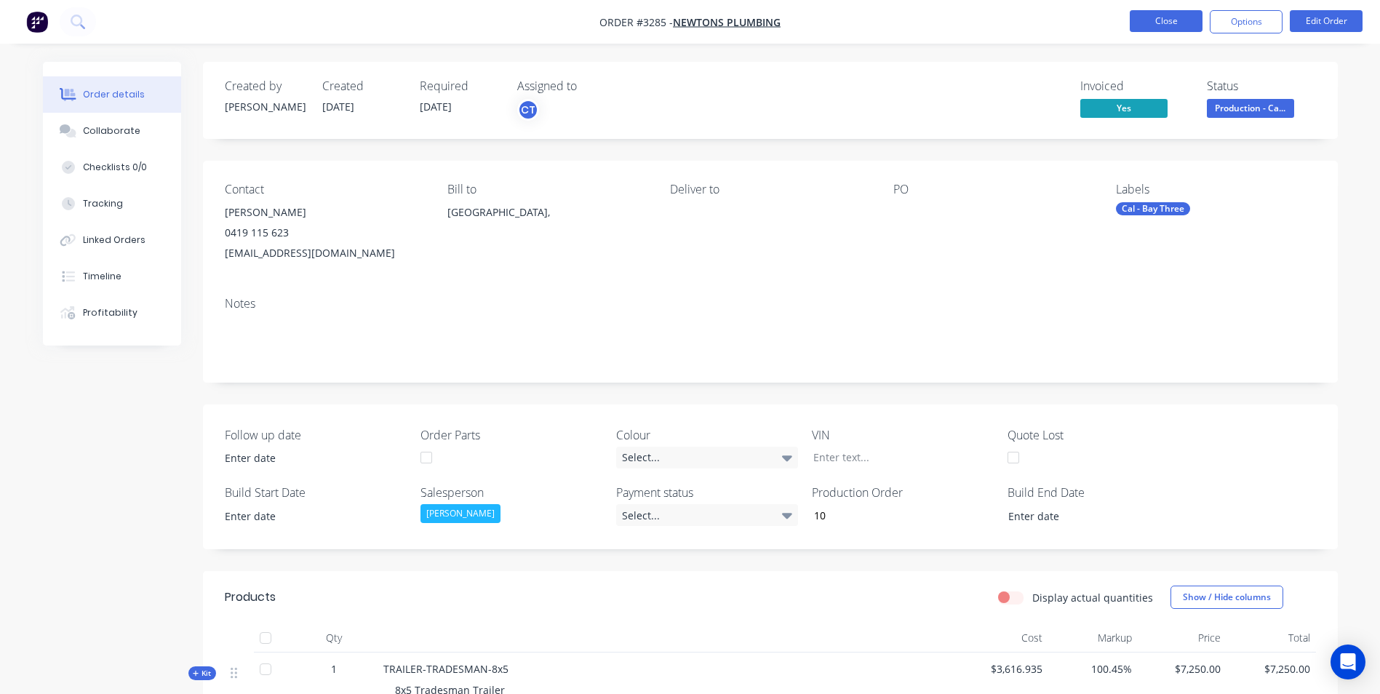
click at [1138, 21] on button "Close" at bounding box center [1166, 21] width 73 height 22
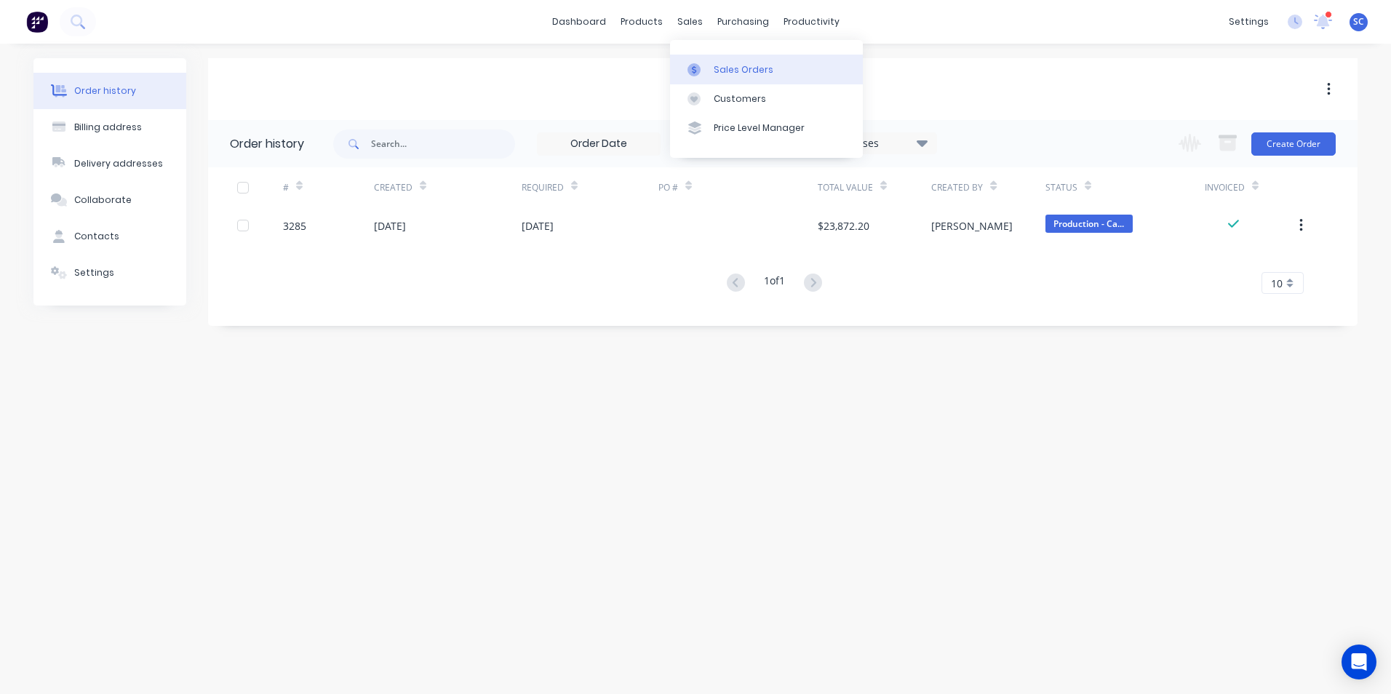
click at [715, 69] on div "Sales Orders" at bounding box center [743, 69] width 60 height 13
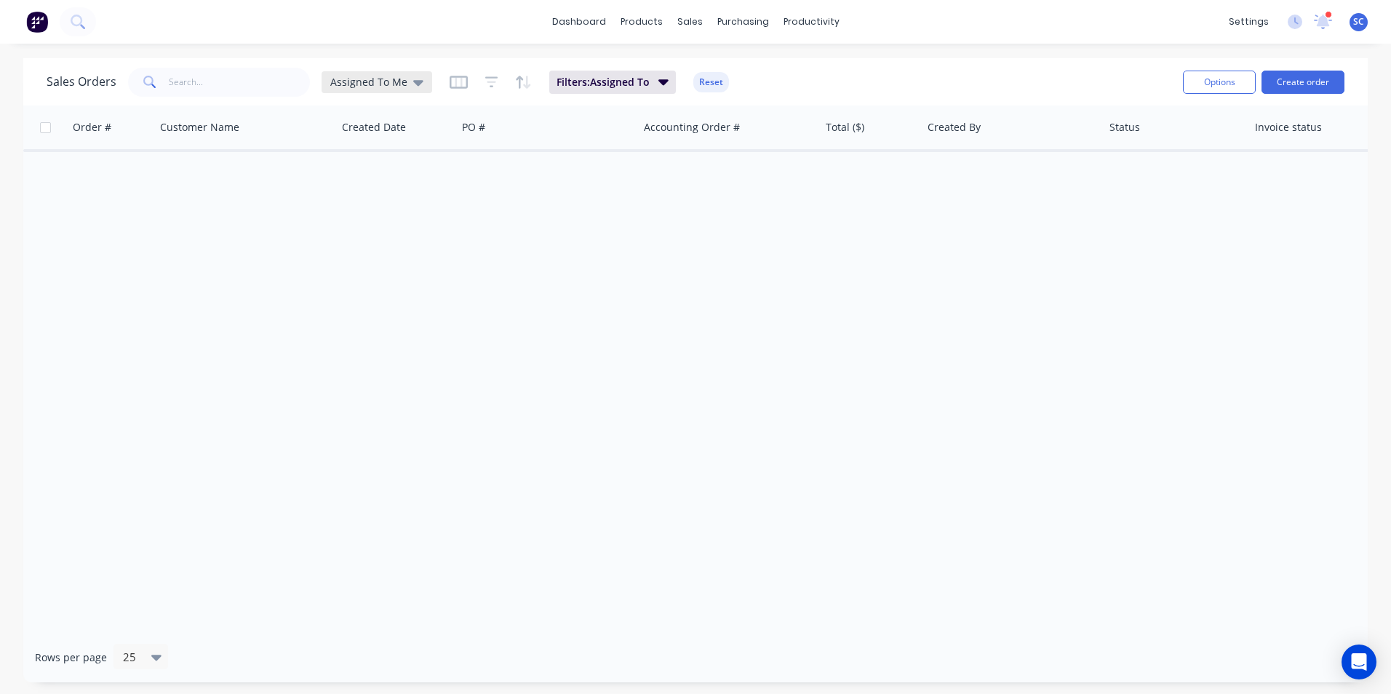
click at [399, 85] on span "Assigned To Me" at bounding box center [368, 81] width 77 height 15
click at [355, 214] on button "None" at bounding box center [409, 206] width 166 height 17
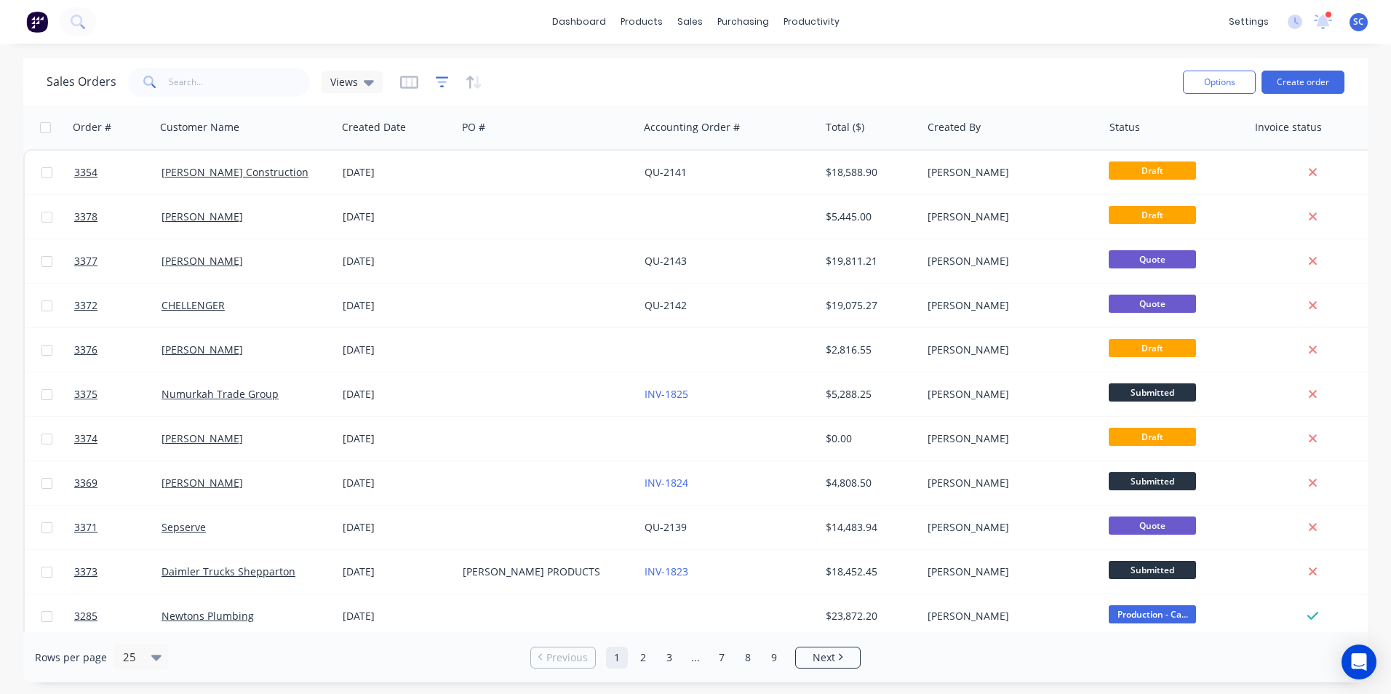
click at [437, 79] on icon "button" at bounding box center [442, 82] width 13 height 15
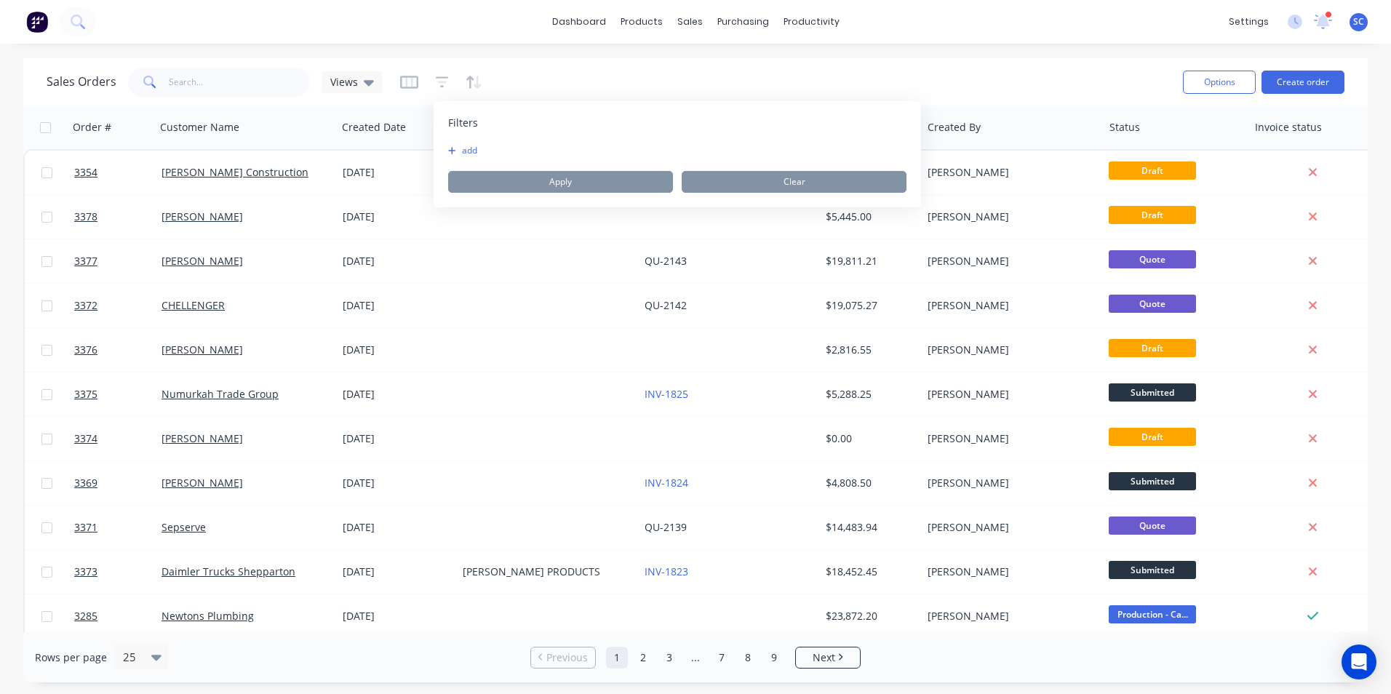
click at [461, 156] on div "add Apply Clear" at bounding box center [677, 169] width 458 height 48
click at [475, 147] on button "add" at bounding box center [466, 151] width 36 height 12
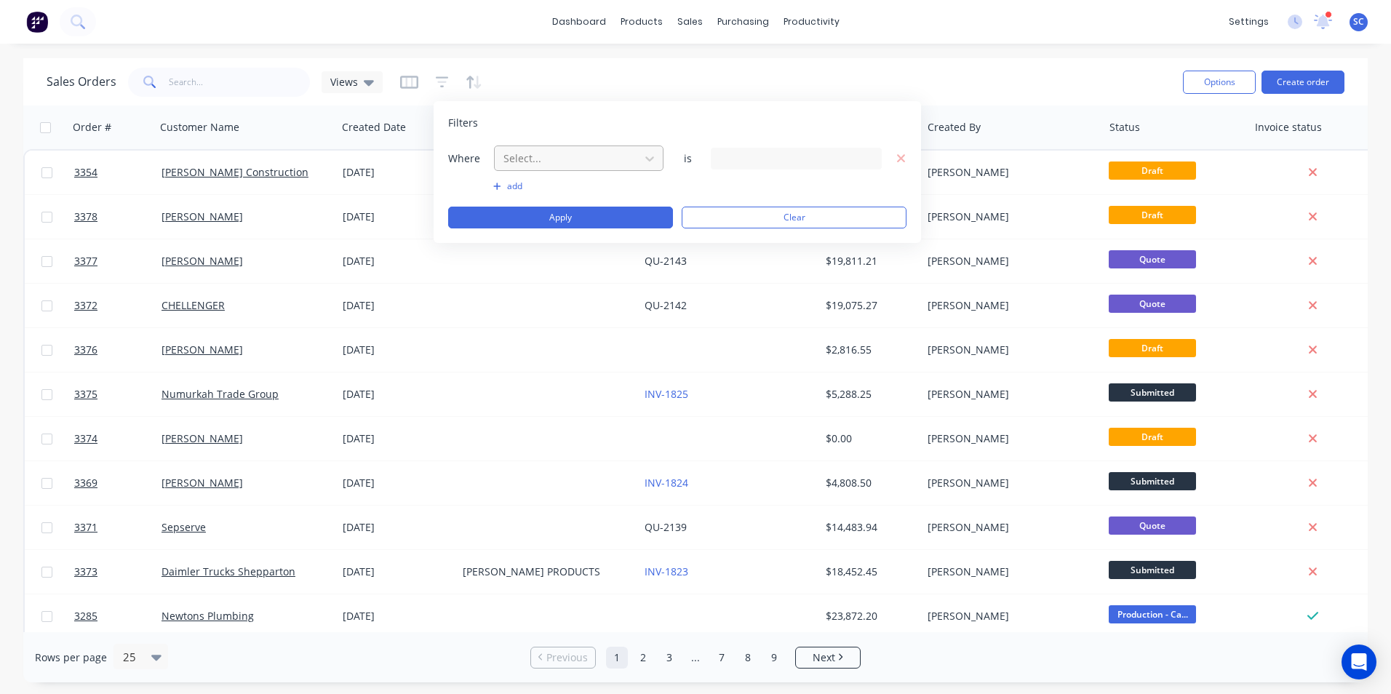
click at [613, 164] on div at bounding box center [567, 158] width 130 height 18
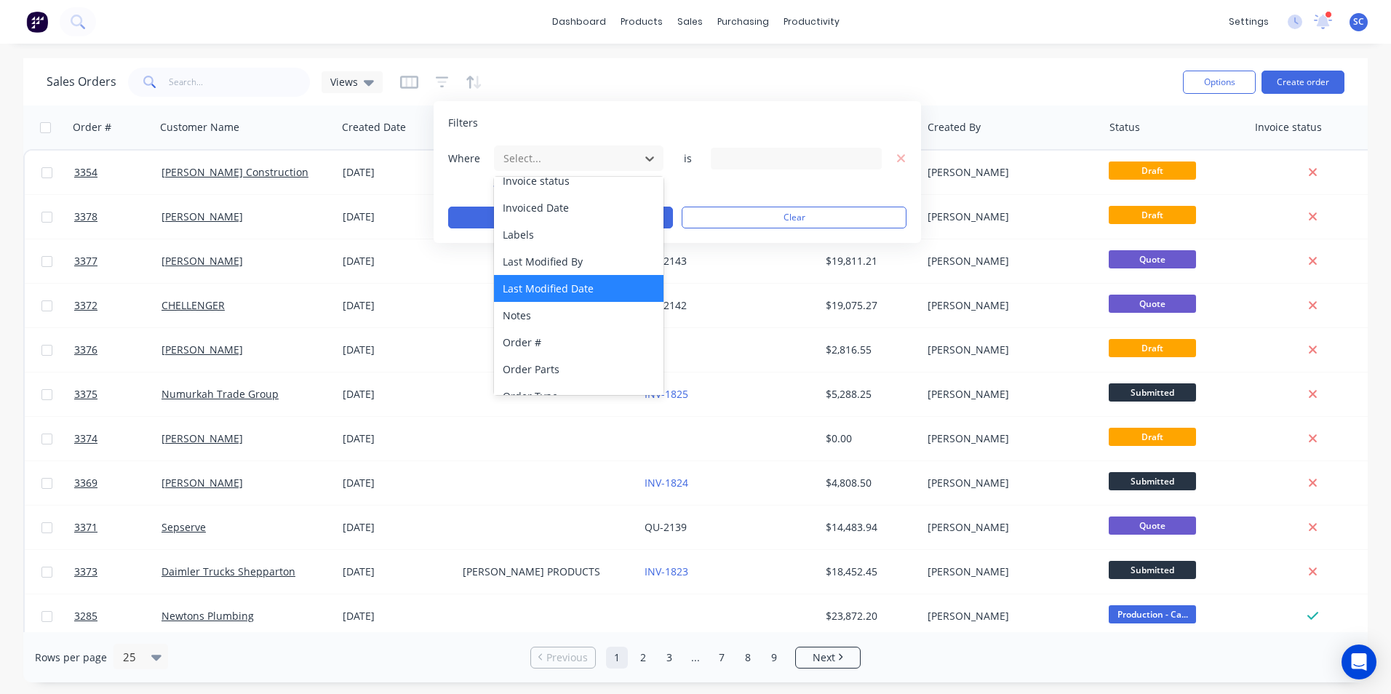
scroll to position [364, 0]
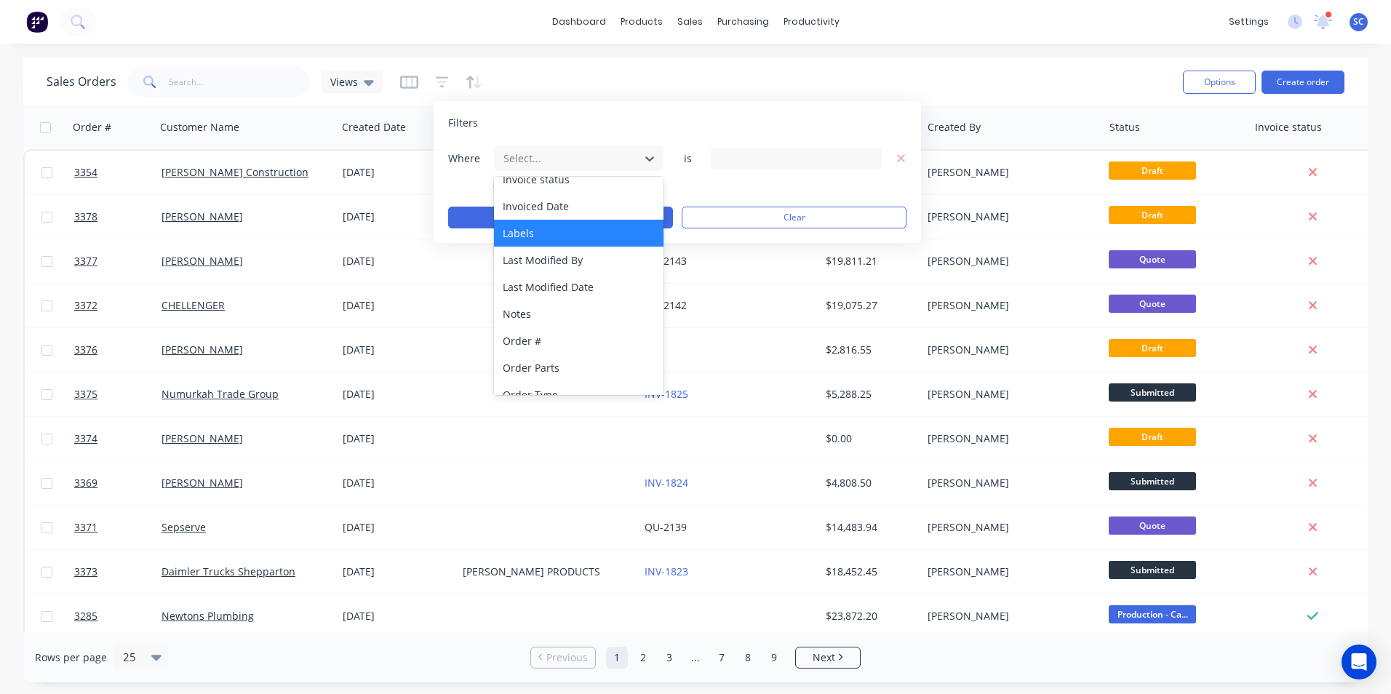
click at [544, 242] on div "Labels" at bounding box center [578, 233] width 169 height 27
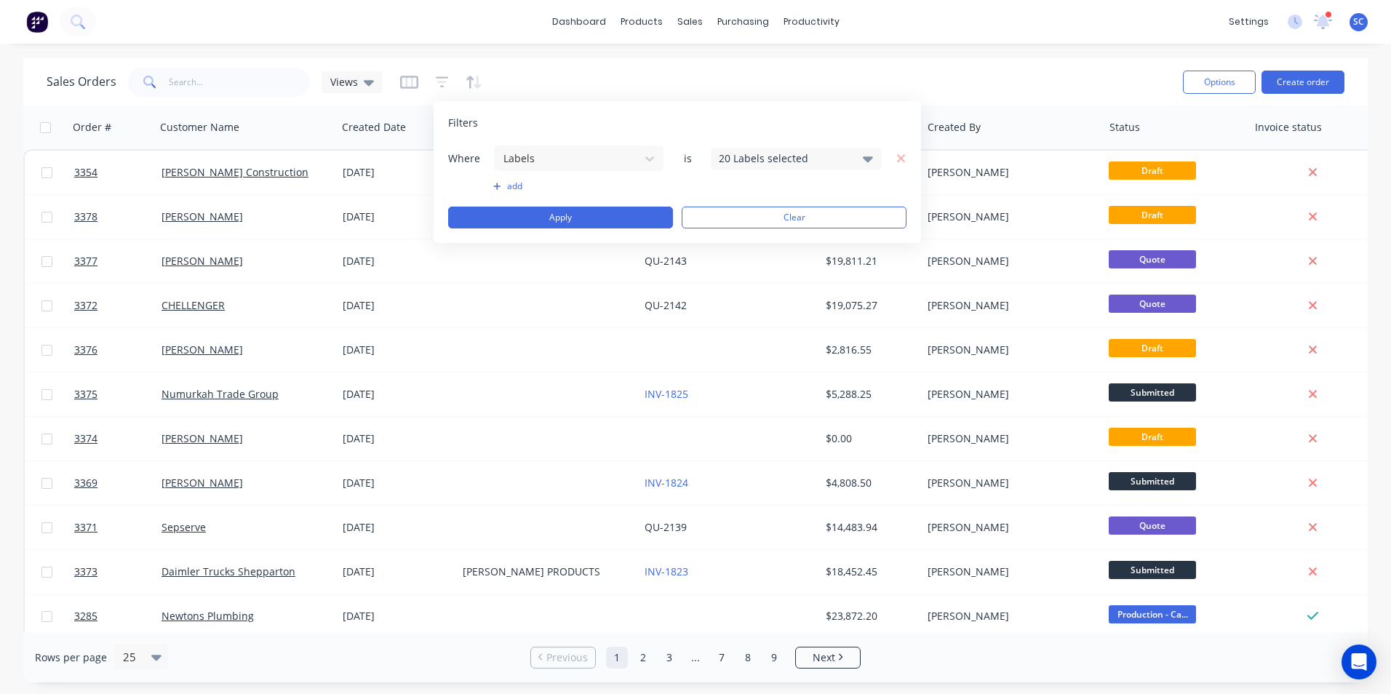
click at [799, 161] on div "20 Labels selected" at bounding box center [785, 158] width 132 height 15
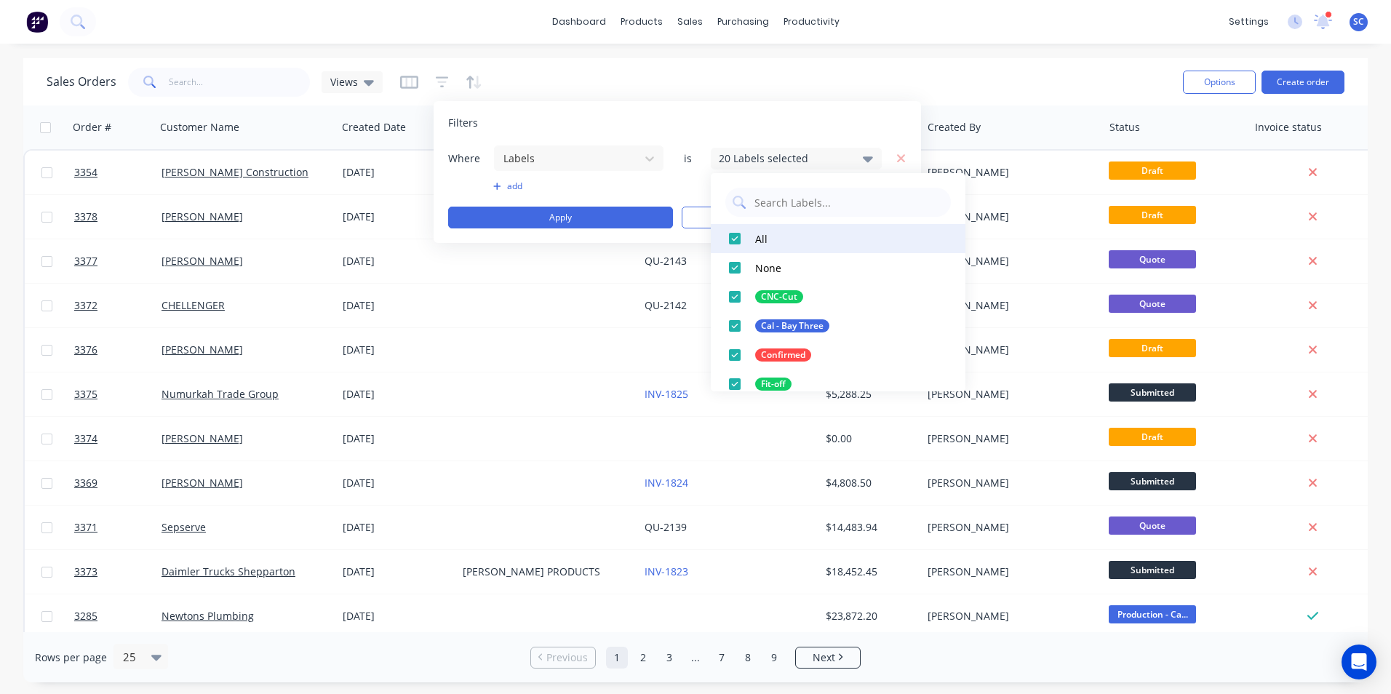
click at [734, 233] on div at bounding box center [734, 238] width 29 height 29
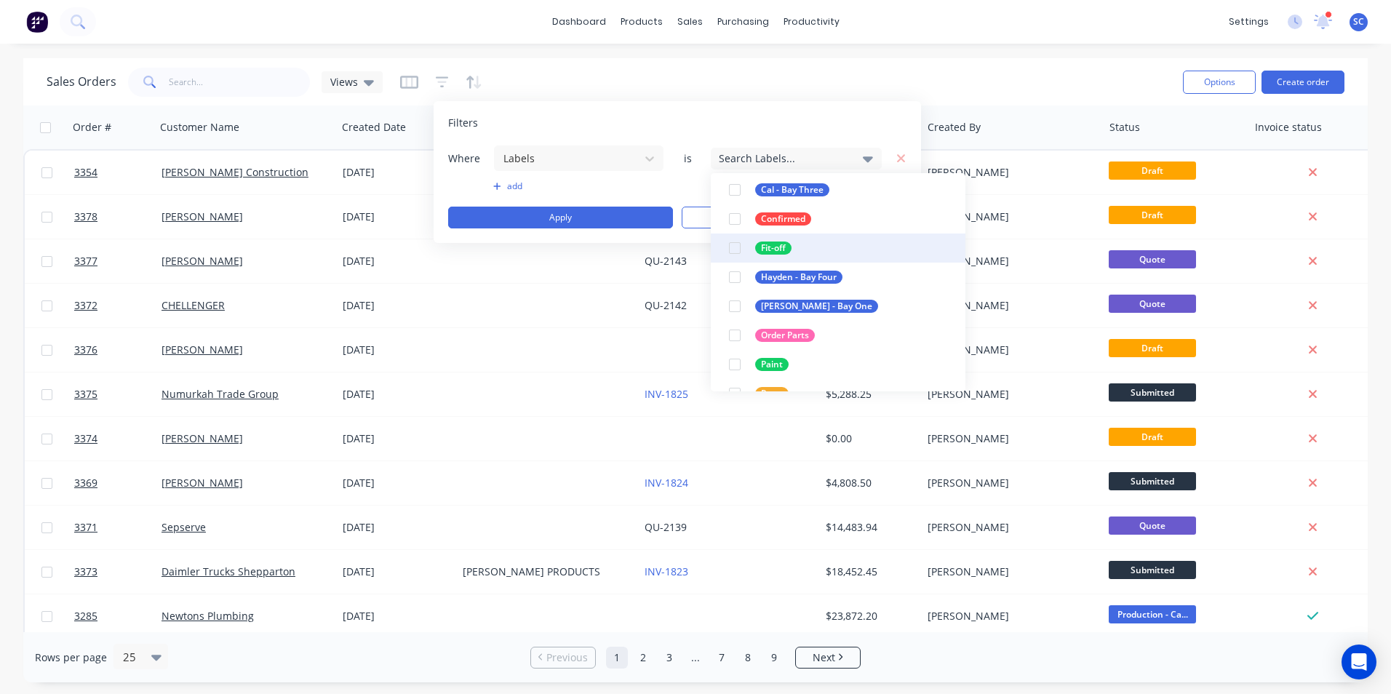
scroll to position [218, 0]
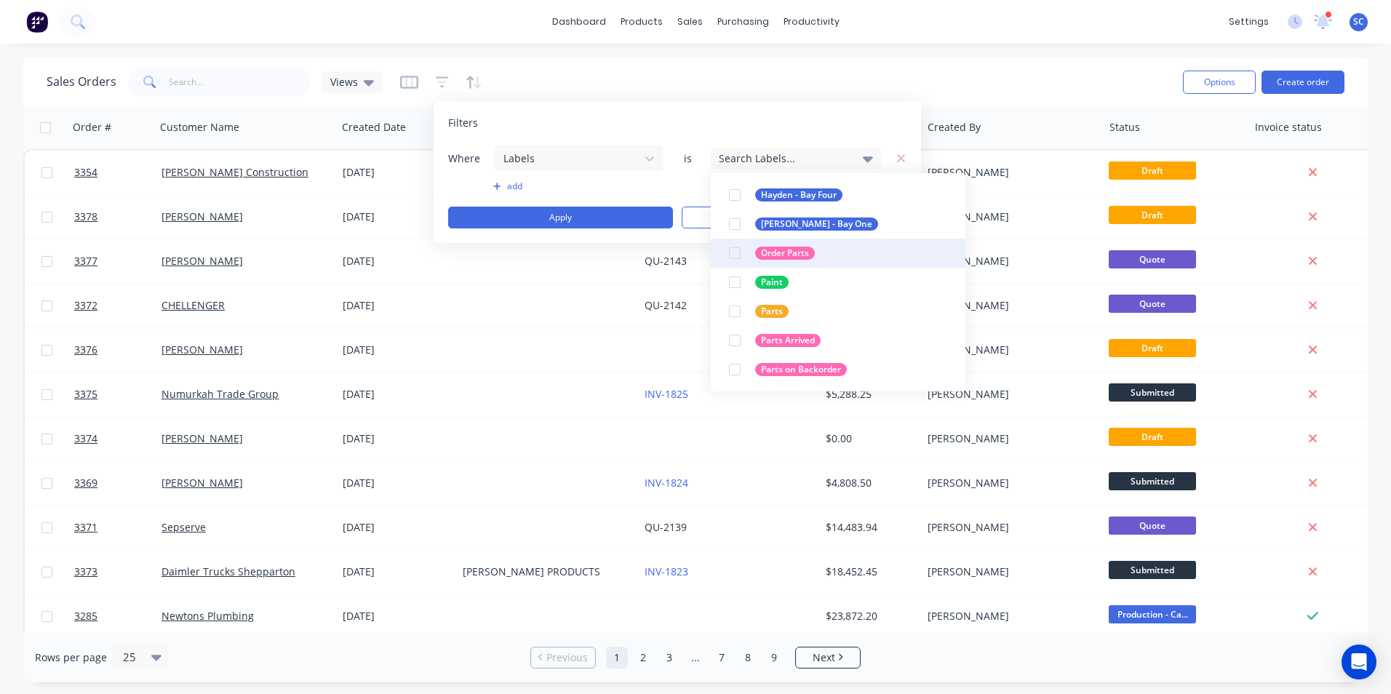
click at [783, 253] on div "Order Parts" at bounding box center [785, 253] width 60 height 13
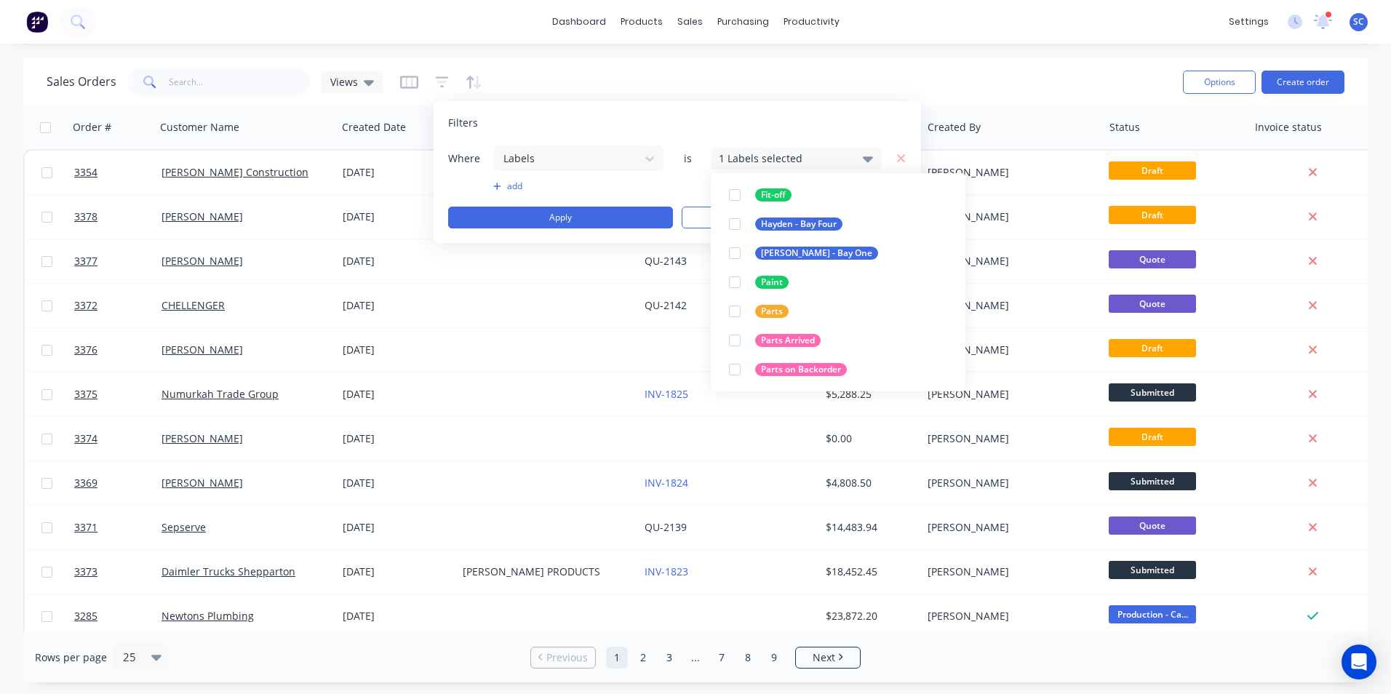
scroll to position [44, 0]
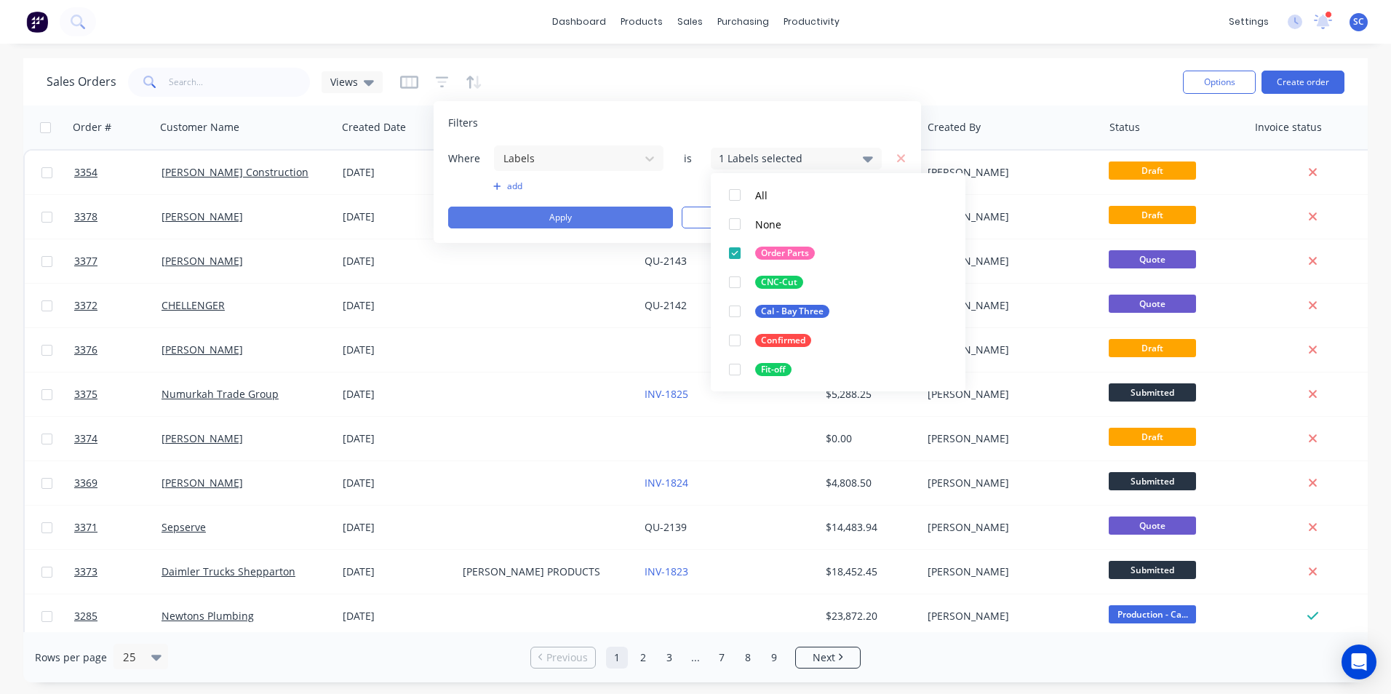
click at [644, 220] on button "Apply" at bounding box center [560, 218] width 225 height 22
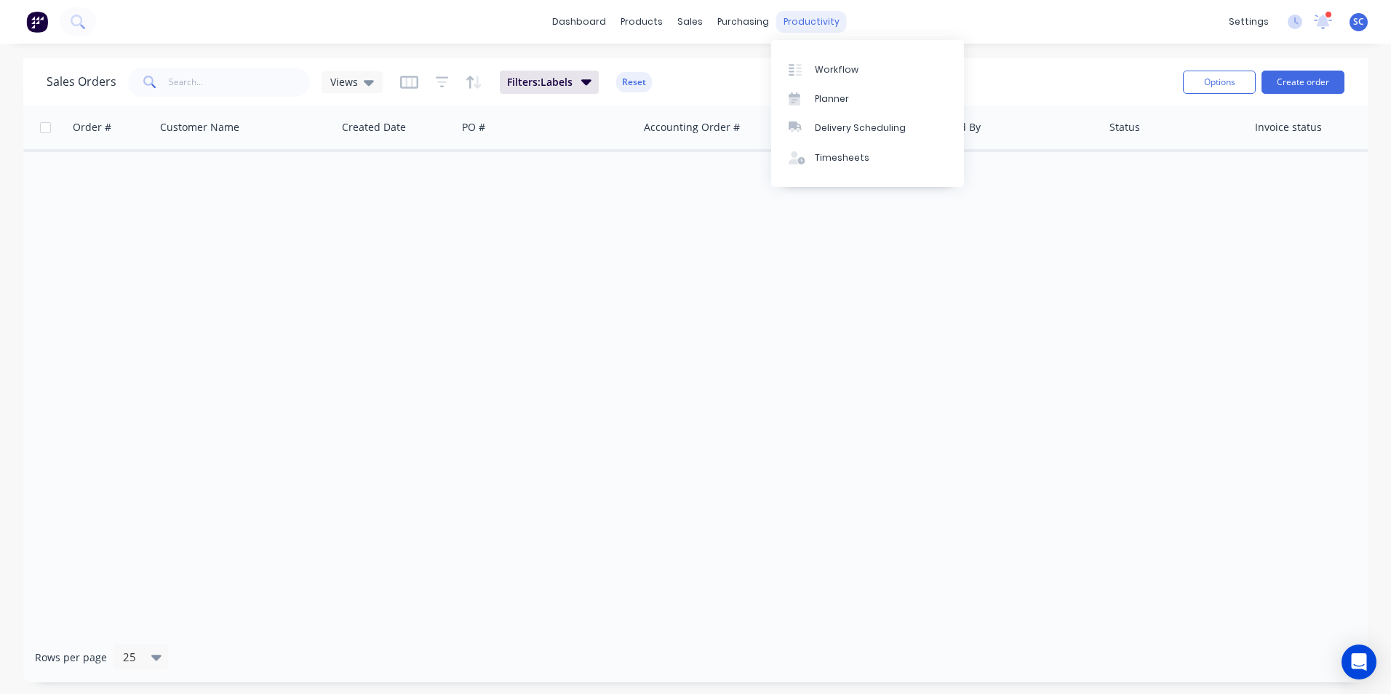
click at [812, 31] on div "productivity" at bounding box center [811, 22] width 71 height 22
click at [819, 97] on div "Planner" at bounding box center [832, 98] width 34 height 13
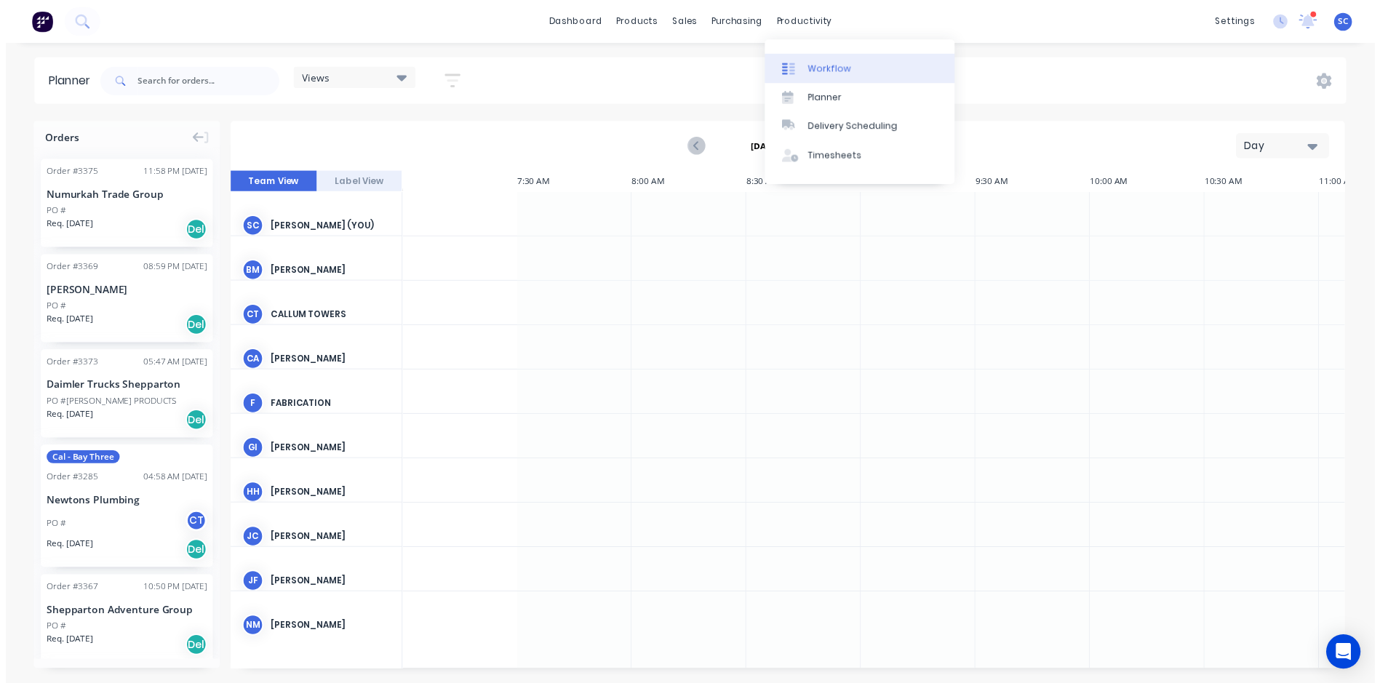
scroll to position [0, 1143]
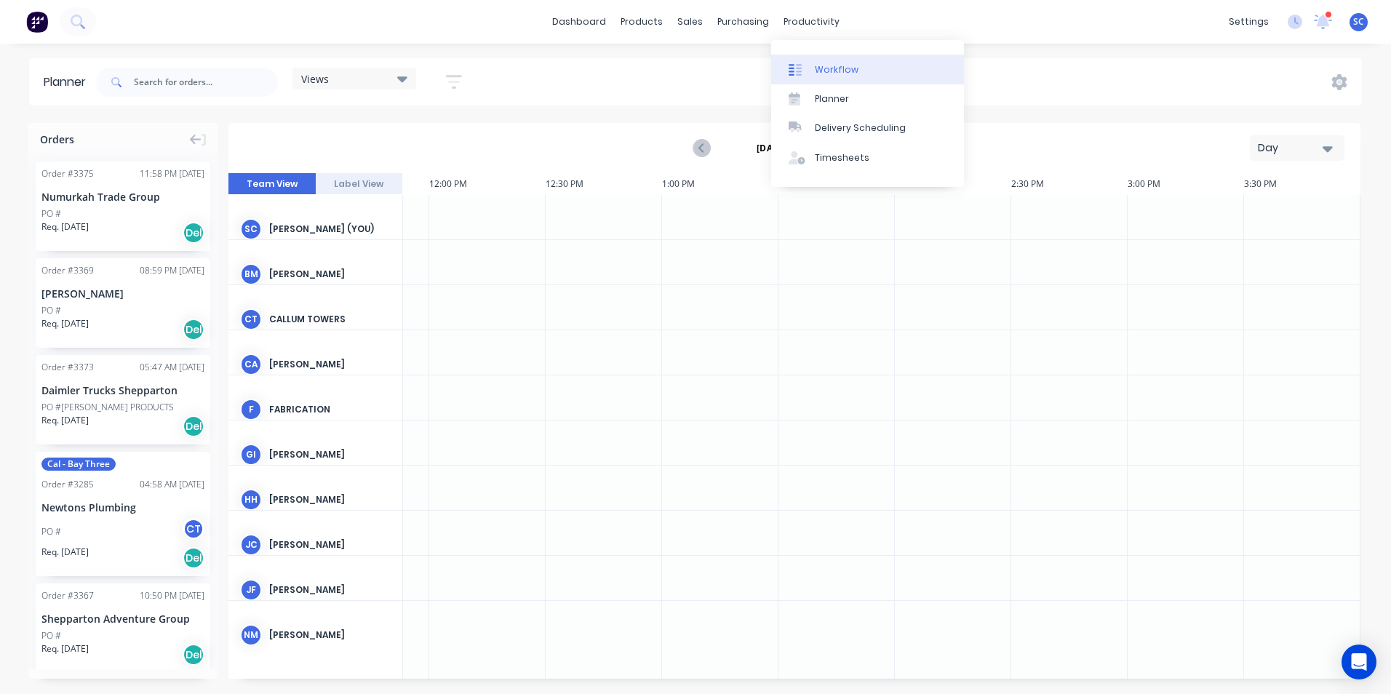
click at [827, 66] on div "Workflow" at bounding box center [837, 69] width 44 height 13
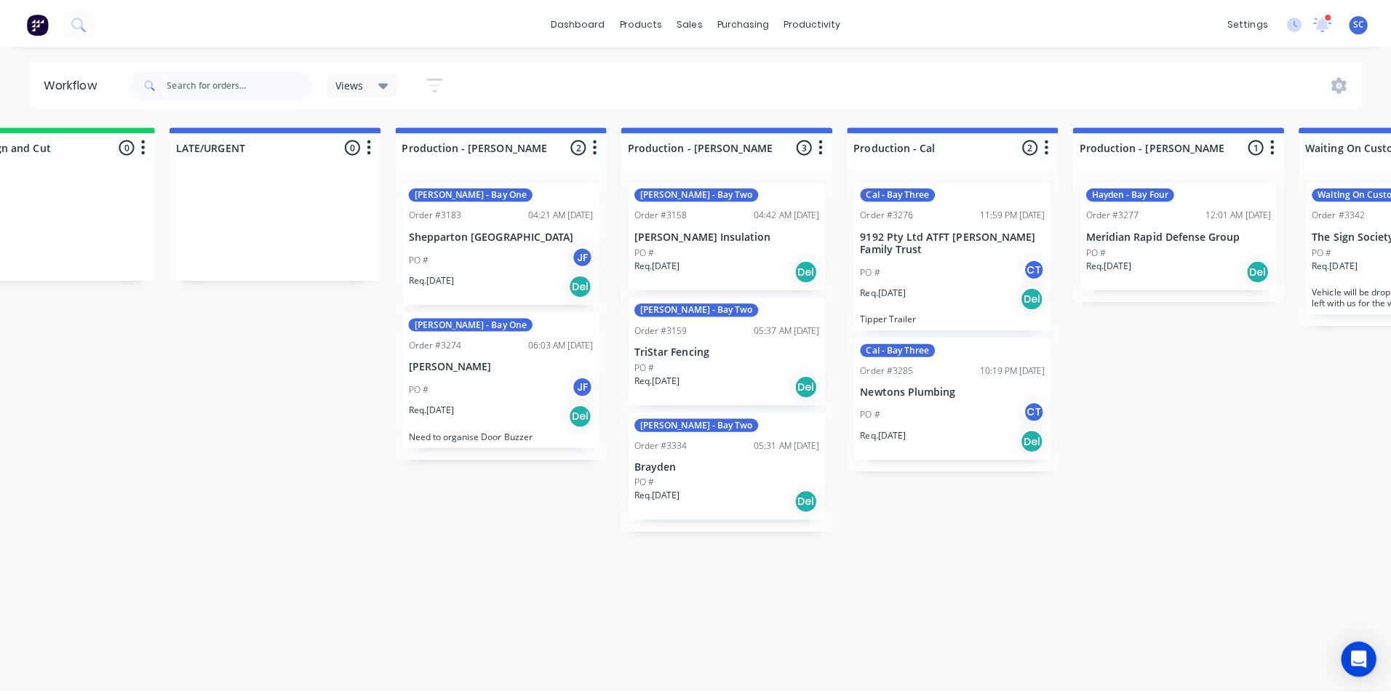
scroll to position [0, 1151]
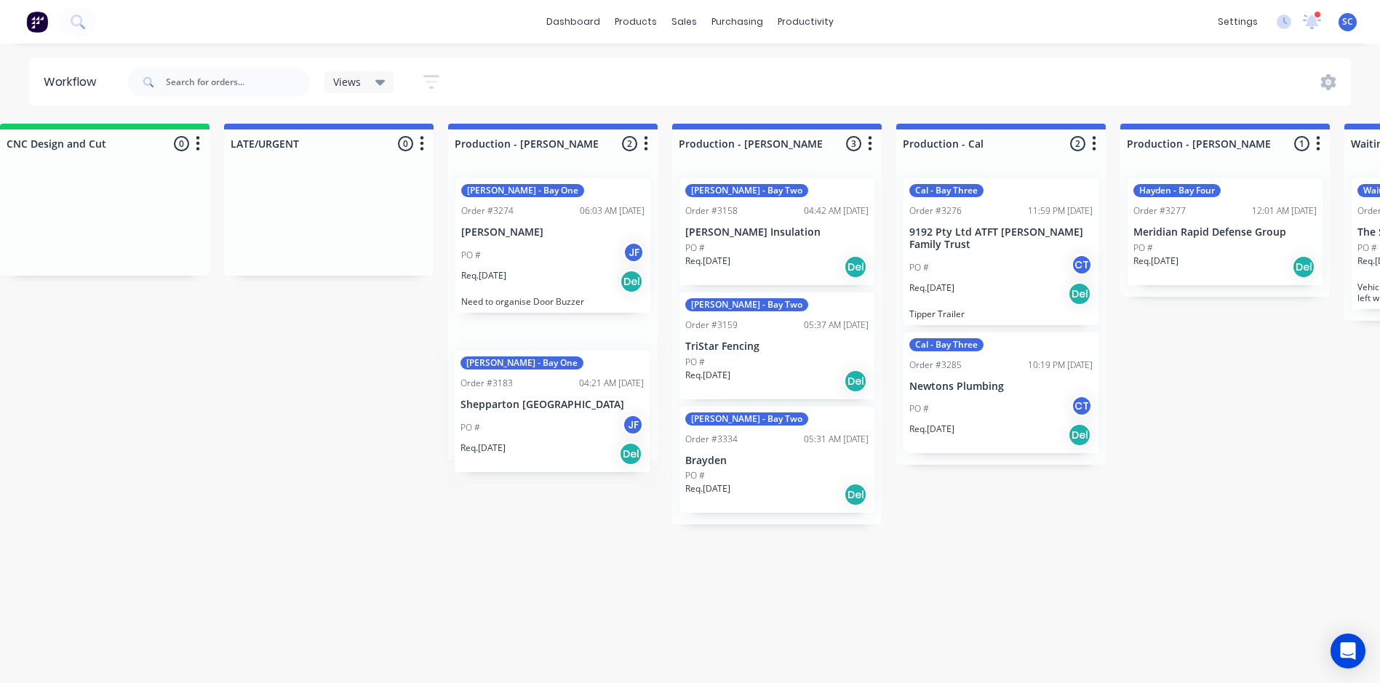
drag, startPoint x: 507, startPoint y: 230, endPoint x: 491, endPoint y: 404, distance: 175.3
click at [491, 404] on div "John - Bay One Order #3183 04:21 AM 06/08/25 Shepparton South Plaster PO # JF R…" at bounding box center [552, 314] width 209 height 294
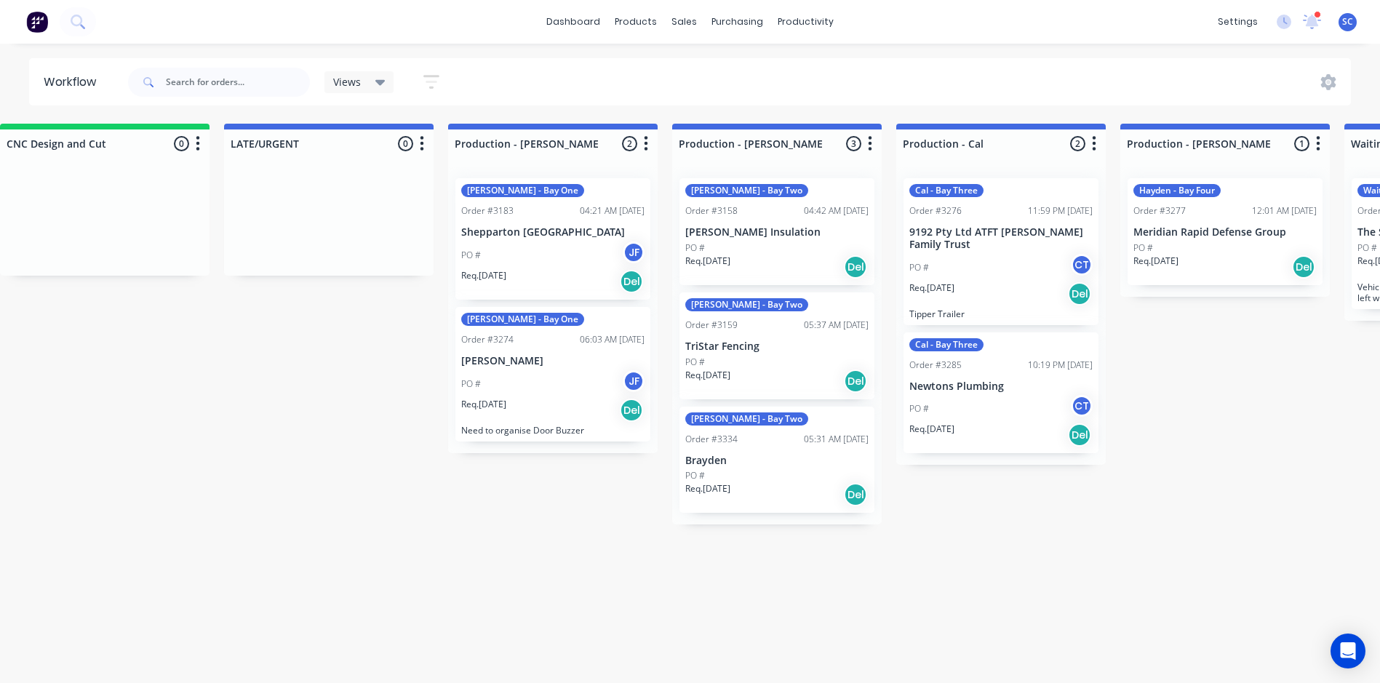
click at [382, 231] on div at bounding box center [328, 221] width 209 height 109
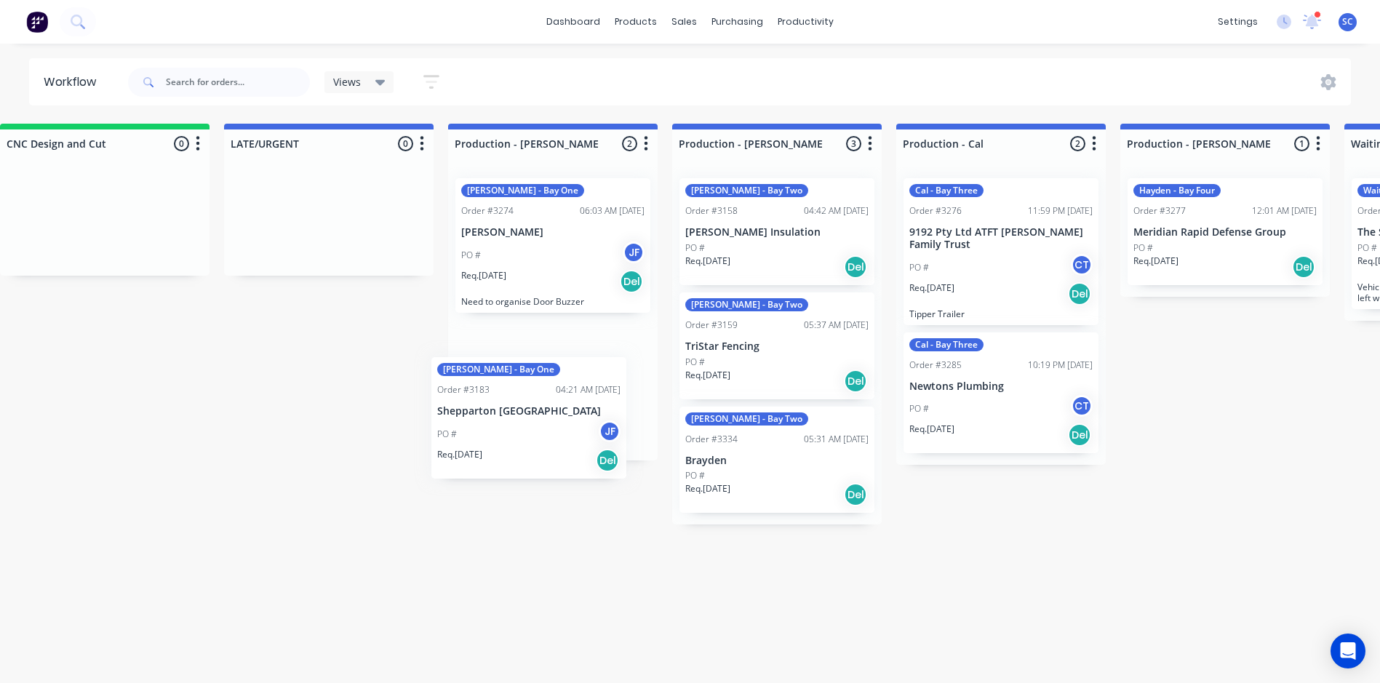
drag, startPoint x: 531, startPoint y: 238, endPoint x: 505, endPoint y: 415, distance: 178.6
click at [505, 415] on div "John - Bay One Order #3183 04:21 AM 06/08/25 Shepparton South Plaster PO # JF R…" at bounding box center [552, 314] width 209 height 294
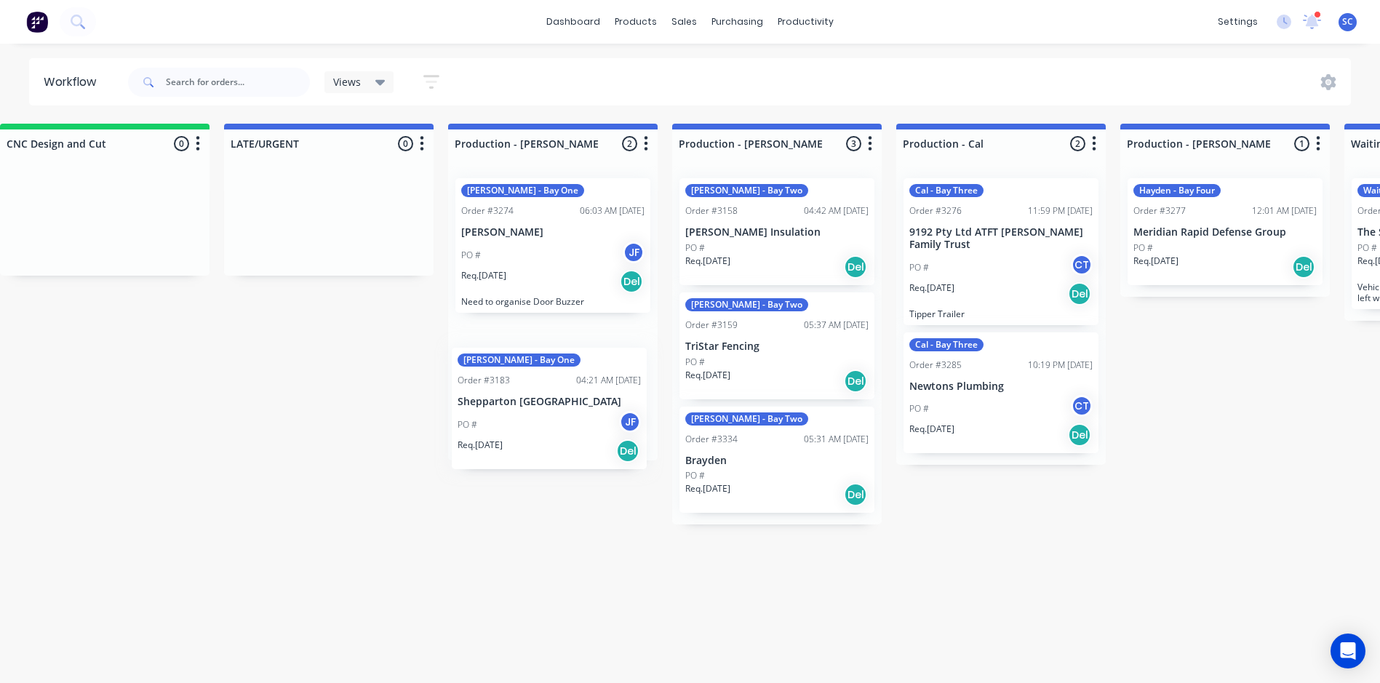
drag, startPoint x: 528, startPoint y: 241, endPoint x: 519, endPoint y: 411, distance: 169.7
click at [519, 411] on div "John - Bay One Order #3183 04:21 AM 06/08/25 Shepparton South Plaster PO # JF R…" at bounding box center [552, 314] width 209 height 294
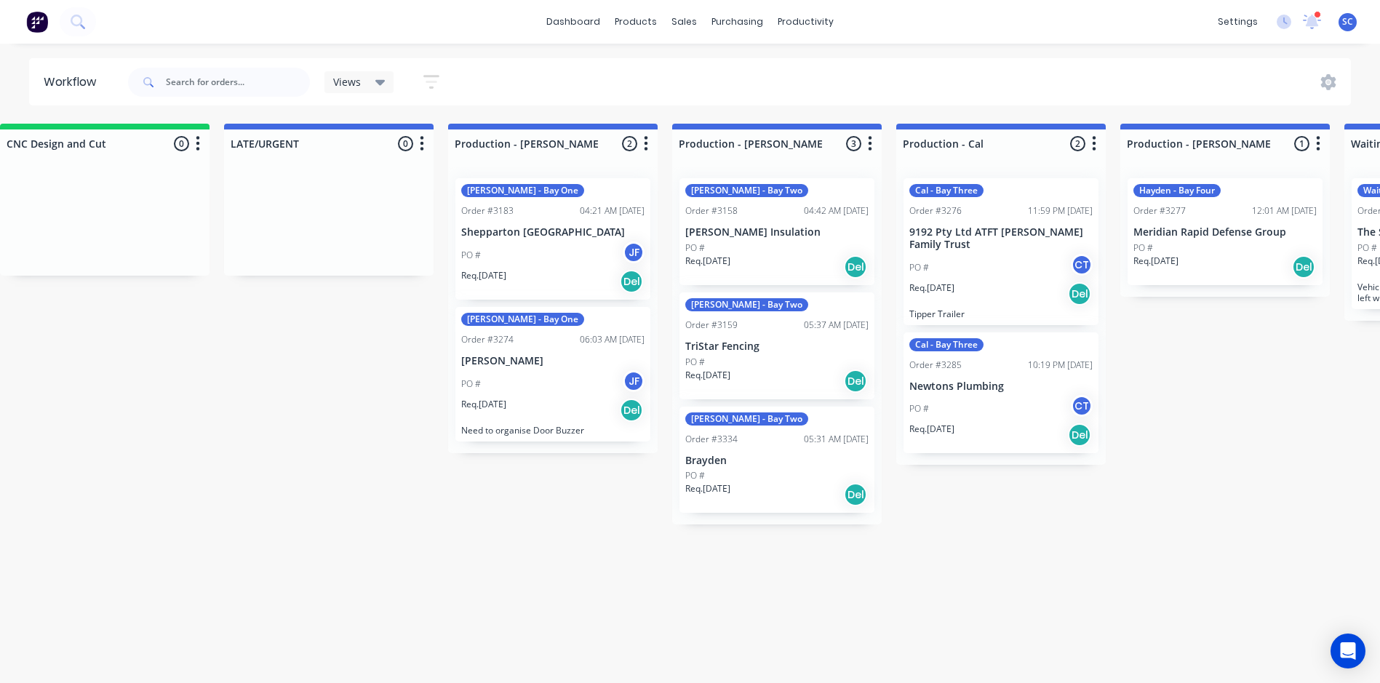
click at [527, 398] on div "Req. 26/08/25 Del" at bounding box center [552, 410] width 183 height 25
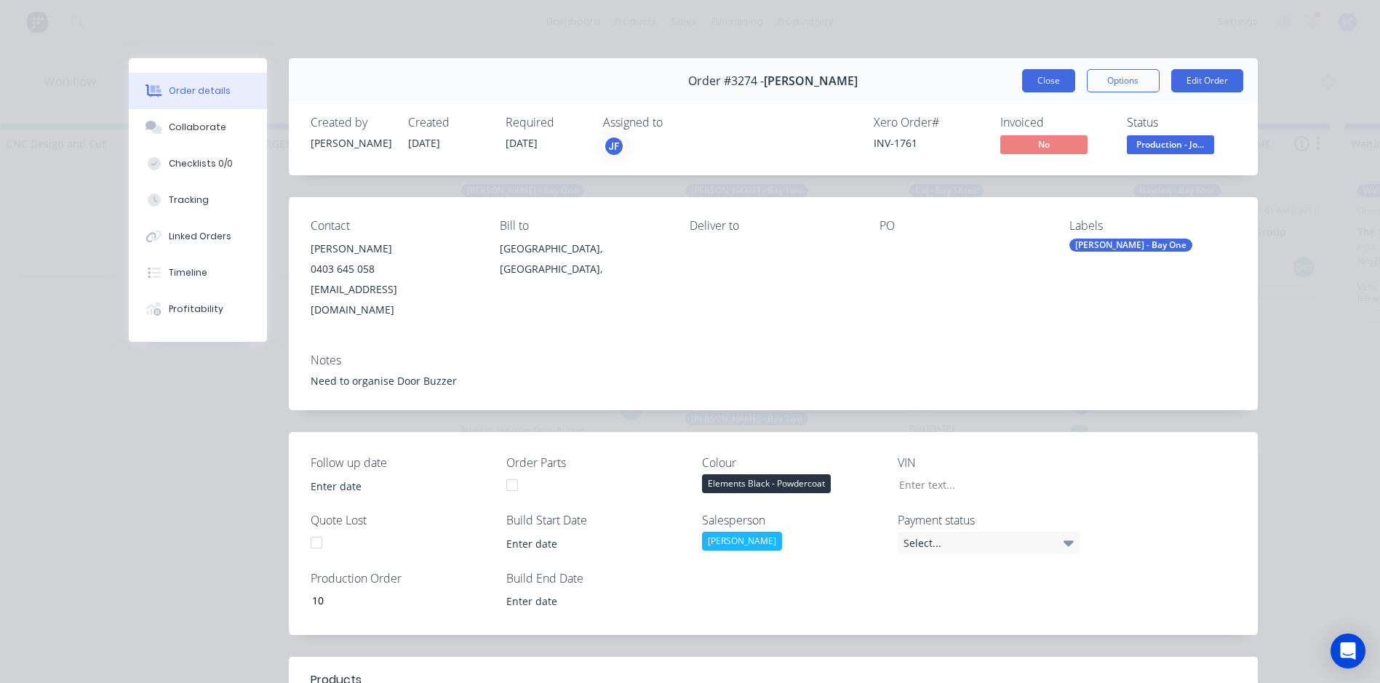
click at [1063, 78] on button "Close" at bounding box center [1048, 80] width 53 height 23
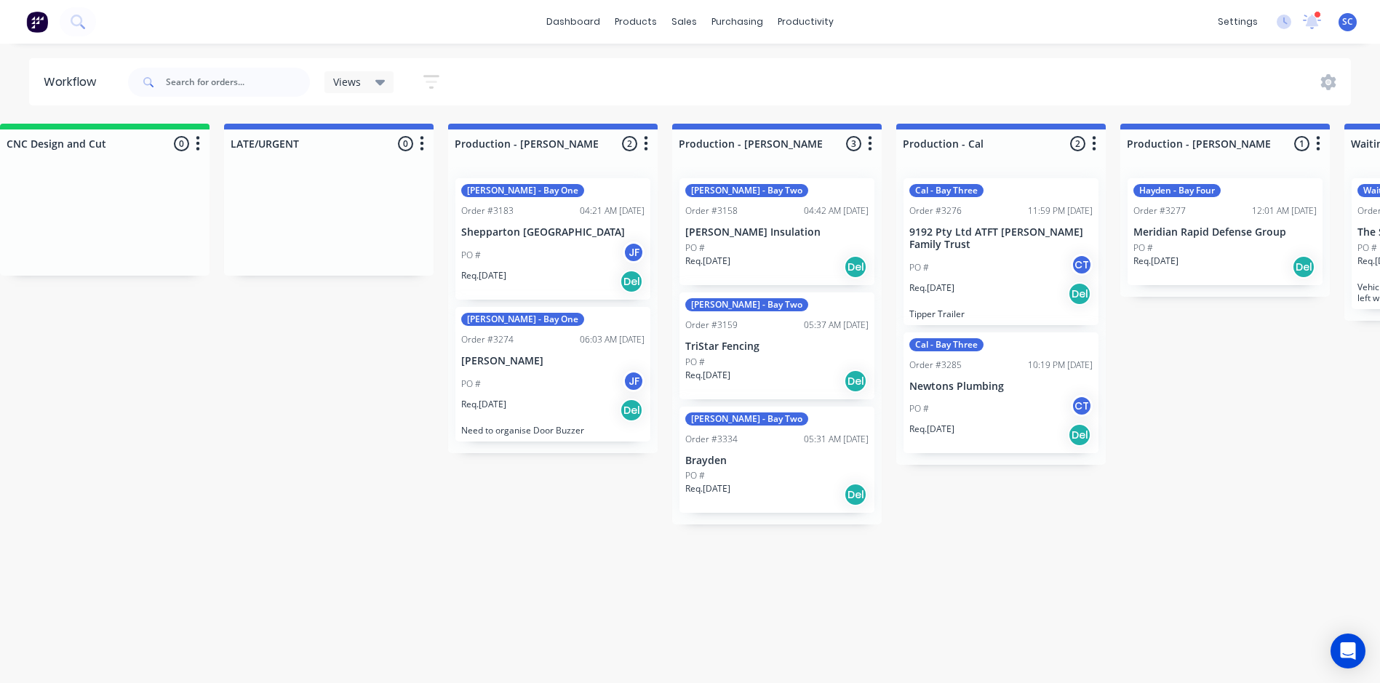
click at [646, 148] on icon "button" at bounding box center [646, 143] width 4 height 15
click at [1332, 87] on icon at bounding box center [1328, 82] width 16 height 16
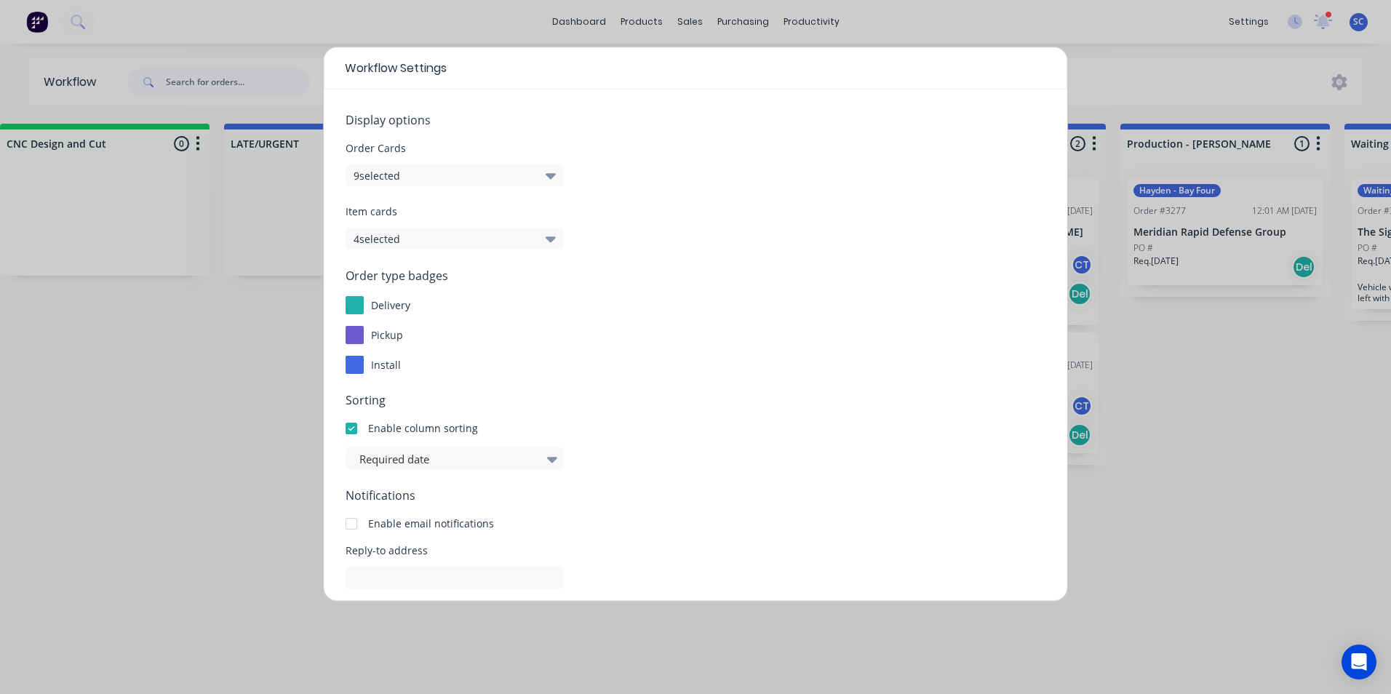
click at [356, 430] on div at bounding box center [351, 428] width 29 height 29
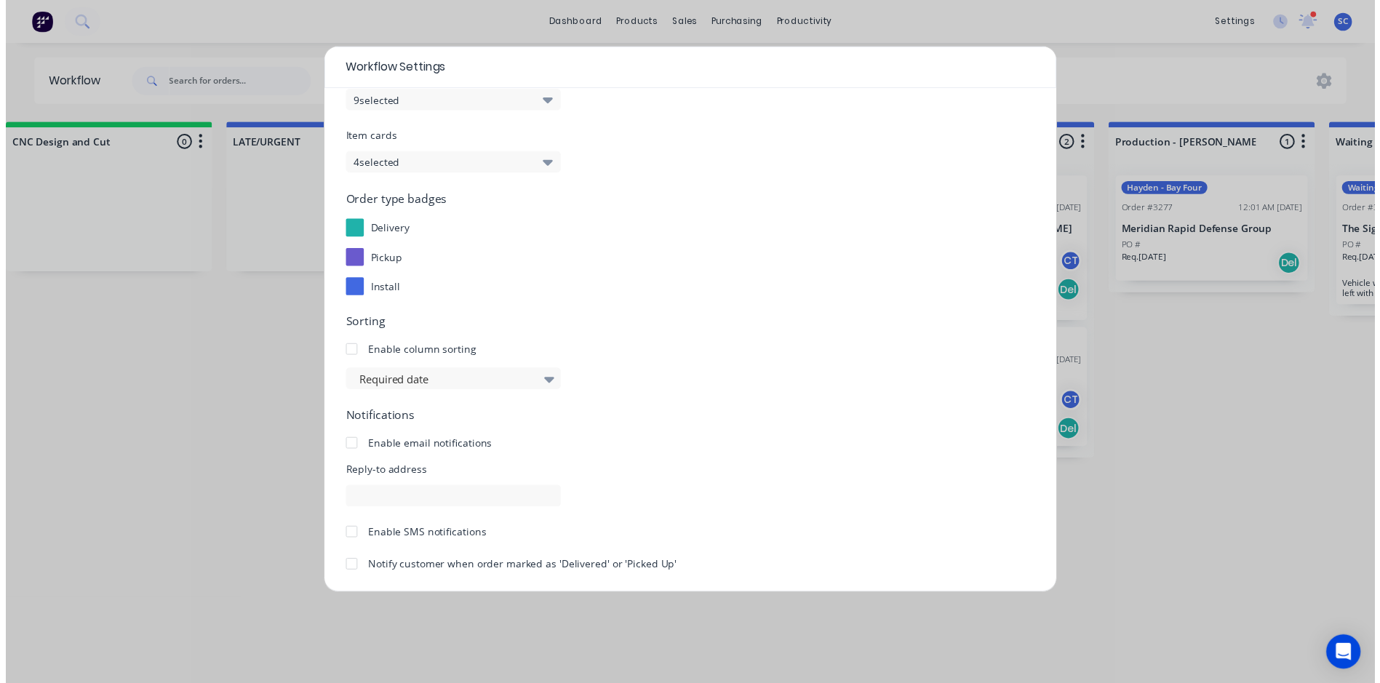
scroll to position [132, 0]
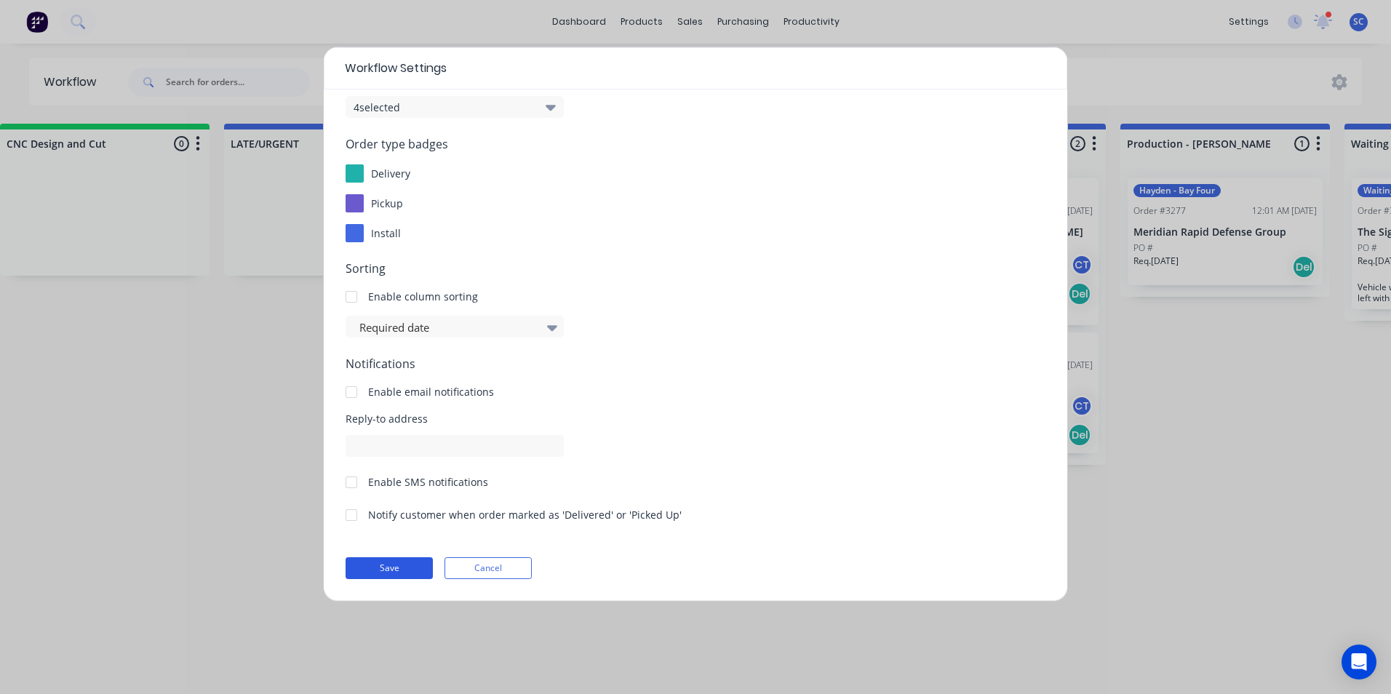
click at [398, 574] on button "Save" at bounding box center [388, 568] width 87 height 22
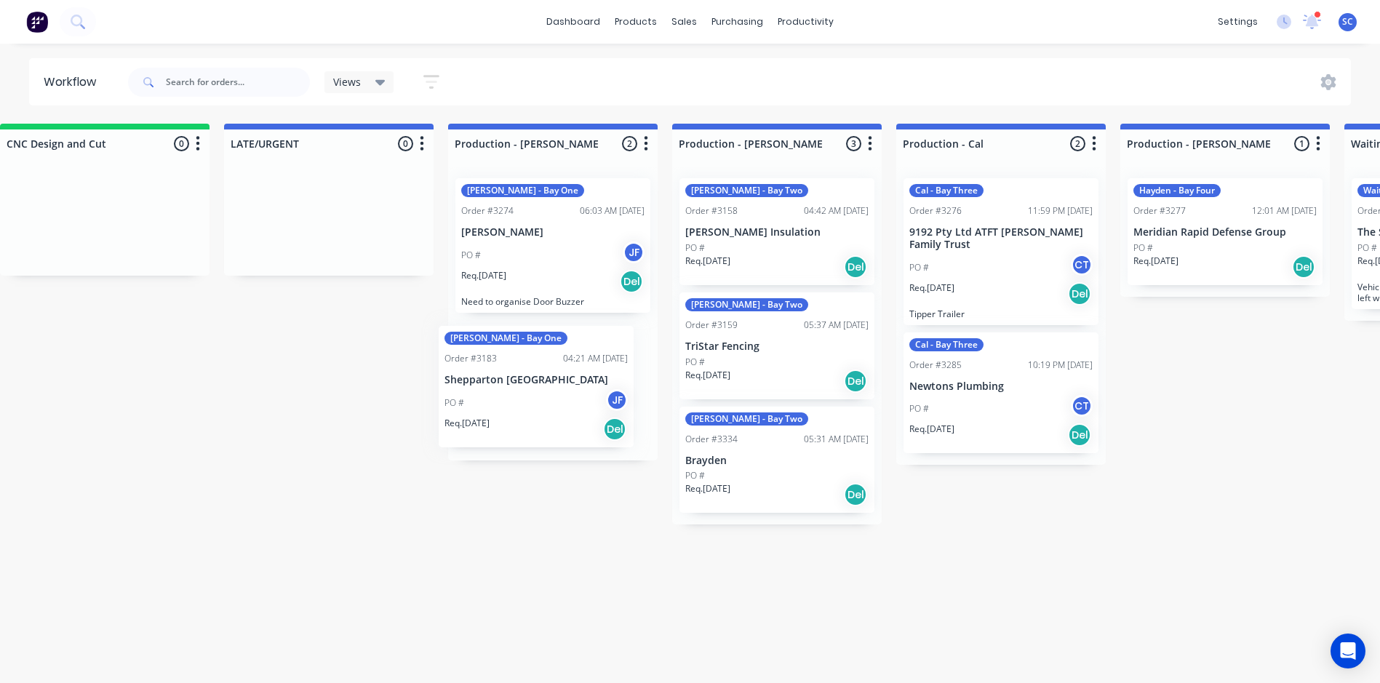
drag, startPoint x: 518, startPoint y: 225, endPoint x: 489, endPoint y: 385, distance: 163.3
click at [489, 385] on div "John - Bay One Order #3183 04:21 AM 06/08/25 Shepparton South Plaster PO # JF R…" at bounding box center [552, 314] width 209 height 294
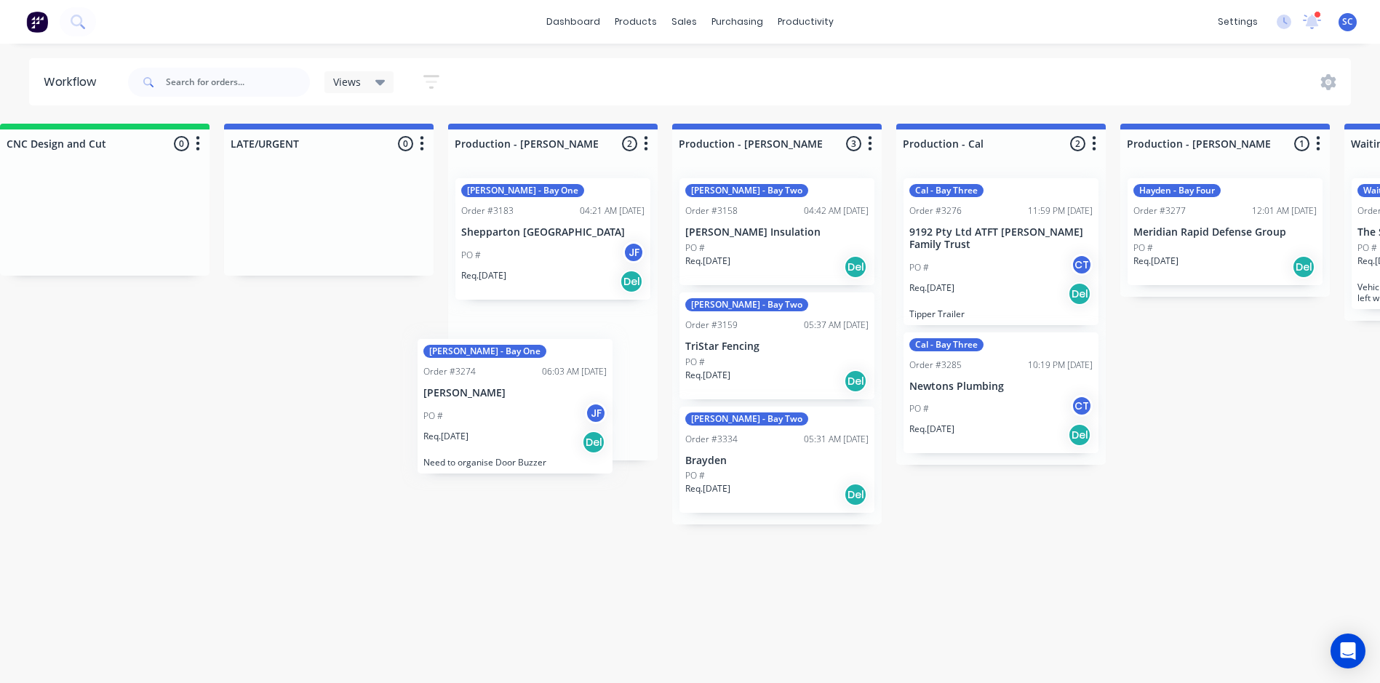
drag, startPoint x: 497, startPoint y: 303, endPoint x: 507, endPoint y: 426, distance: 123.3
click at [507, 426] on div "John - Bay One Order #3274 06:03 AM 26/08/25 Matt Clark PO # JF Req. 26/08/25 D…" at bounding box center [552, 314] width 209 height 294
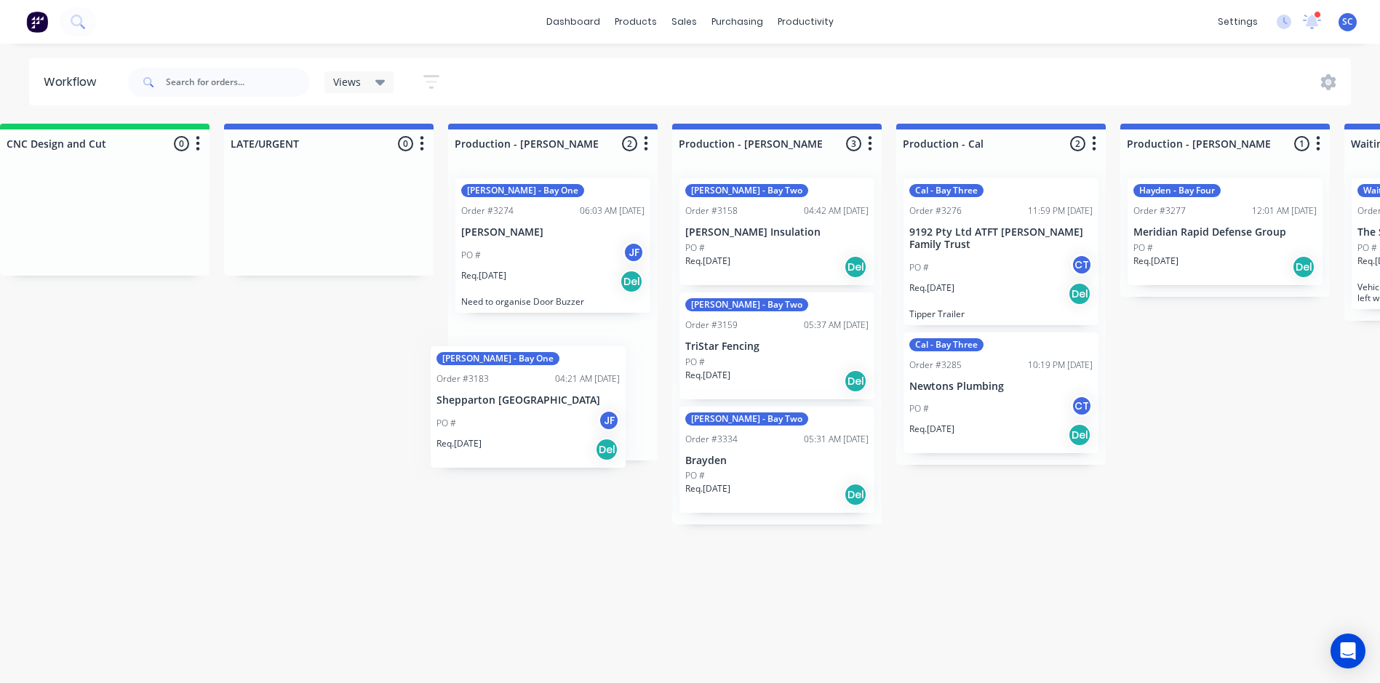
drag, startPoint x: 517, startPoint y: 287, endPoint x: 517, endPoint y: 437, distance: 150.6
click at [517, 437] on div "John - Bay One Order #3183 04:21 AM 06/08/25 Shepparton South Plaster PO # JF R…" at bounding box center [552, 314] width 209 height 294
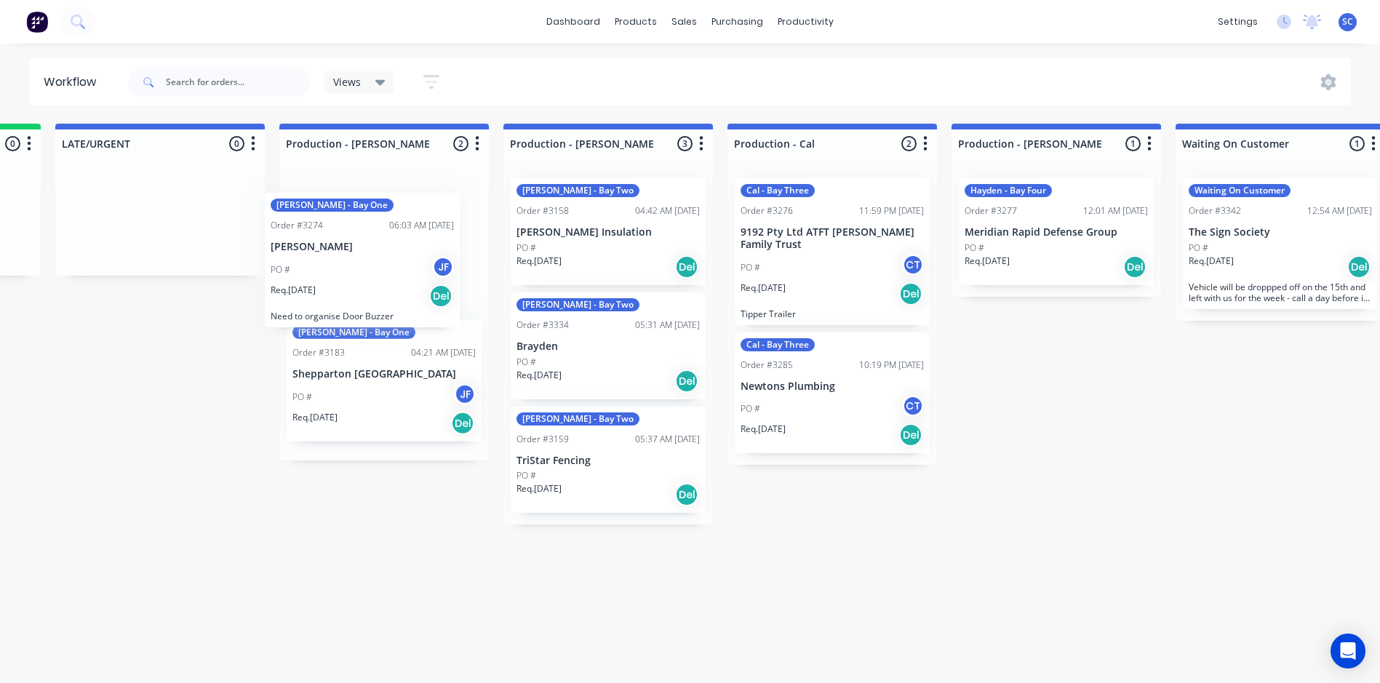
scroll to position [0, 1316]
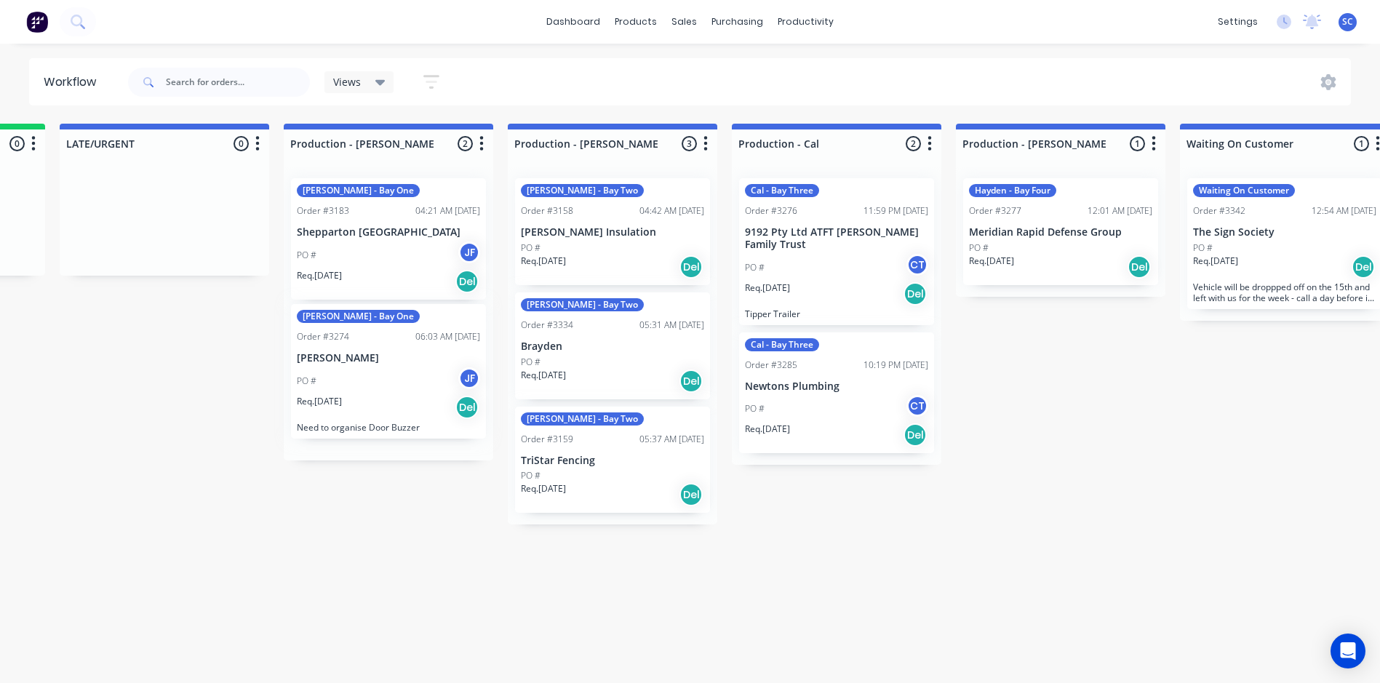
drag, startPoint x: 319, startPoint y: 253, endPoint x: 373, endPoint y: 382, distance: 139.5
click at [373, 382] on div "John - Bay One Order #3274 06:03 AM 26/08/25 Matt Clark PO # JF Req. 26/08/25 D…" at bounding box center [388, 314] width 209 height 294
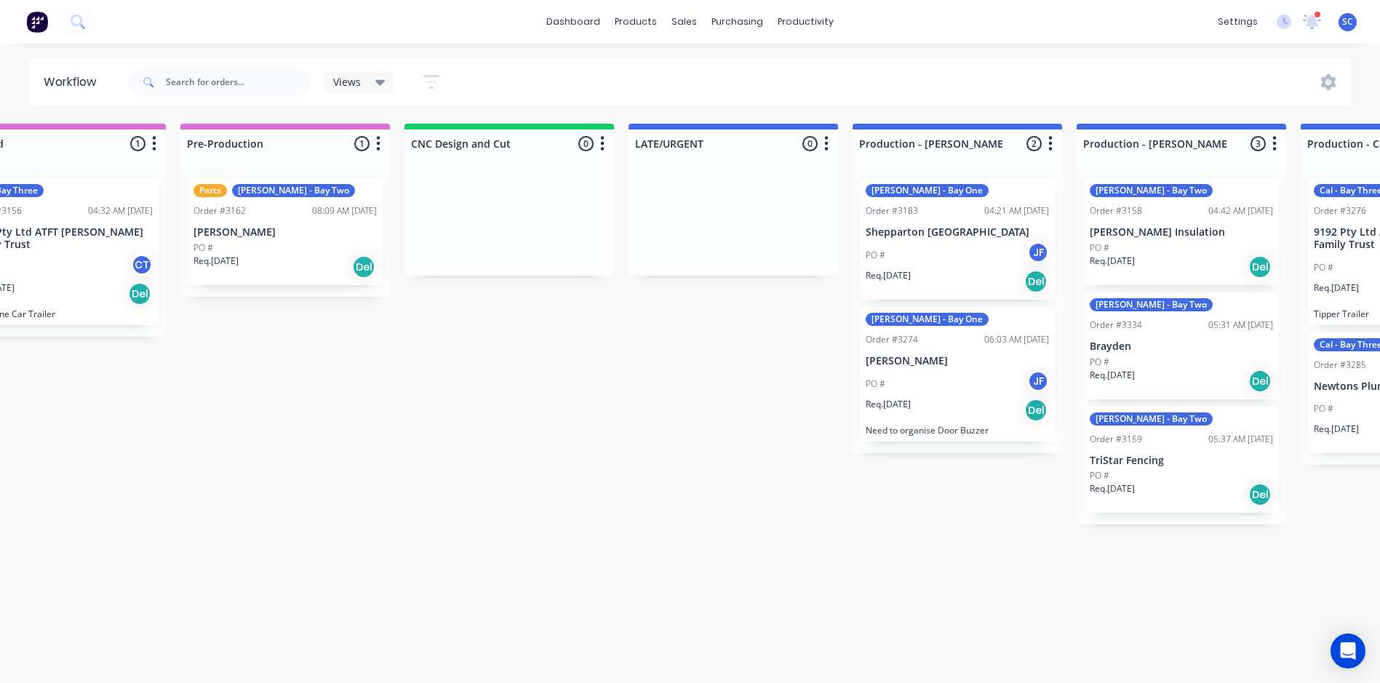
scroll to position [0, 1215]
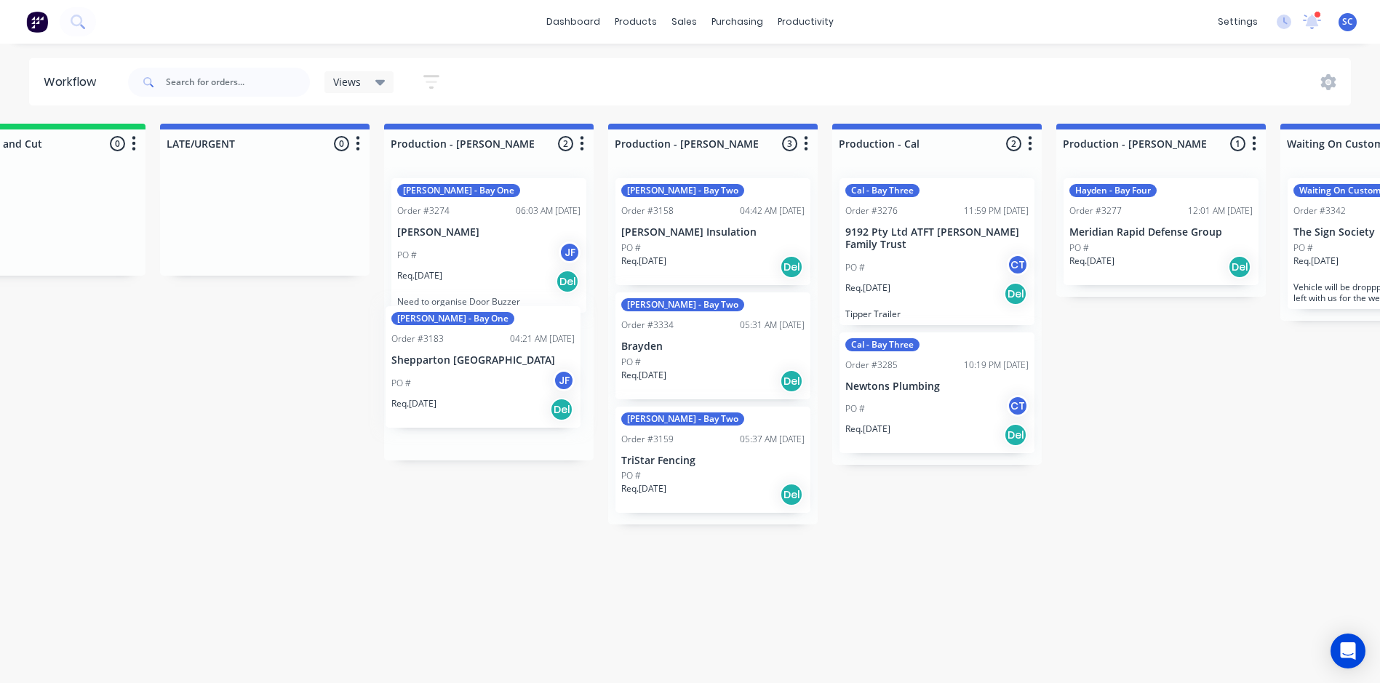
drag, startPoint x: 457, startPoint y: 233, endPoint x: 438, endPoint y: 372, distance: 140.3
click at [438, 372] on div "John - Bay One Order #3183 04:21 AM 06/08/25 Shepparton South Plaster PO # JF R…" at bounding box center [488, 314] width 209 height 294
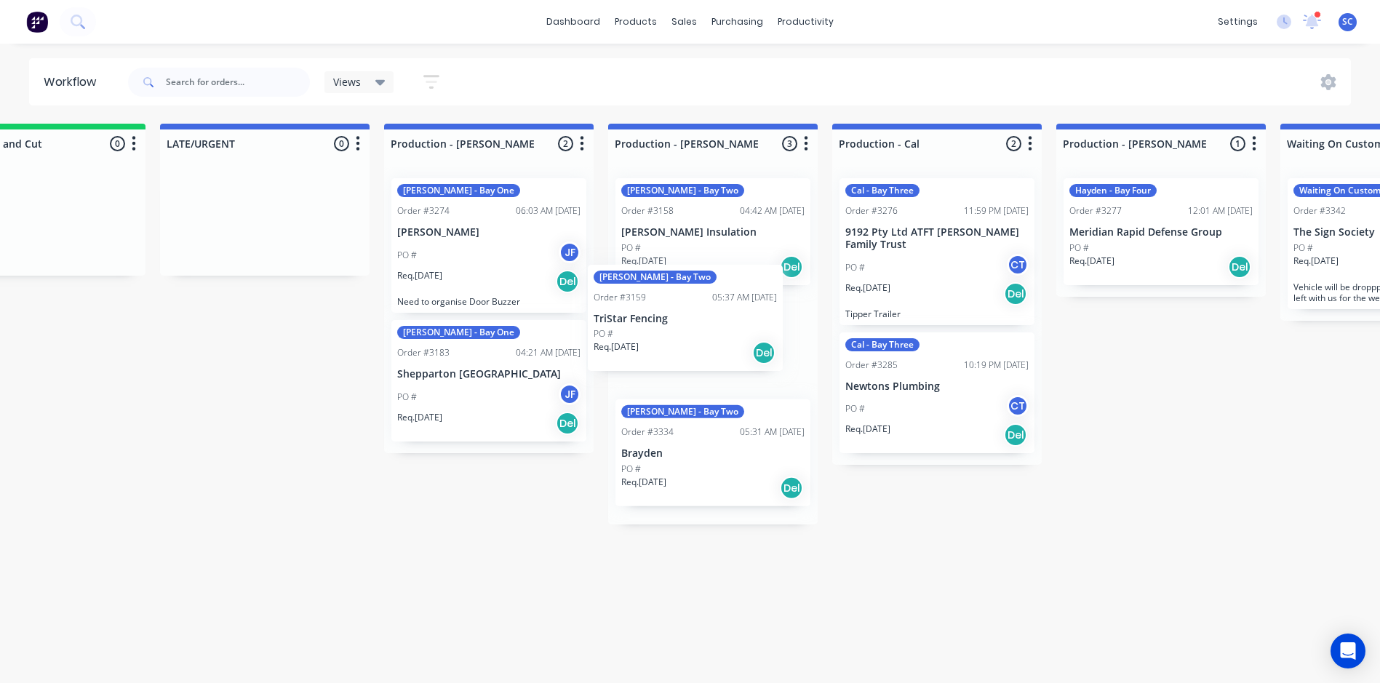
drag, startPoint x: 726, startPoint y: 470, endPoint x: 697, endPoint y: 324, distance: 149.1
click at [697, 324] on div "Ryan - Bay Two Order #3158 04:42 AM 31/07/25 J.L. Insulation PO # Req. 31/07/25…" at bounding box center [712, 346] width 209 height 358
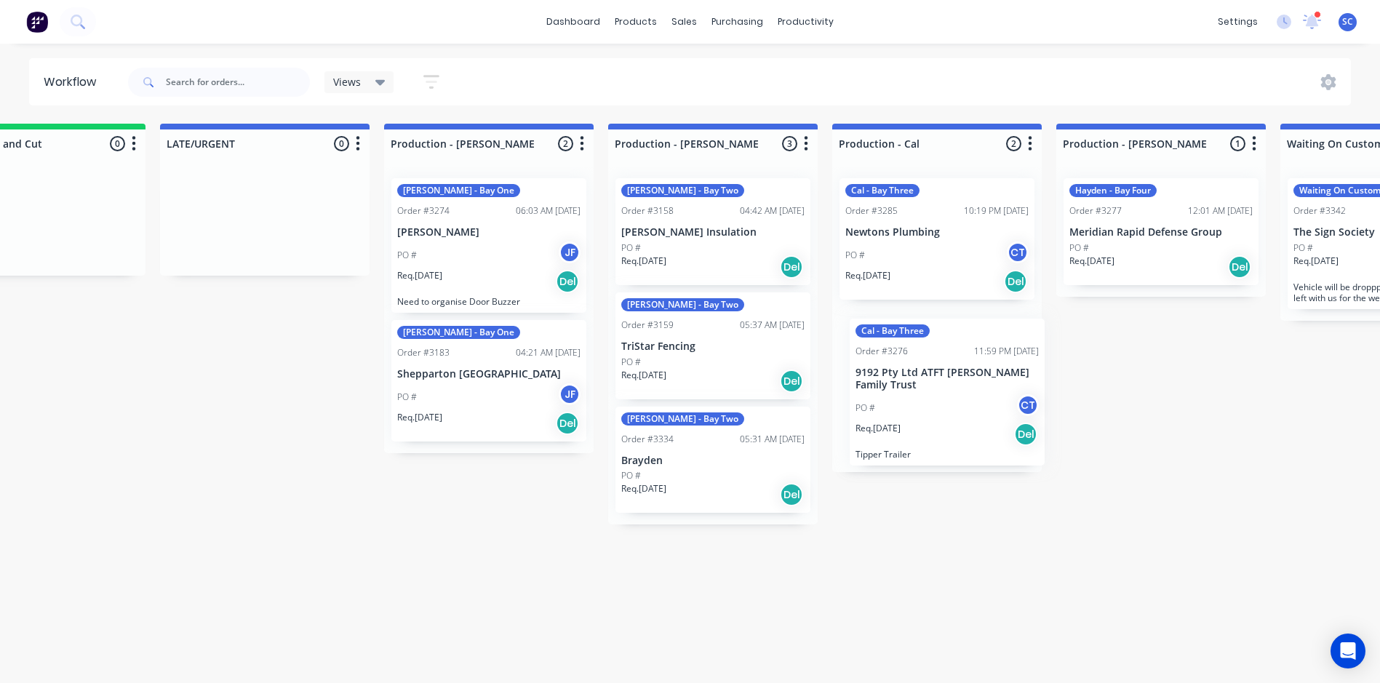
drag, startPoint x: 938, startPoint y: 260, endPoint x: 946, endPoint y: 409, distance: 150.0
click at [946, 409] on div "Cal - Bay Three Order #3276 11:59 PM 26/08/25 9192 Pty Ltd ATFT Nicholson Famil…" at bounding box center [936, 319] width 209 height 305
click at [1179, 236] on p "Meridian Rapid Defense Group" at bounding box center [1160, 232] width 183 height 12
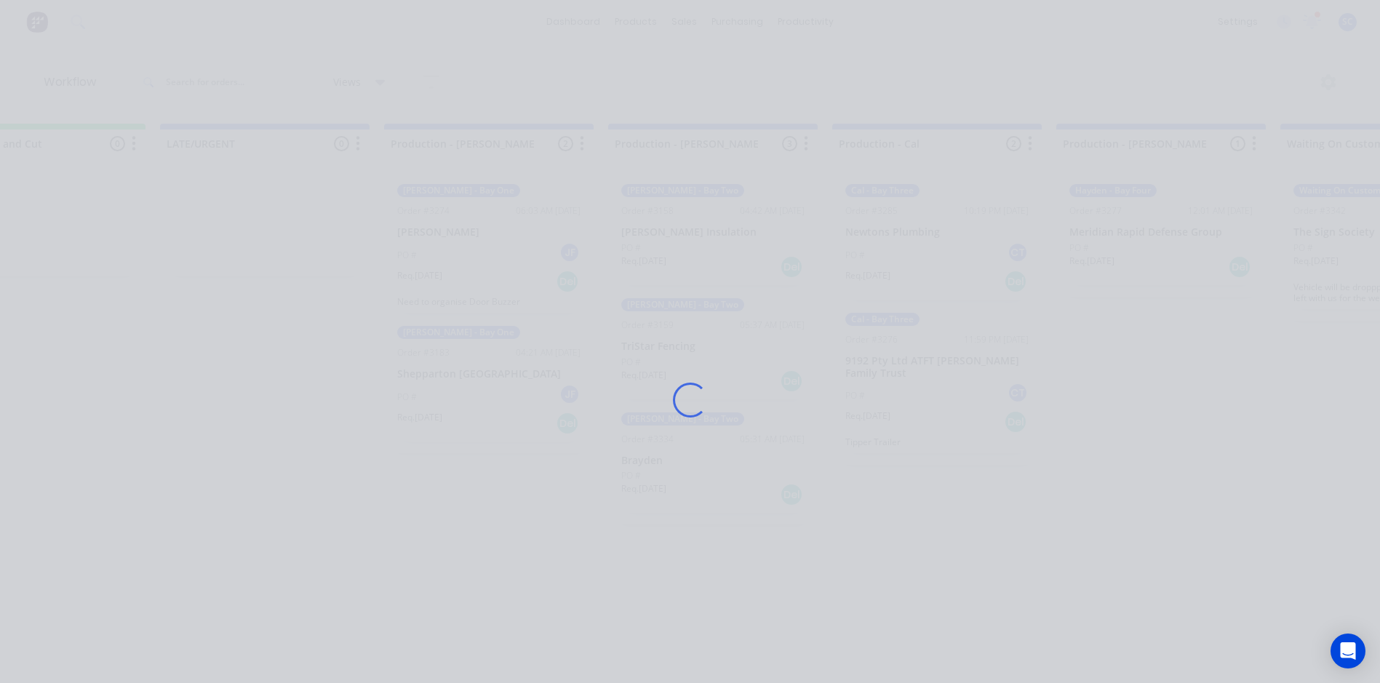
click at [1179, 236] on div "Loading..." at bounding box center [690, 399] width 1164 height 683
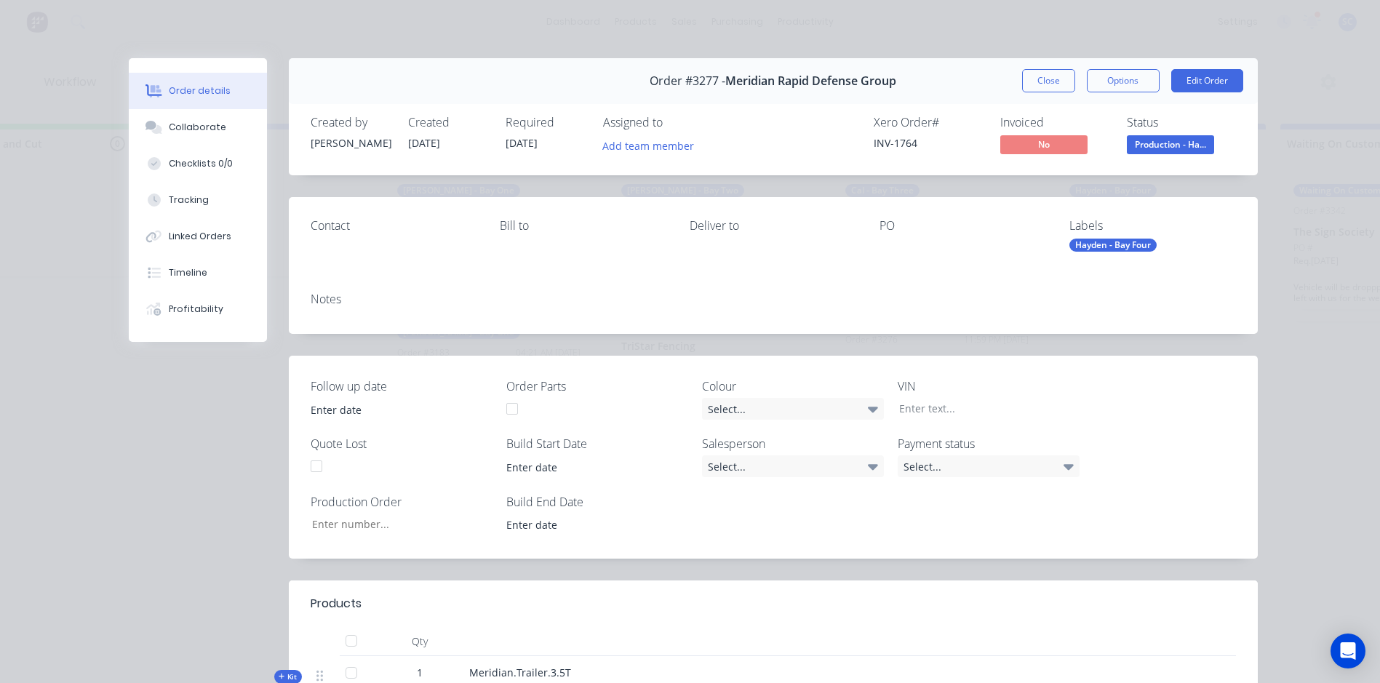
type input "23/08/2025"
click at [1044, 76] on button "Close" at bounding box center [1048, 80] width 53 height 23
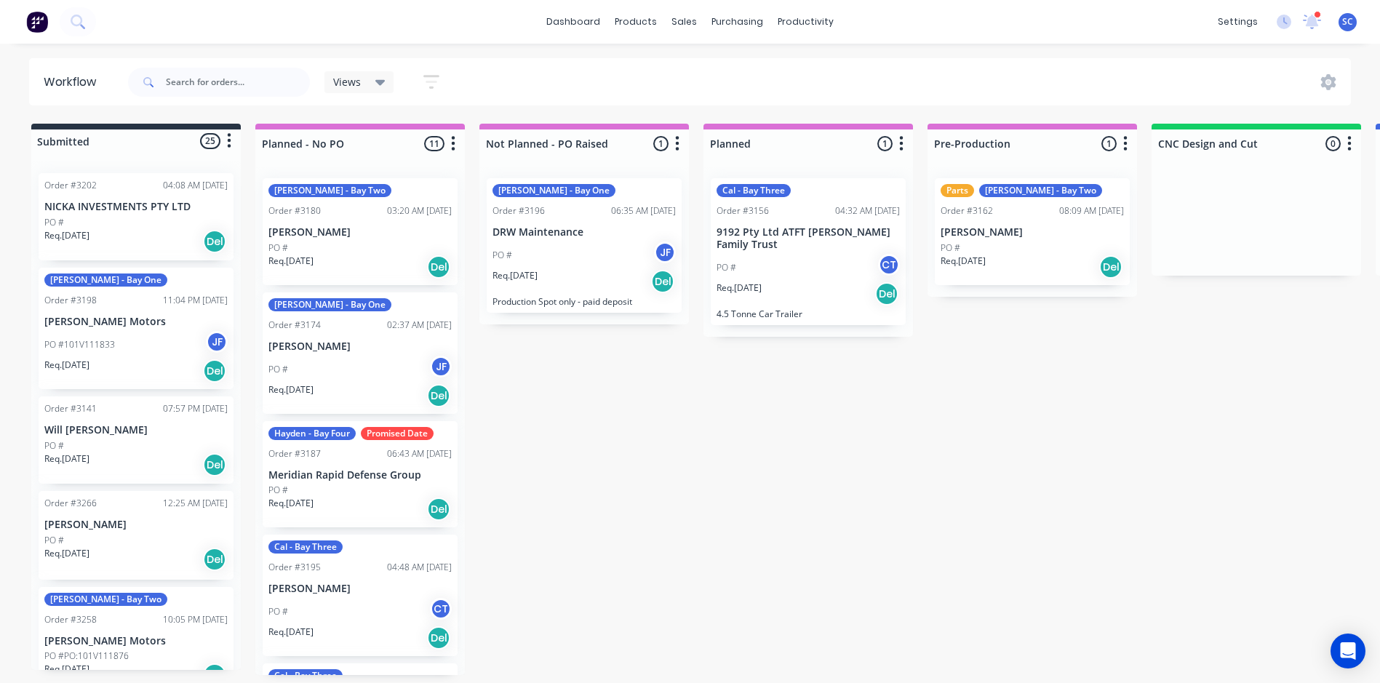
click at [338, 87] on span "Views" at bounding box center [347, 81] width 28 height 15
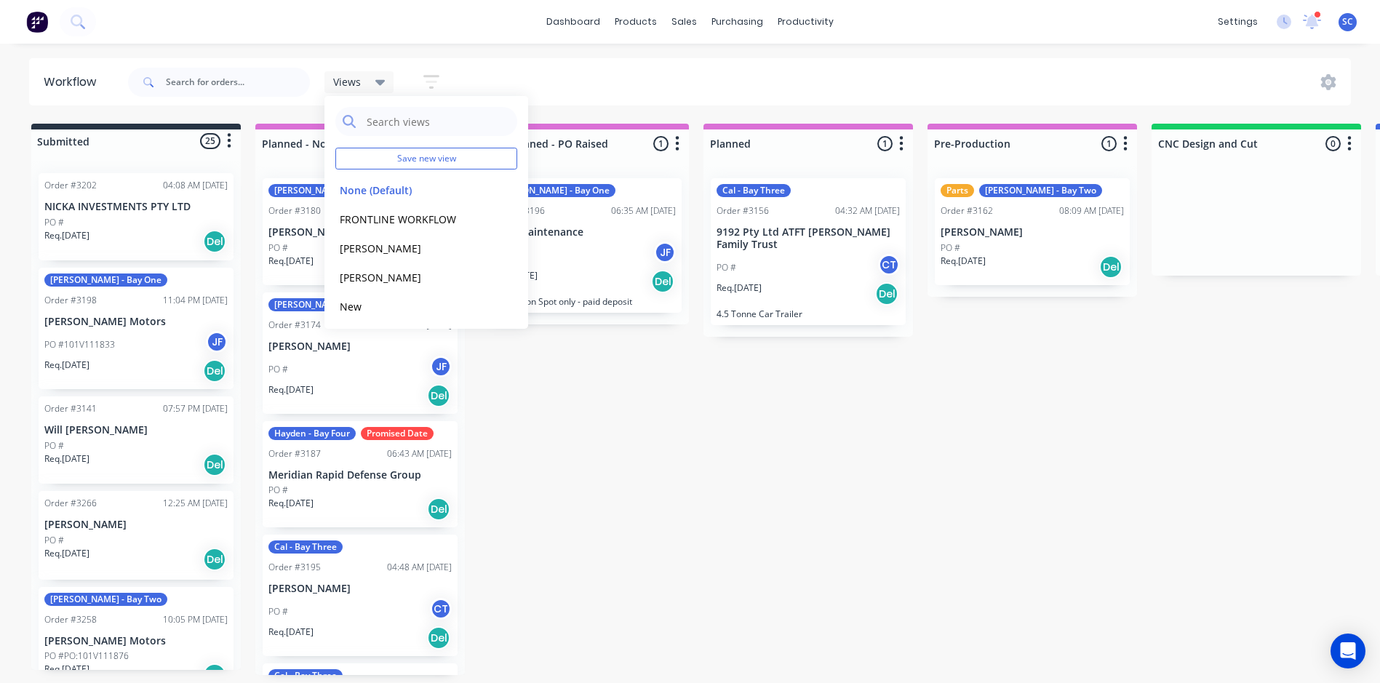
click at [338, 83] on span "Views" at bounding box center [347, 81] width 28 height 15
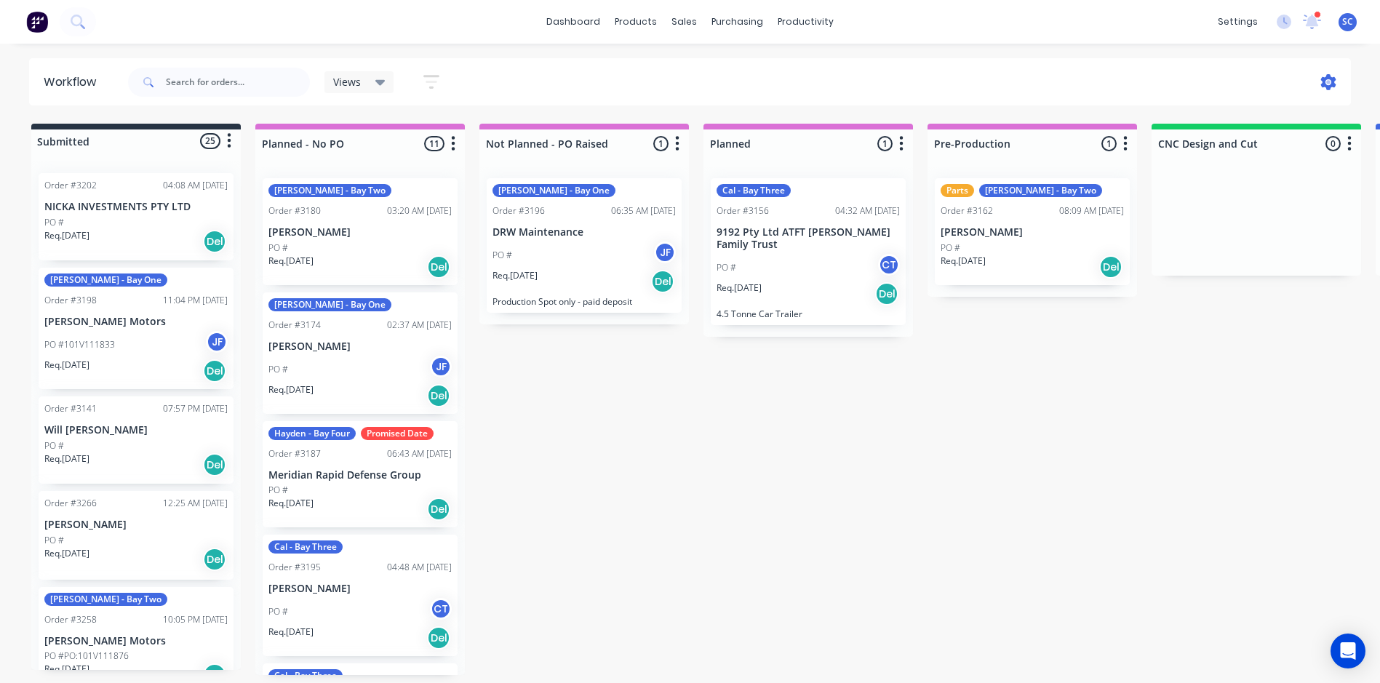
click at [1324, 89] on icon at bounding box center [1328, 82] width 16 height 16
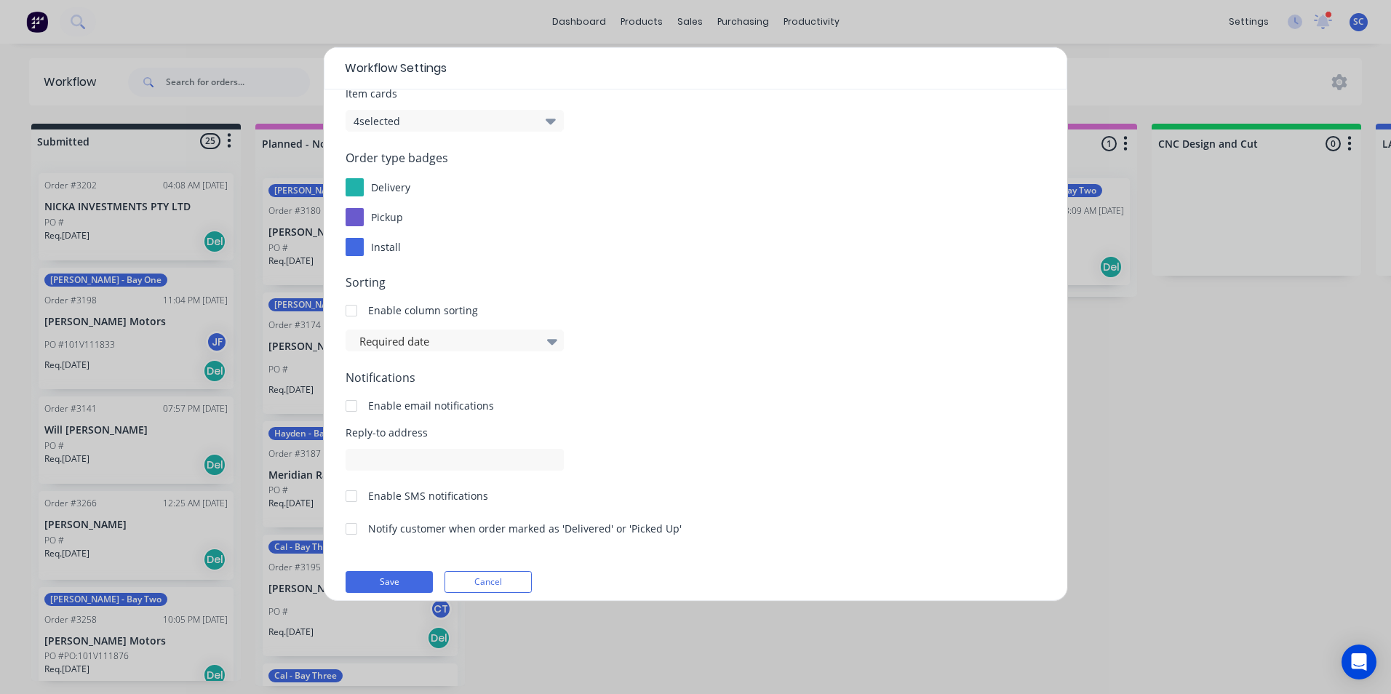
scroll to position [132, 0]
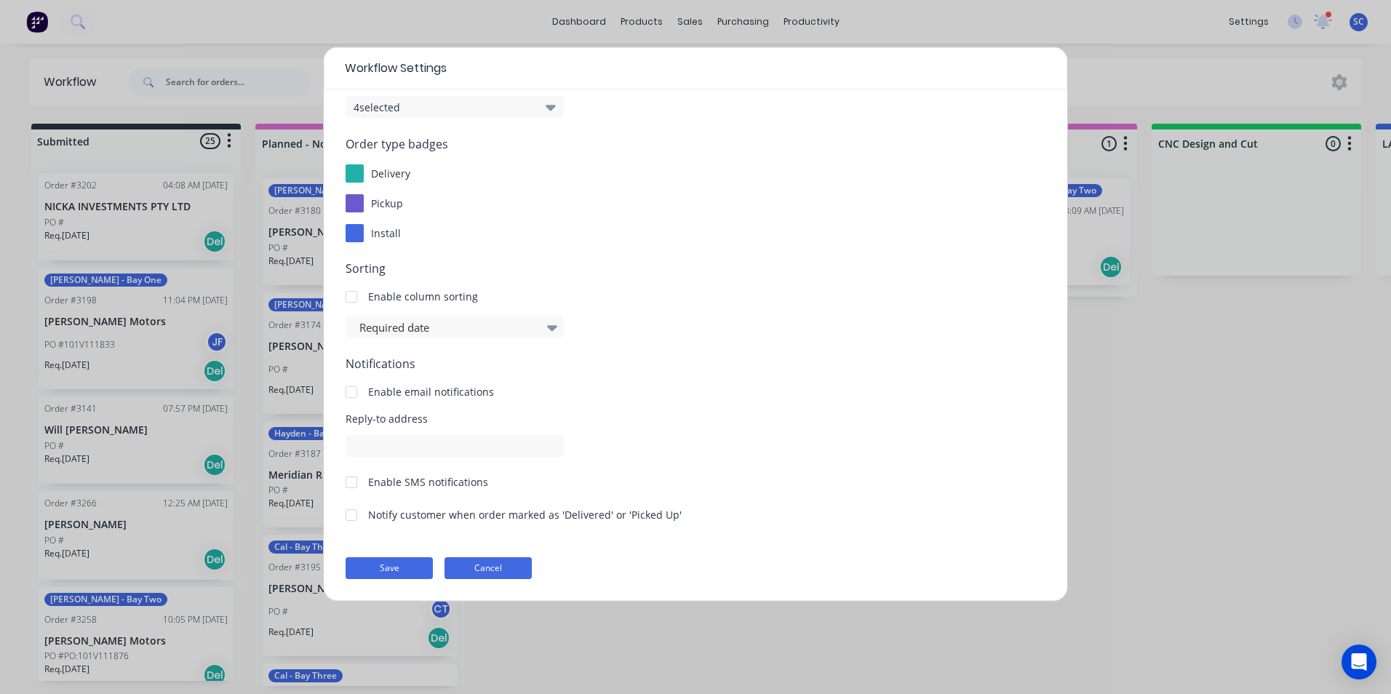
click at [469, 568] on button "Cancel" at bounding box center [487, 568] width 87 height 22
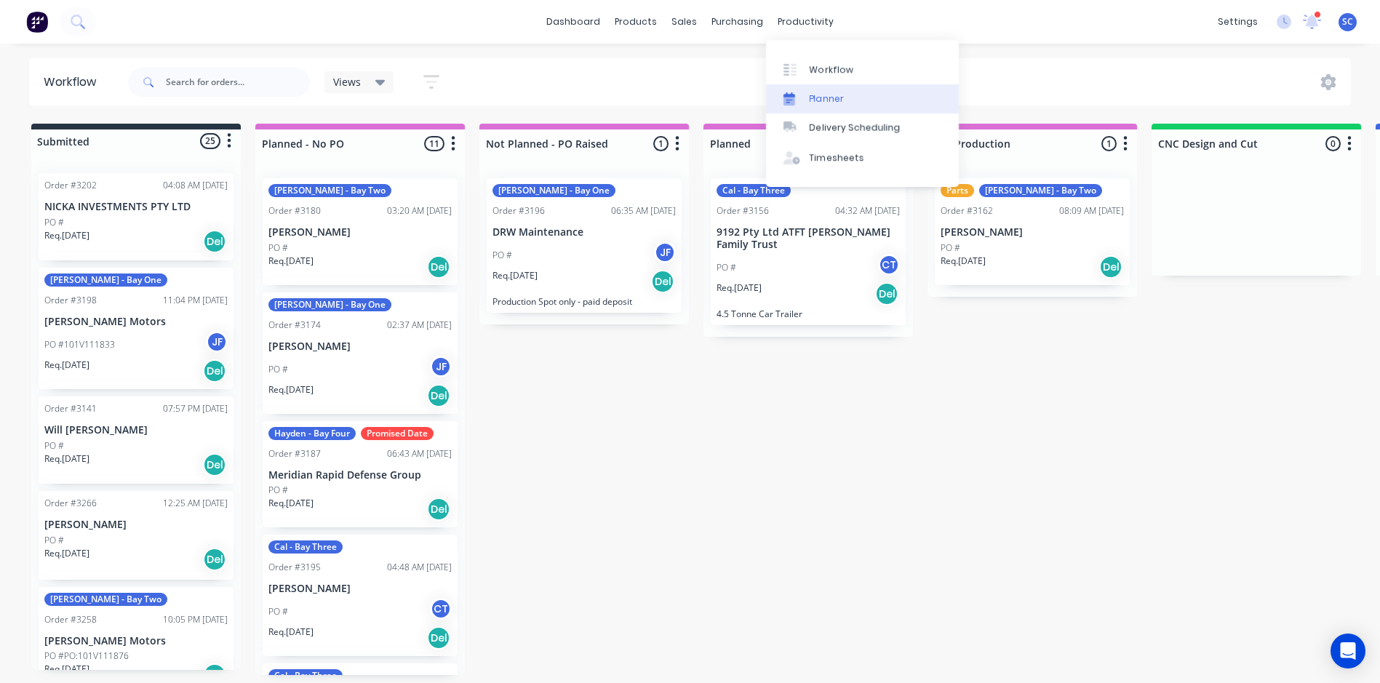
click at [822, 101] on div "Planner" at bounding box center [827, 98] width 34 height 13
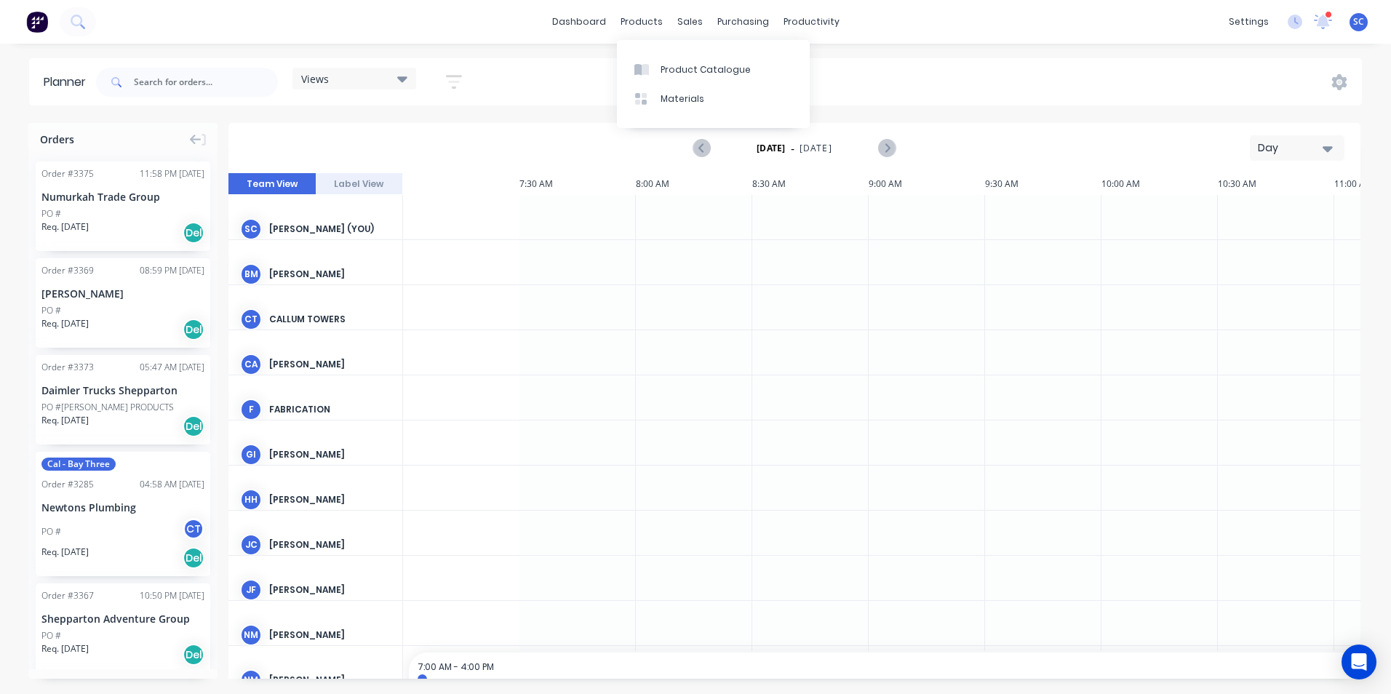
scroll to position [0, 1143]
click at [350, 76] on div "Views" at bounding box center [354, 78] width 106 height 13
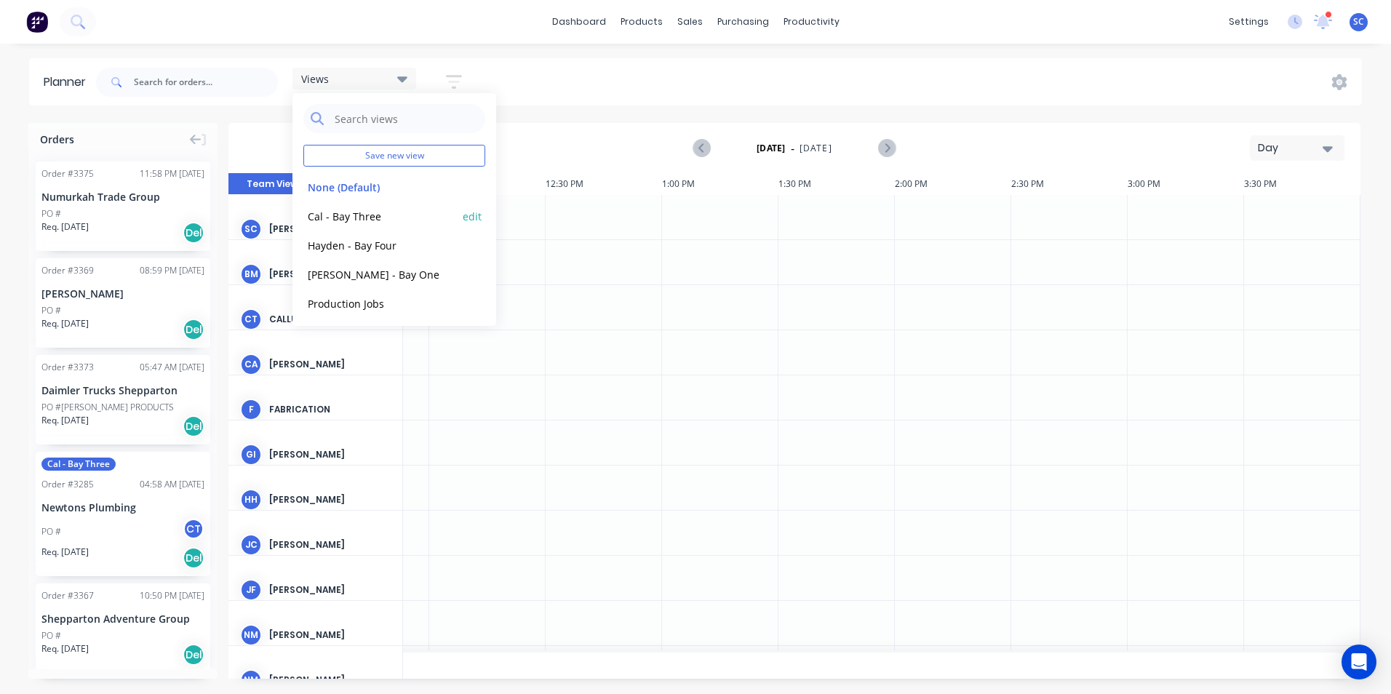
click at [351, 207] on button "Cal - Bay Three" at bounding box center [380, 215] width 155 height 17
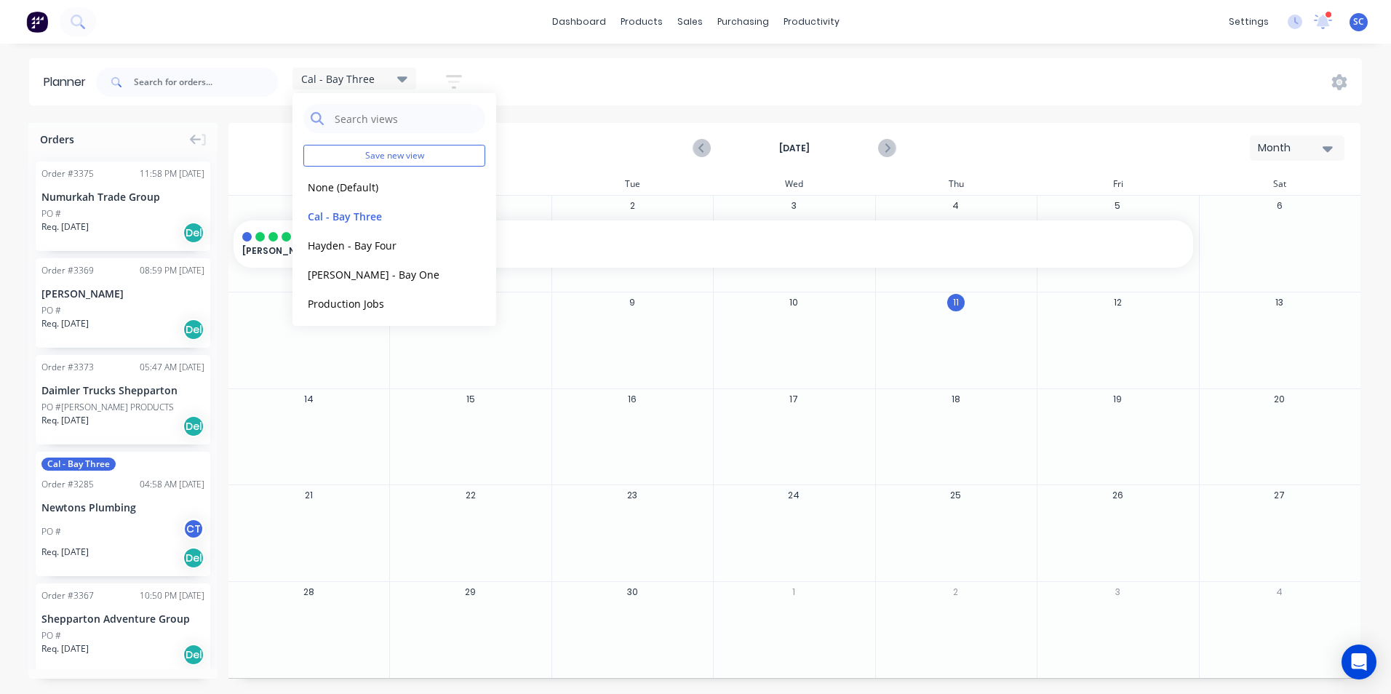
click at [668, 115] on div "Planner Cal - Bay Three Save new view None (Default) edit Cal - Bay Three edit …" at bounding box center [695, 375] width 1391 height 635
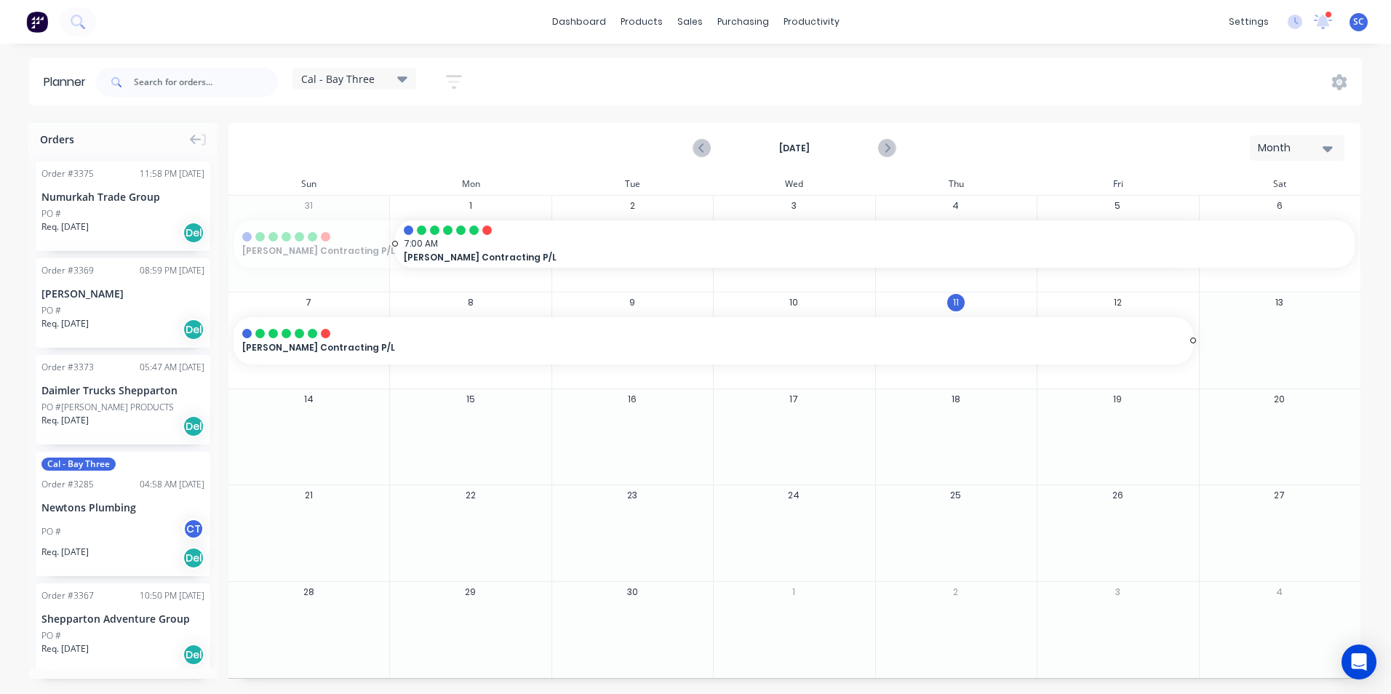
drag, startPoint x: 601, startPoint y: 244, endPoint x: 610, endPoint y: 335, distance: 90.6
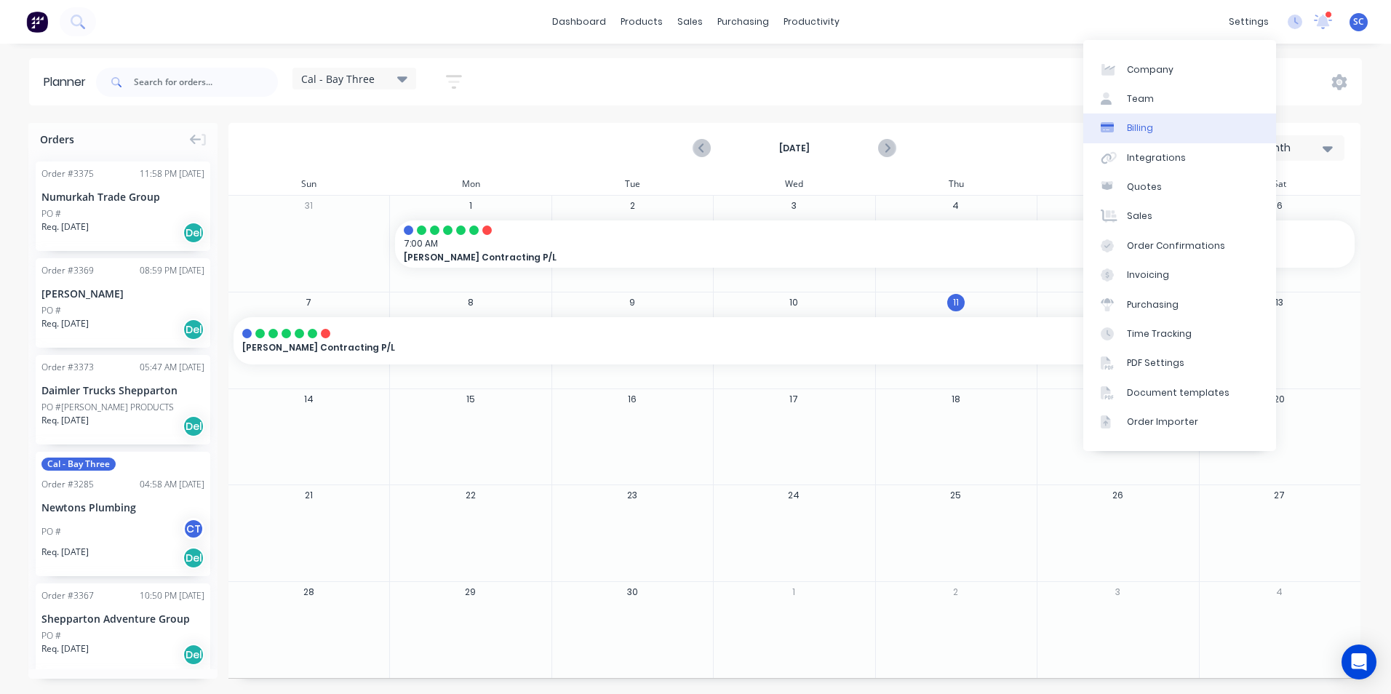
click at [1156, 127] on link "Billing" at bounding box center [1179, 127] width 193 height 29
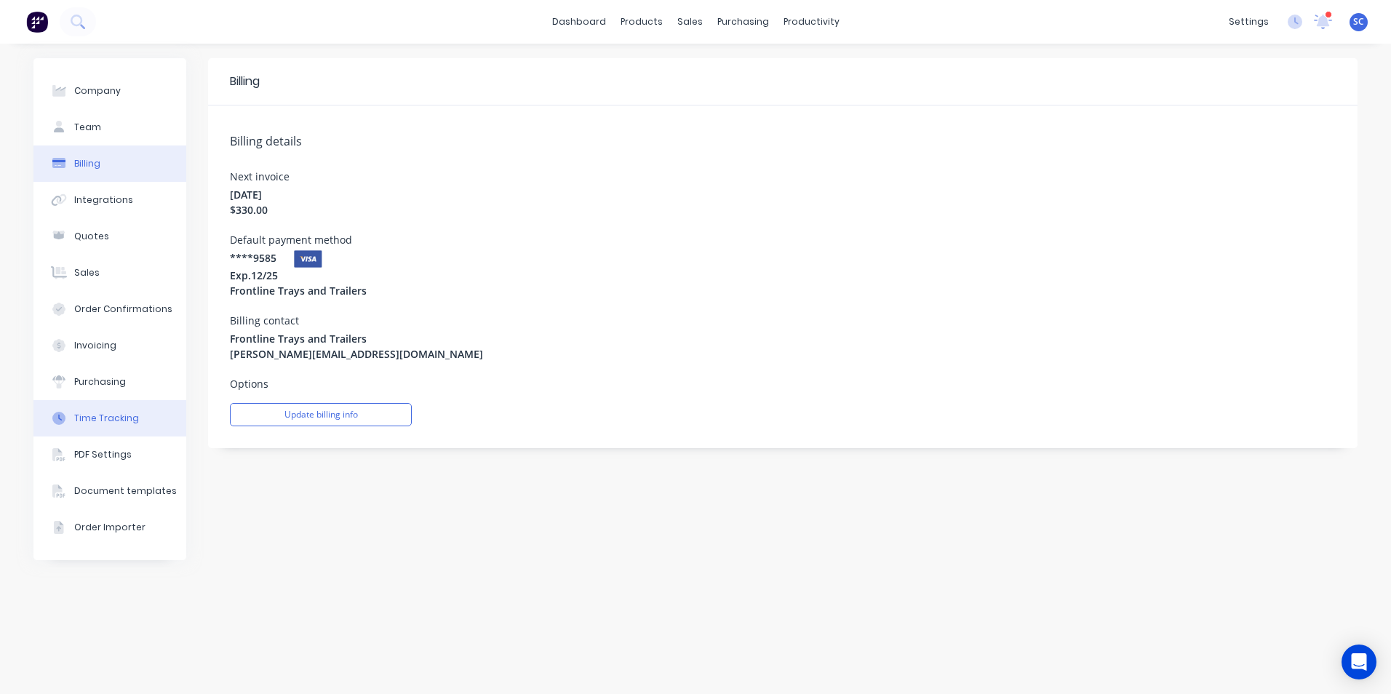
click at [73, 420] on button "Time Tracking" at bounding box center [109, 418] width 153 height 36
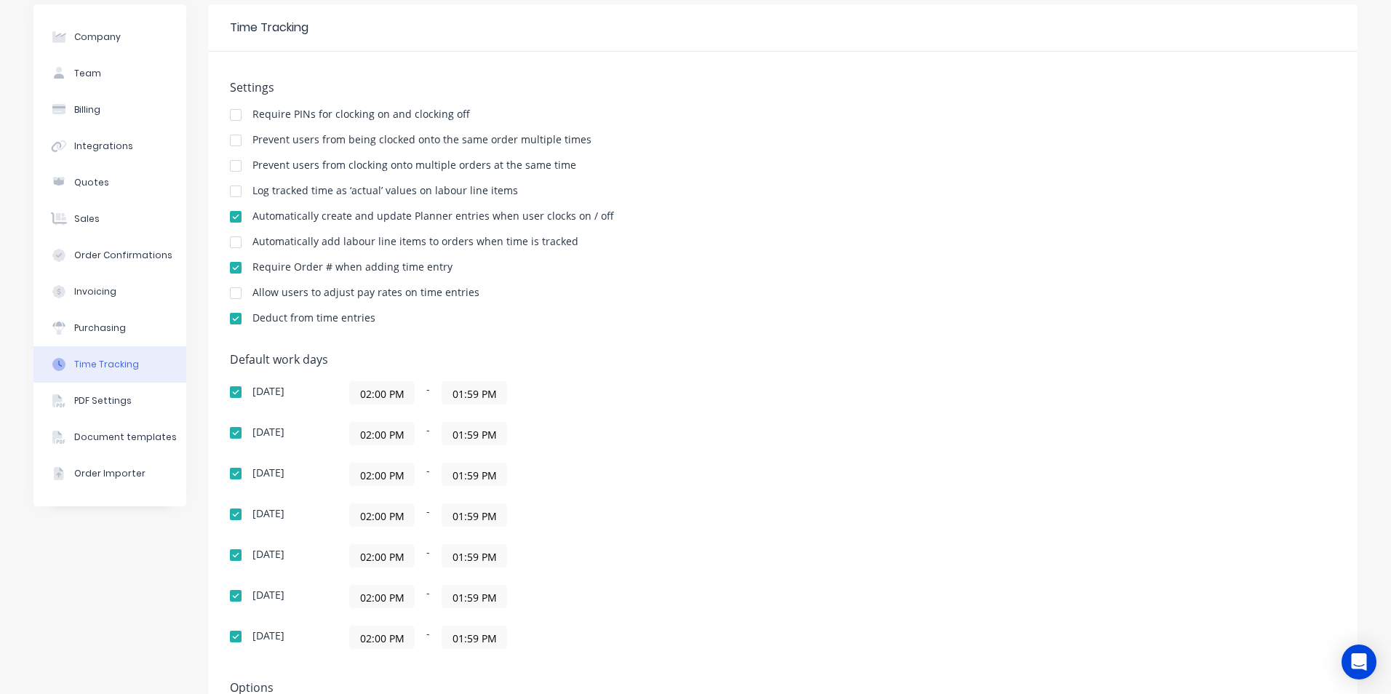
scroll to position [53, 0]
